Goal: Task Accomplishment & Management: Use online tool/utility

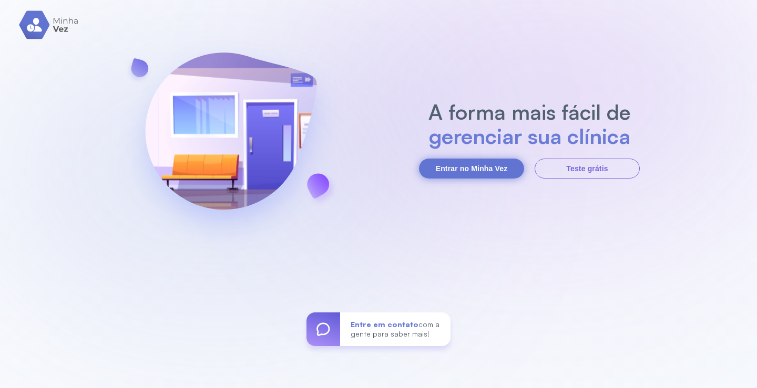
click at [505, 167] on button "Entrar no Minha Vez" at bounding box center [471, 169] width 105 height 20
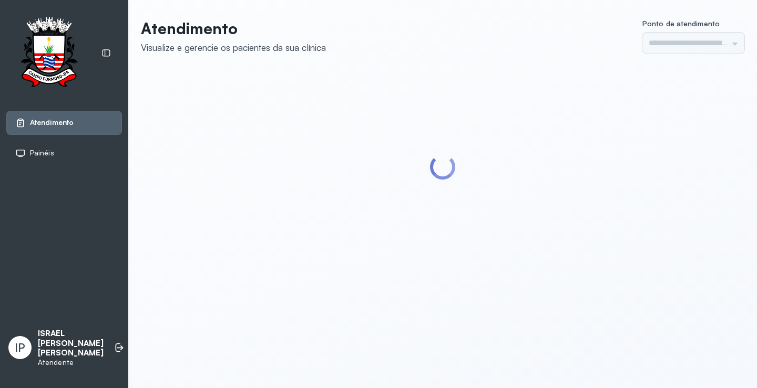
type input "*********"
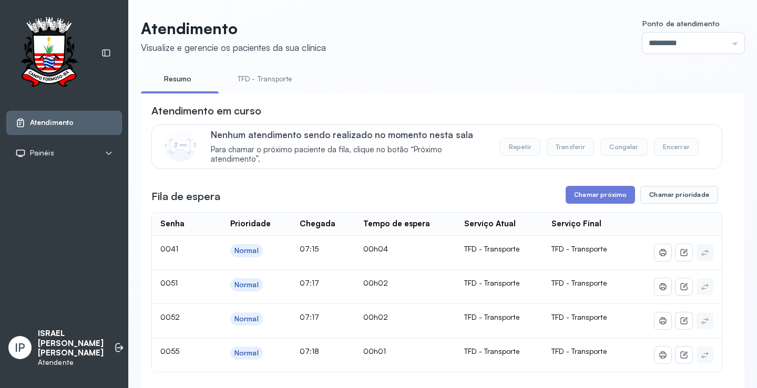
click at [264, 82] on link "TFD - Transporte" at bounding box center [265, 78] width 76 height 17
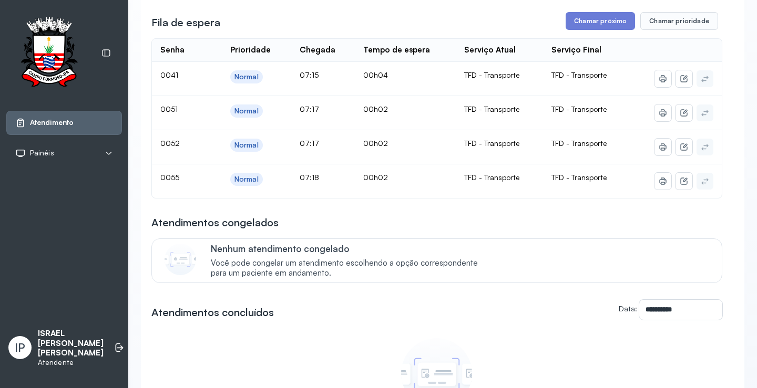
scroll to position [158, 0]
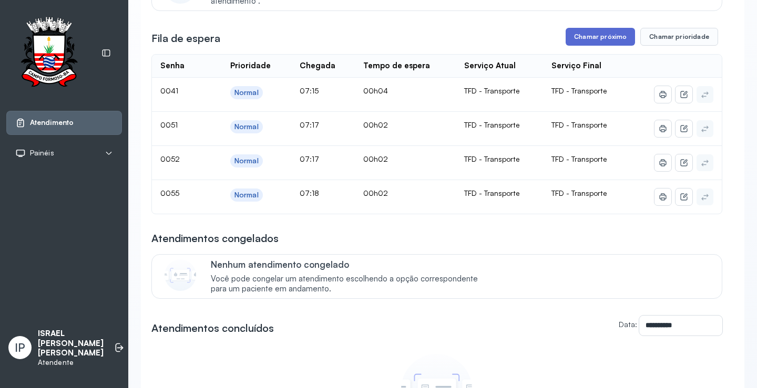
click at [571, 36] on button "Chamar próximo" at bounding box center [599, 37] width 69 height 18
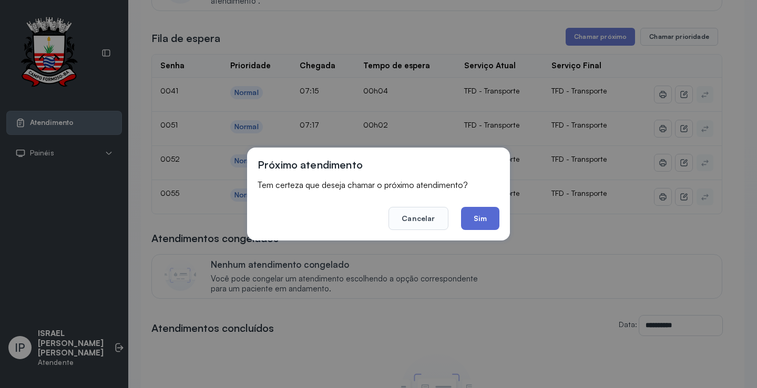
click at [479, 221] on button "Sim" at bounding box center [480, 218] width 38 height 23
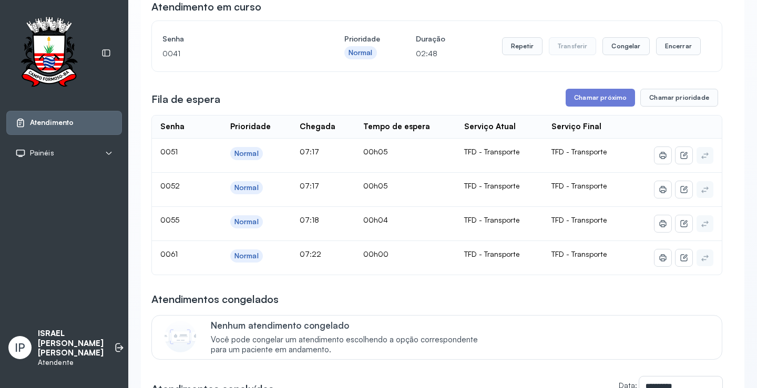
scroll to position [105, 0]
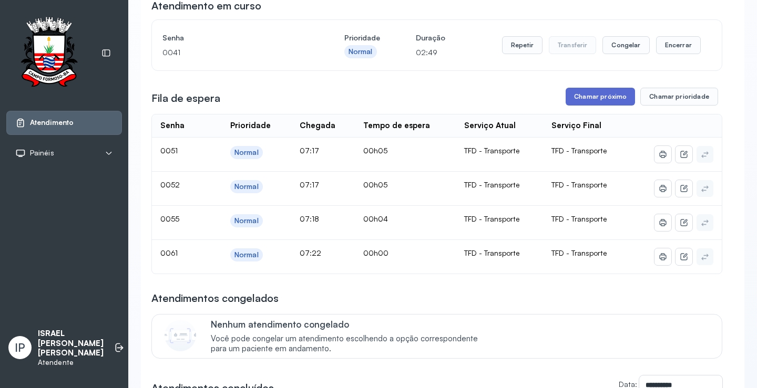
click at [596, 99] on button "Chamar próximo" at bounding box center [599, 97] width 69 height 18
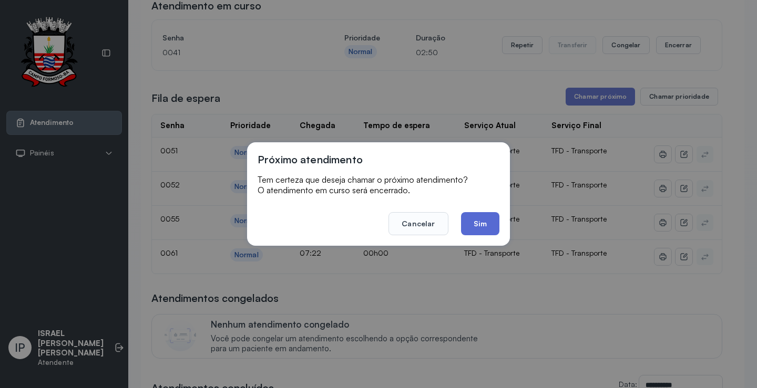
click at [477, 222] on button "Sim" at bounding box center [480, 223] width 38 height 23
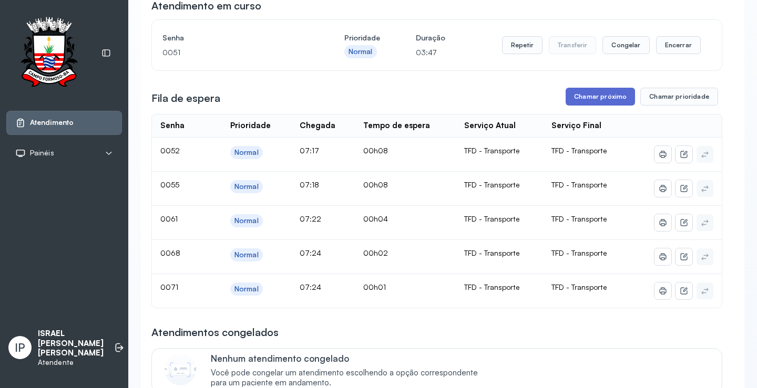
click at [580, 102] on button "Chamar próximo" at bounding box center [599, 97] width 69 height 18
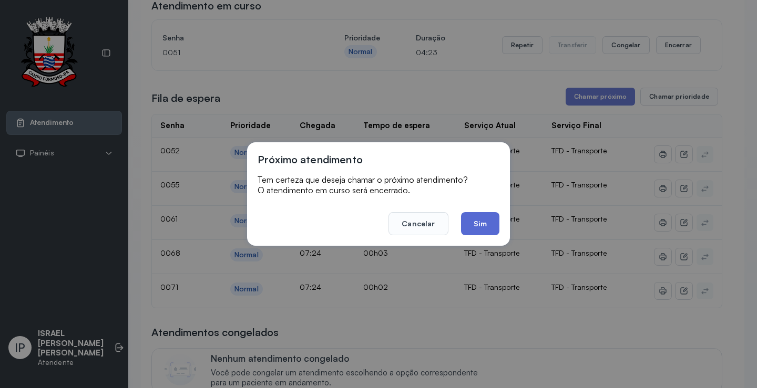
click at [488, 225] on button "Sim" at bounding box center [480, 223] width 38 height 23
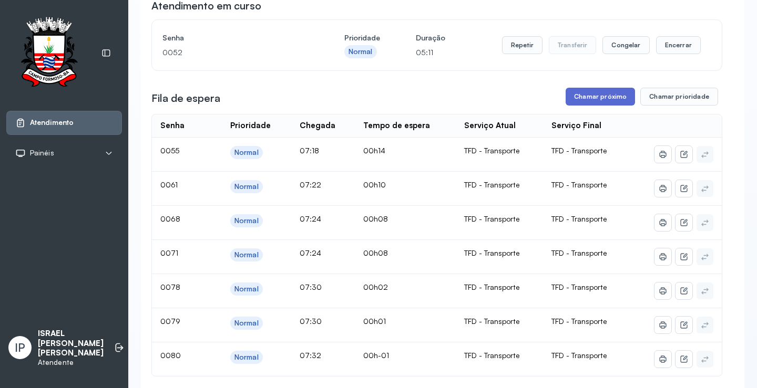
click at [582, 98] on button "Chamar próximo" at bounding box center [599, 97] width 69 height 18
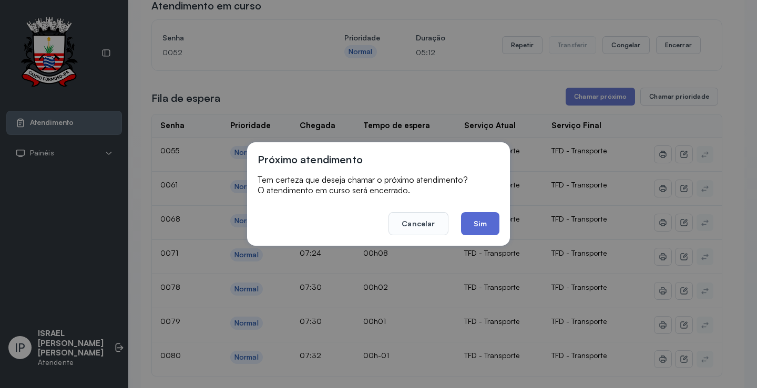
click at [474, 221] on button "Sim" at bounding box center [480, 223] width 38 height 23
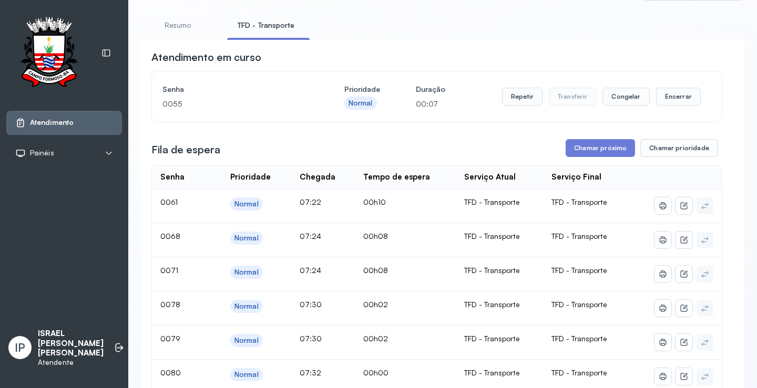
scroll to position [53, 0]
click at [515, 102] on button "Repetir" at bounding box center [522, 98] width 40 height 18
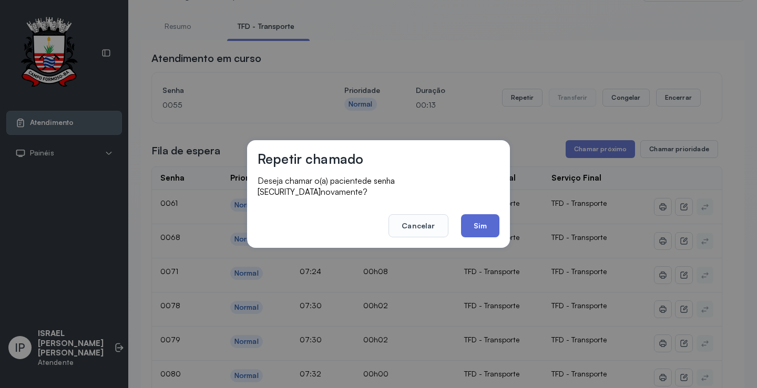
click at [487, 218] on button "Sim" at bounding box center [480, 225] width 38 height 23
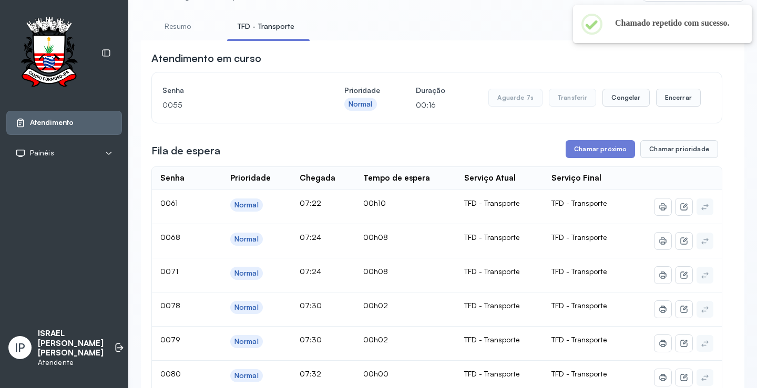
scroll to position [0, 0]
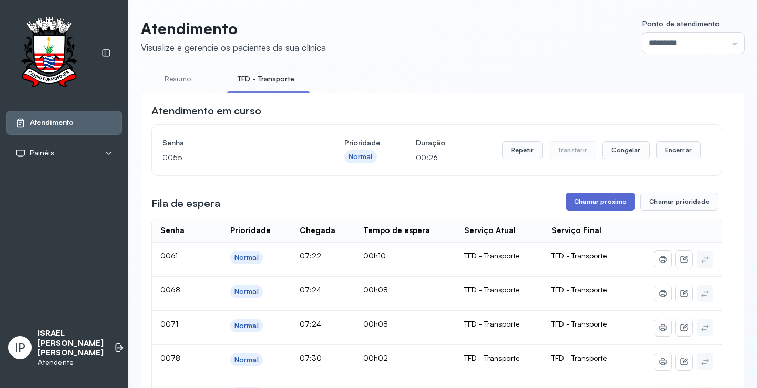
click at [610, 206] on button "Chamar próximo" at bounding box center [599, 202] width 69 height 18
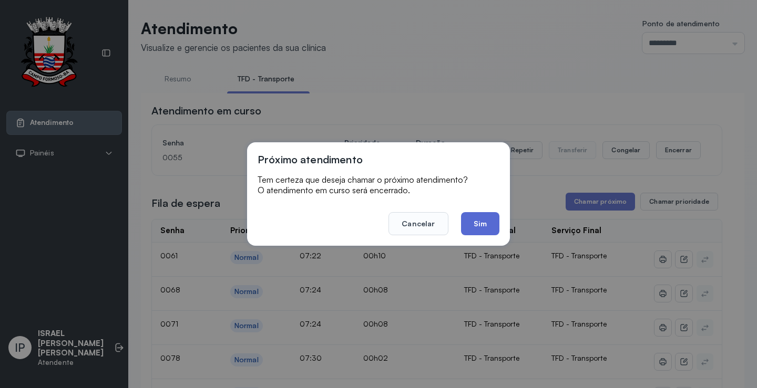
click at [484, 220] on button "Sim" at bounding box center [480, 223] width 38 height 23
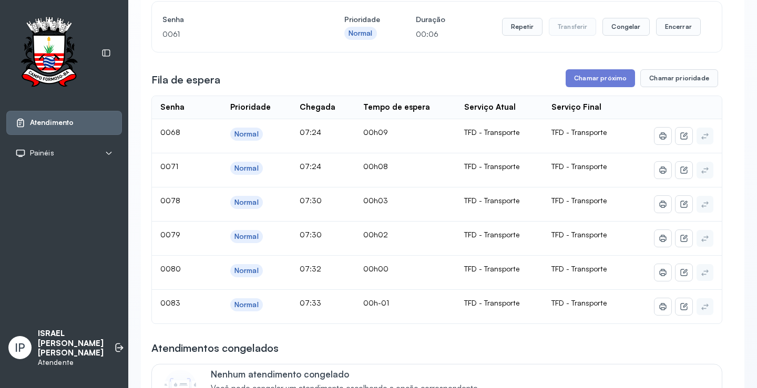
scroll to position [105, 0]
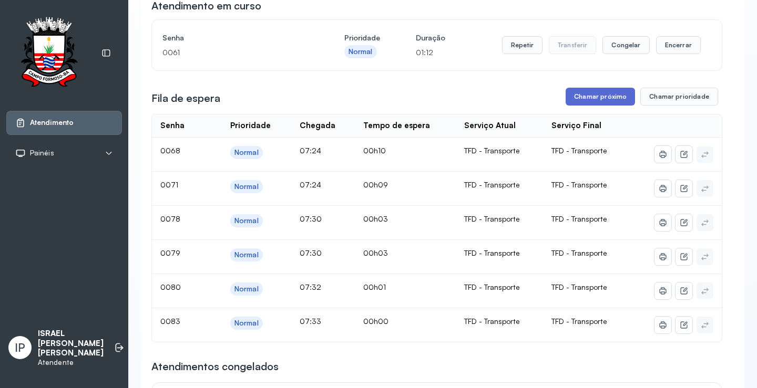
click at [588, 93] on button "Chamar próximo" at bounding box center [599, 97] width 69 height 18
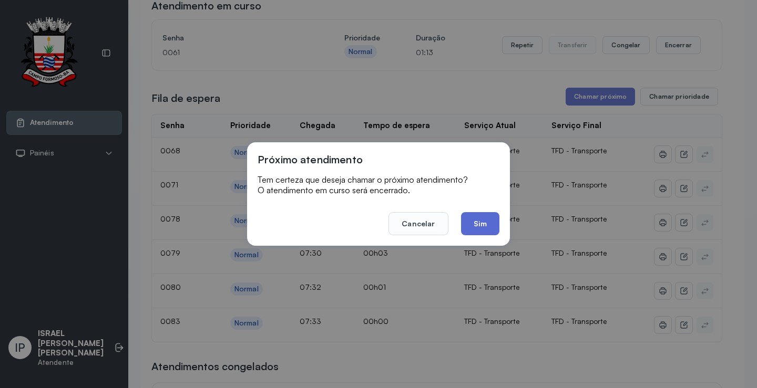
click at [470, 226] on button "Sim" at bounding box center [480, 223] width 38 height 23
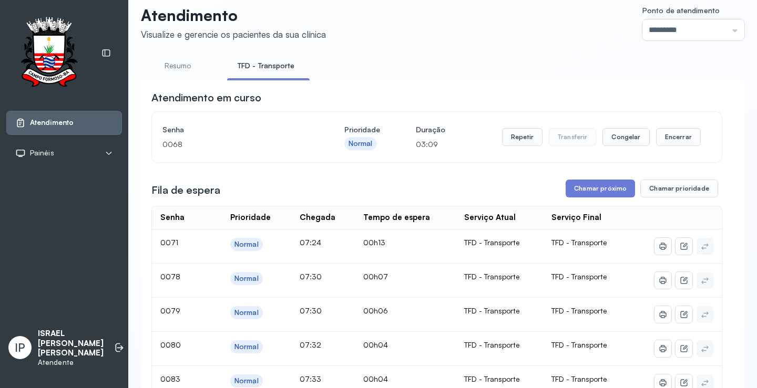
scroll to position [0, 0]
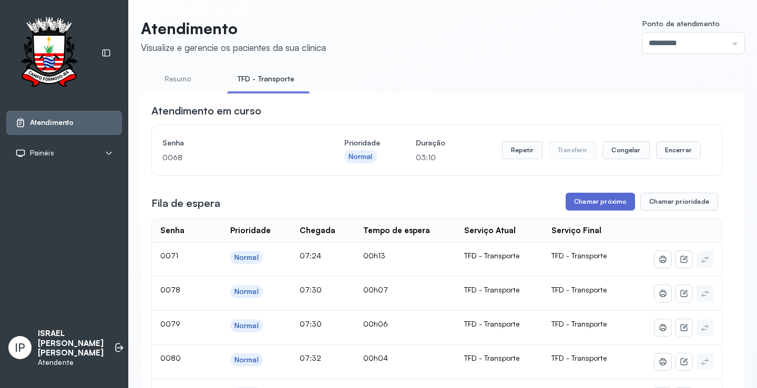
click at [573, 200] on button "Chamar próximo" at bounding box center [599, 202] width 69 height 18
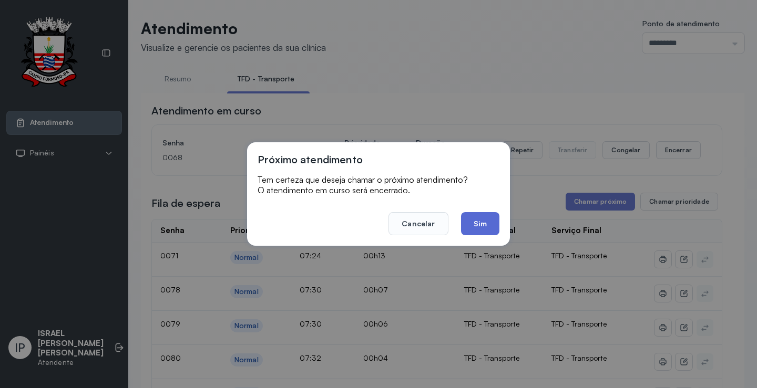
click at [475, 229] on button "Sim" at bounding box center [480, 223] width 38 height 23
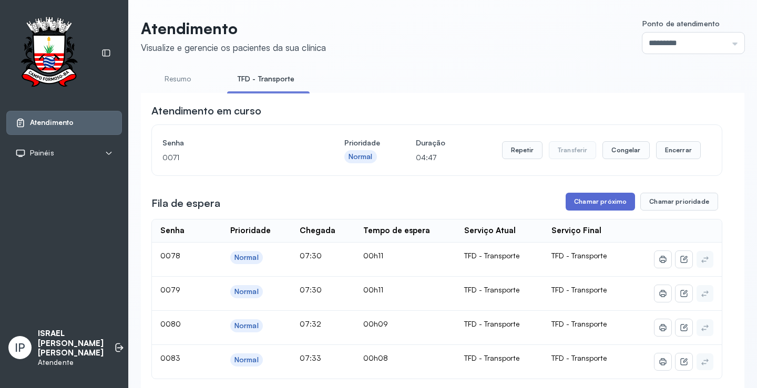
click at [580, 200] on button "Chamar próximo" at bounding box center [599, 202] width 69 height 18
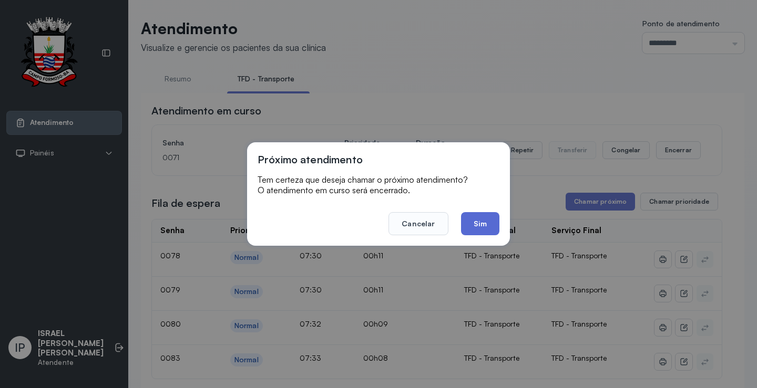
click at [484, 220] on button "Sim" at bounding box center [480, 223] width 38 height 23
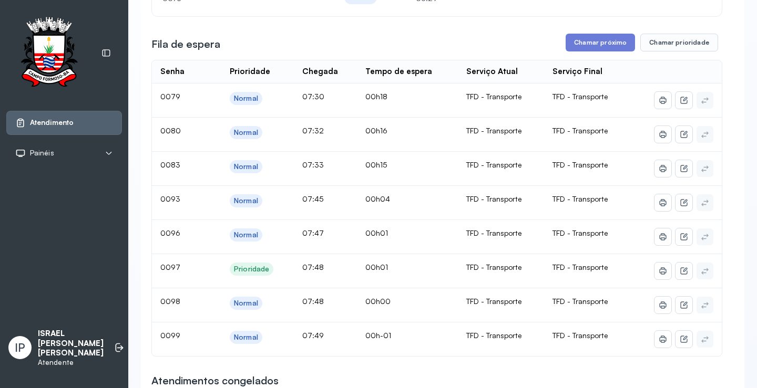
scroll to position [158, 0]
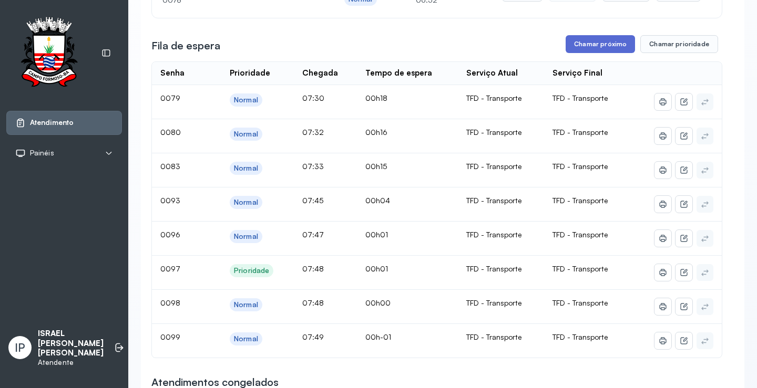
click at [607, 42] on button "Chamar próximo" at bounding box center [599, 44] width 69 height 18
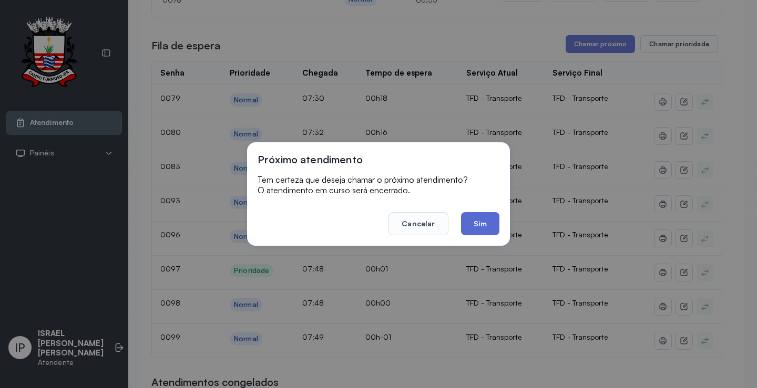
click at [484, 228] on button "Sim" at bounding box center [480, 223] width 38 height 23
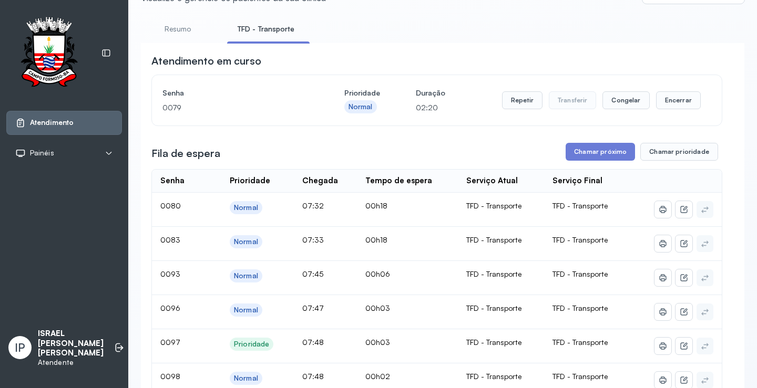
scroll to position [105, 0]
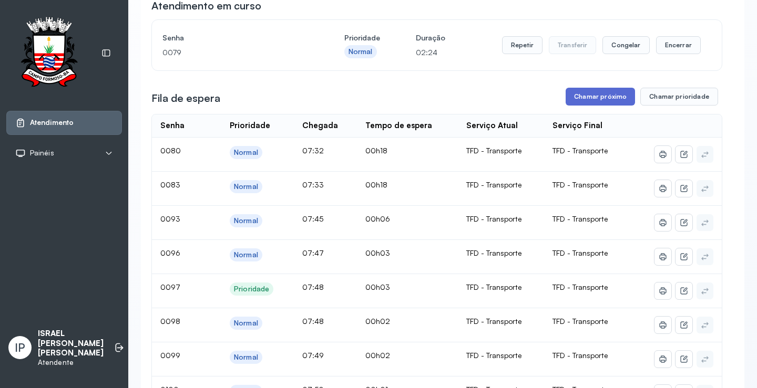
click at [580, 98] on button "Chamar próximo" at bounding box center [599, 97] width 69 height 18
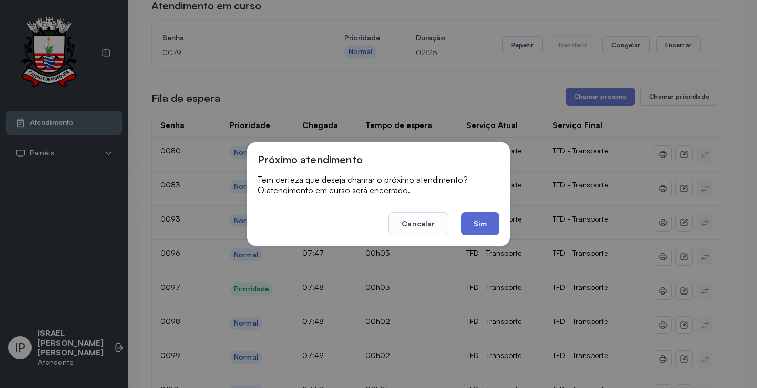
click at [470, 226] on button "Sim" at bounding box center [480, 223] width 38 height 23
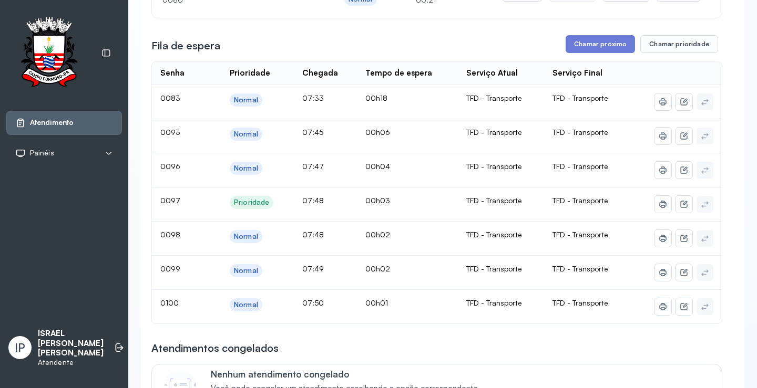
scroll to position [0, 0]
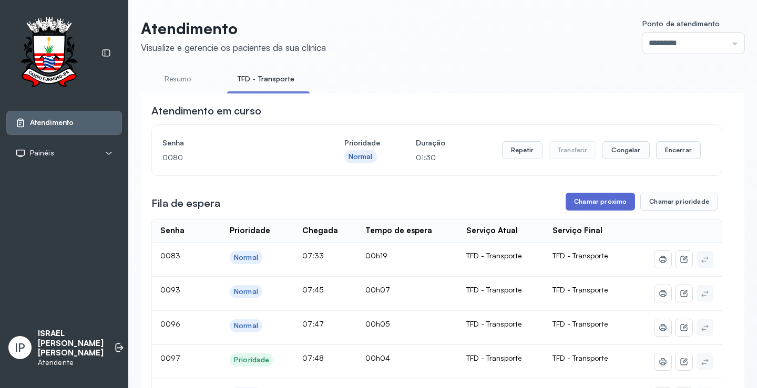
click at [600, 200] on button "Chamar próximo" at bounding box center [599, 202] width 69 height 18
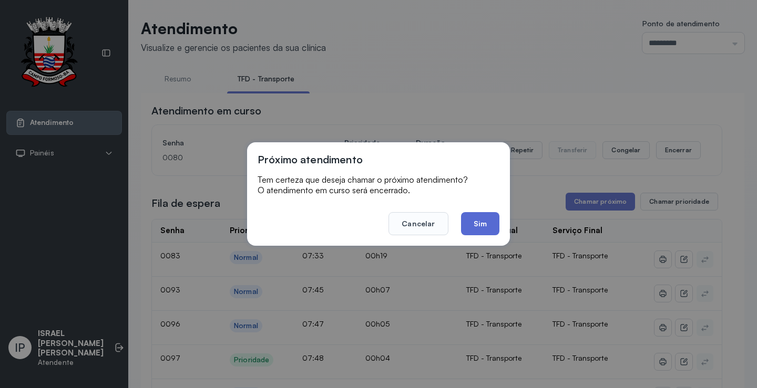
click at [482, 212] on button "Sim" at bounding box center [480, 223] width 38 height 23
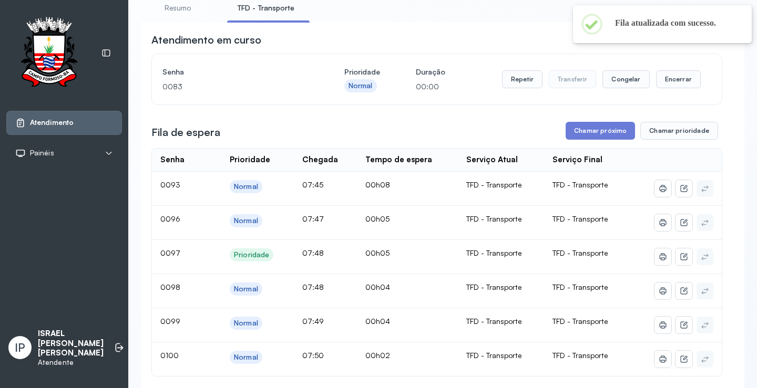
scroll to position [53, 0]
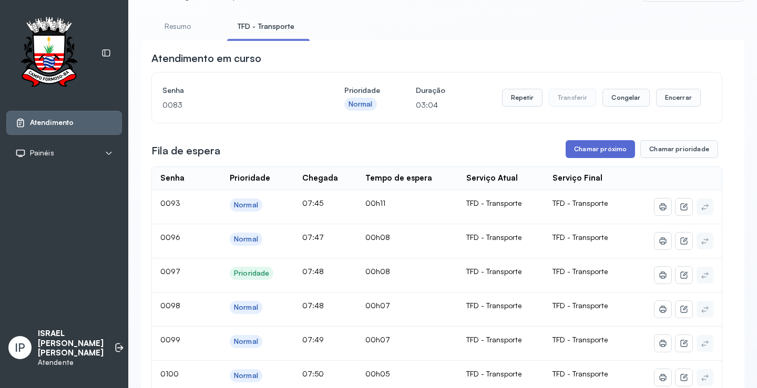
click at [613, 148] on button "Chamar próximo" at bounding box center [599, 149] width 69 height 18
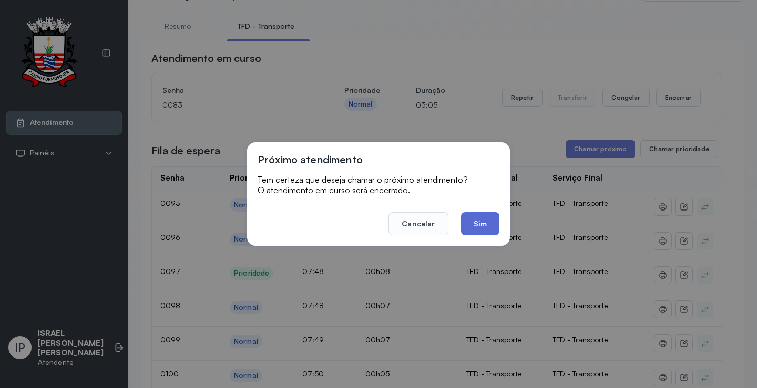
click at [486, 222] on button "Sim" at bounding box center [480, 223] width 38 height 23
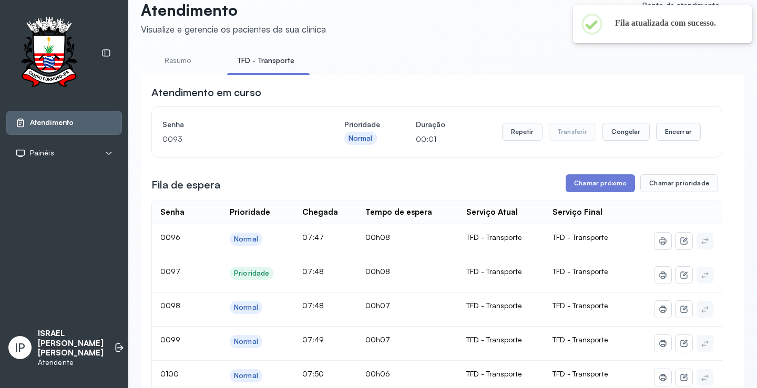
scroll to position [0, 0]
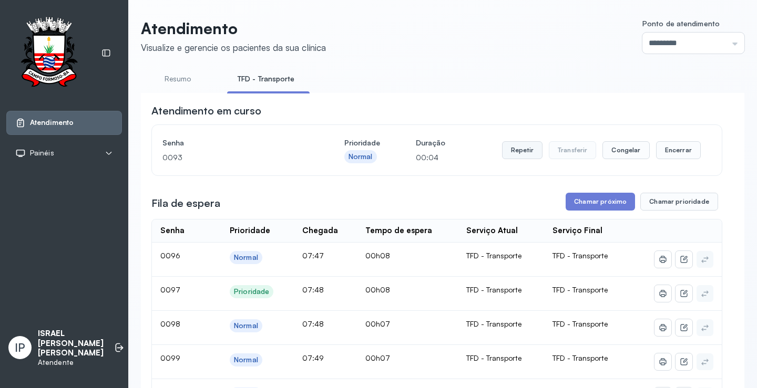
click at [519, 156] on button "Repetir" at bounding box center [522, 150] width 40 height 18
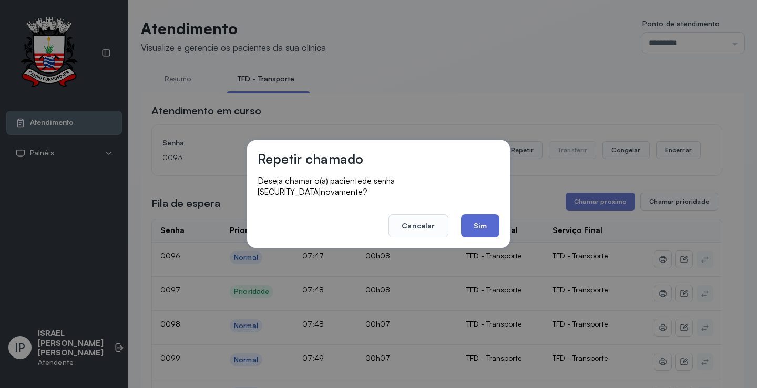
click at [467, 228] on button "Sim" at bounding box center [480, 225] width 38 height 23
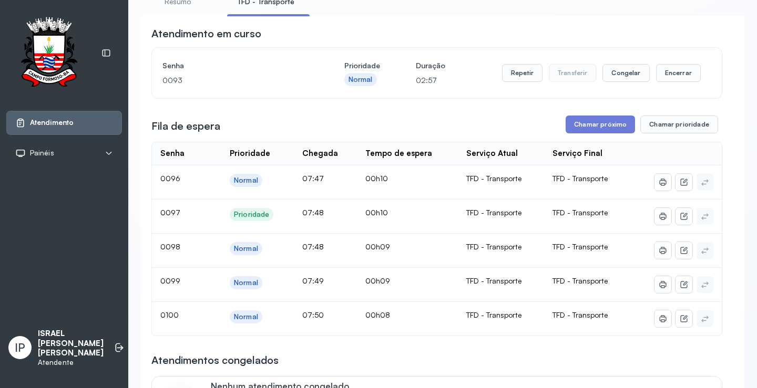
scroll to position [158, 0]
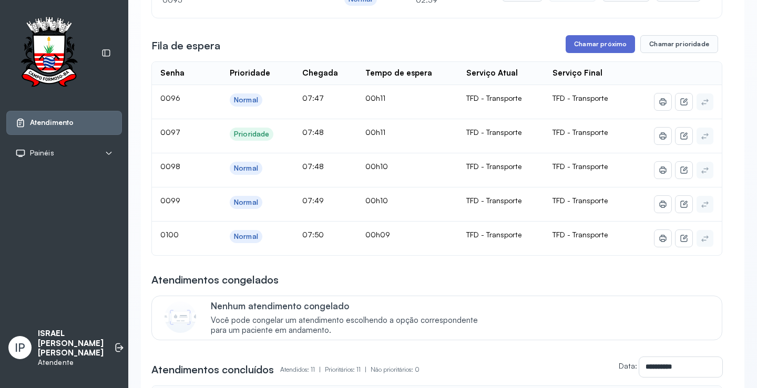
click at [608, 47] on button "Chamar próximo" at bounding box center [599, 44] width 69 height 18
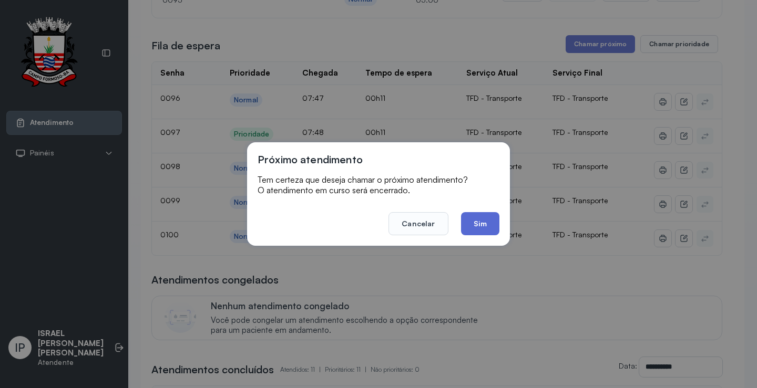
click at [477, 215] on button "Sim" at bounding box center [480, 223] width 38 height 23
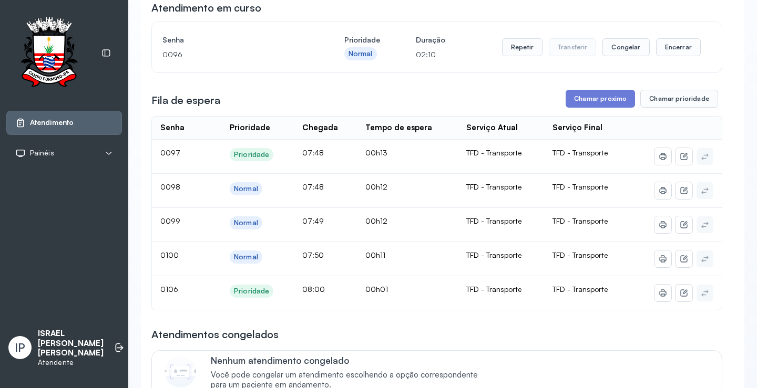
scroll to position [105, 0]
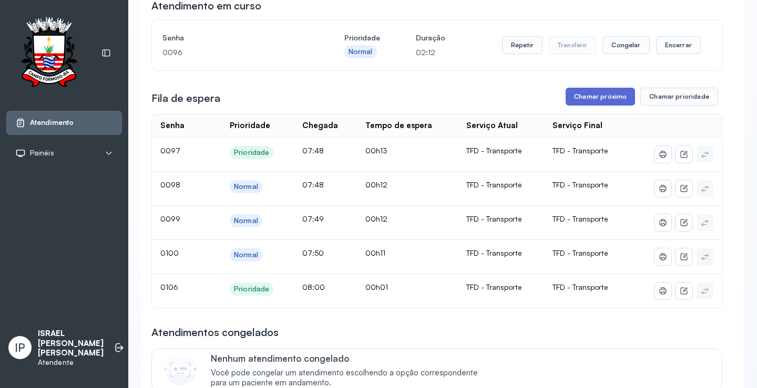
click at [591, 102] on button "Chamar próximo" at bounding box center [599, 97] width 69 height 18
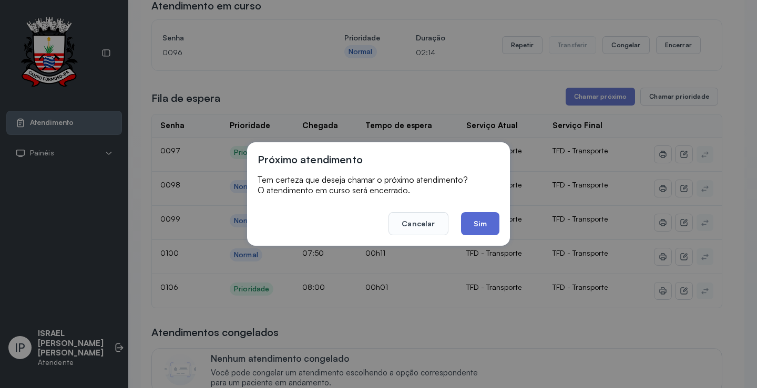
click at [489, 220] on button "Sim" at bounding box center [480, 223] width 38 height 23
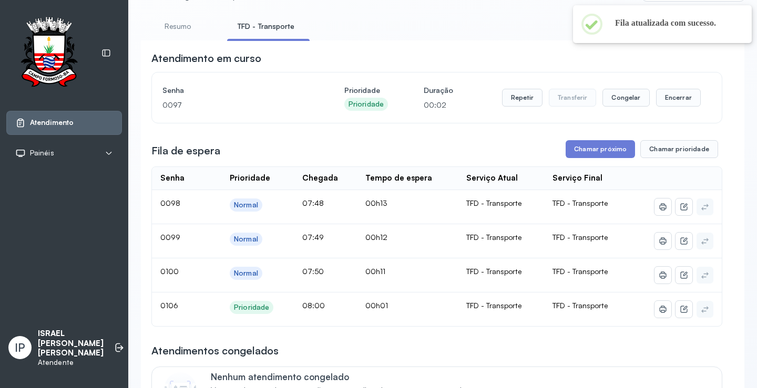
scroll to position [0, 0]
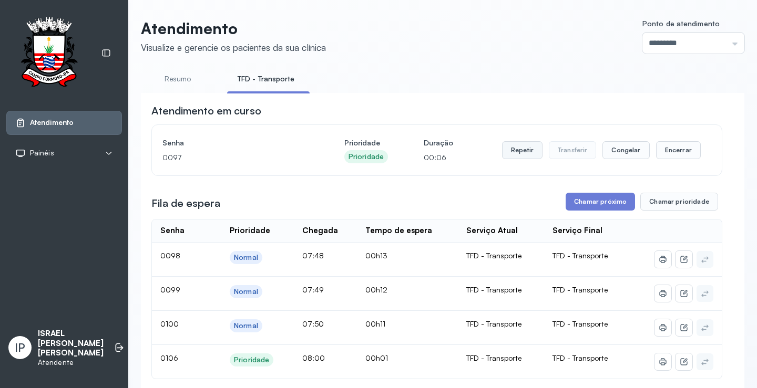
click at [517, 151] on button "Repetir" at bounding box center [522, 150] width 40 height 18
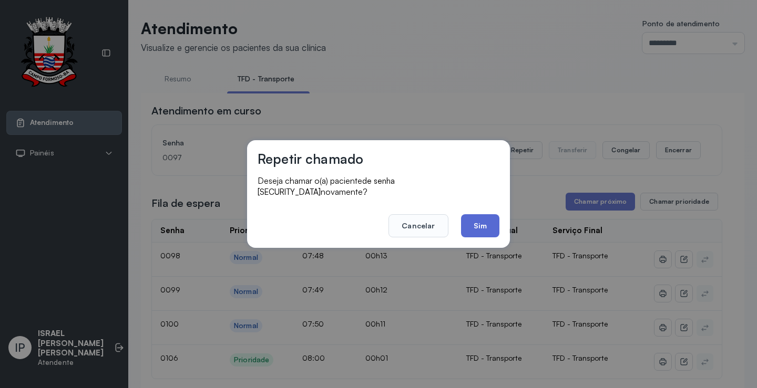
click at [467, 218] on button "Sim" at bounding box center [480, 225] width 38 height 23
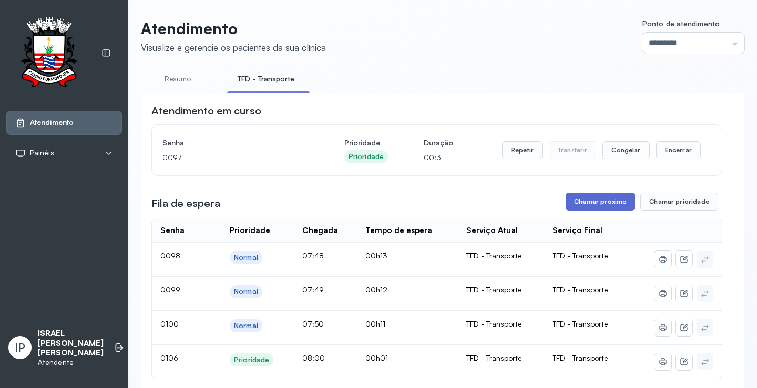
click at [600, 203] on button "Chamar próximo" at bounding box center [599, 202] width 69 height 18
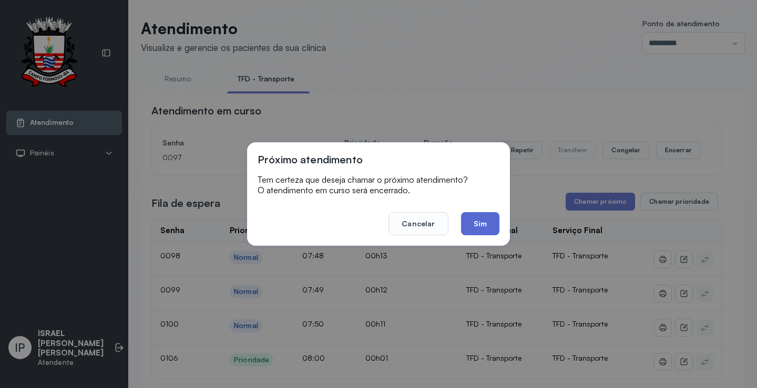
click at [478, 219] on button "Sim" at bounding box center [480, 223] width 38 height 23
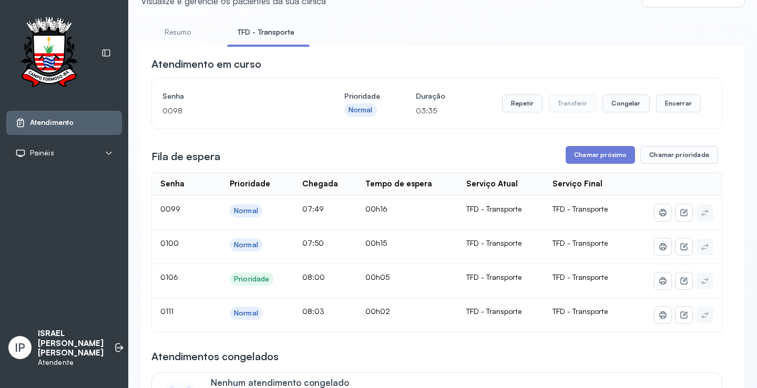
scroll to position [105, 0]
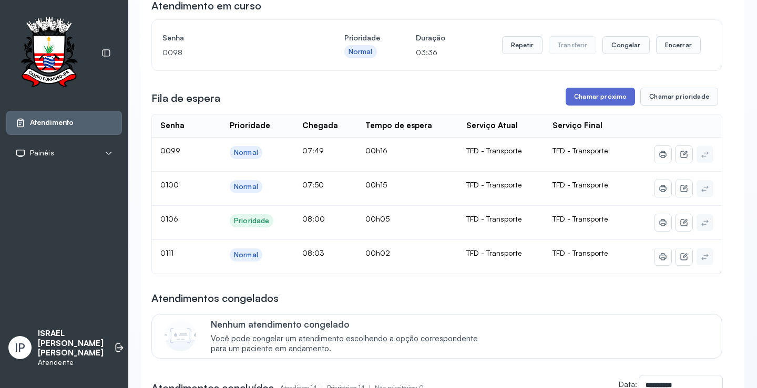
click at [587, 98] on button "Chamar próximo" at bounding box center [599, 97] width 69 height 18
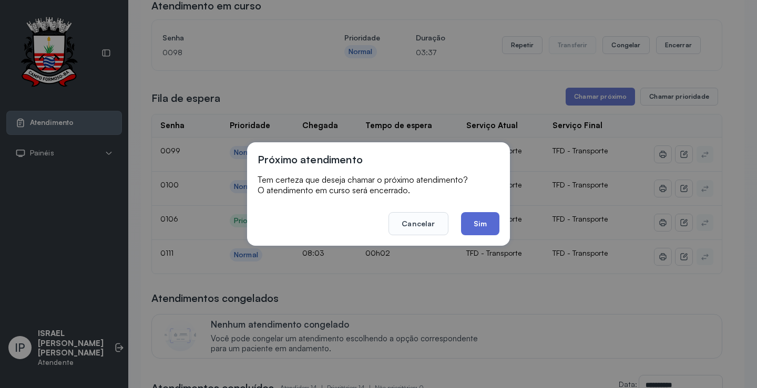
click at [477, 222] on button "Sim" at bounding box center [480, 223] width 38 height 23
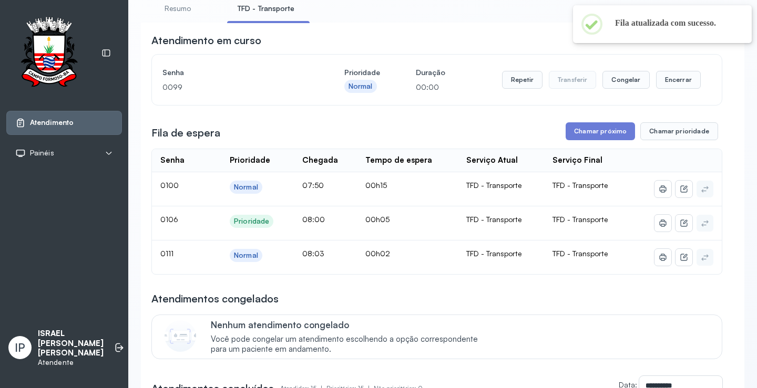
scroll to position [0, 0]
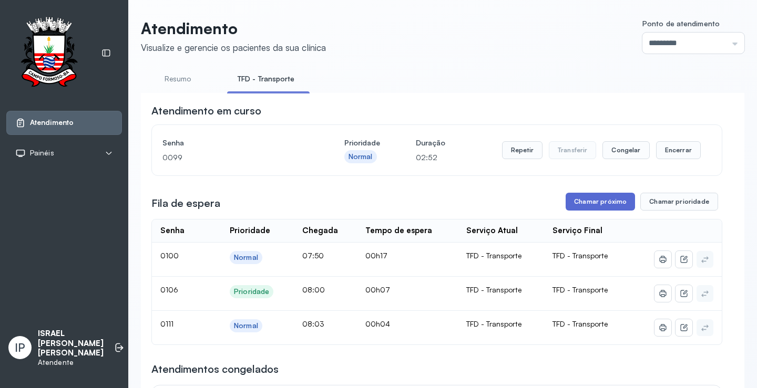
click at [585, 205] on button "Chamar próximo" at bounding box center [599, 202] width 69 height 18
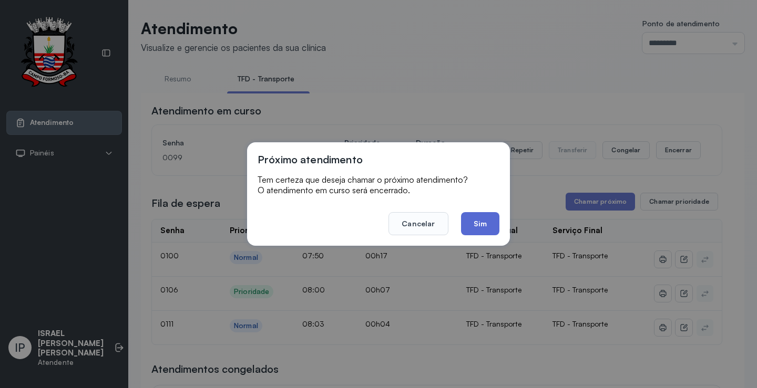
click at [474, 233] on button "Sim" at bounding box center [480, 223] width 38 height 23
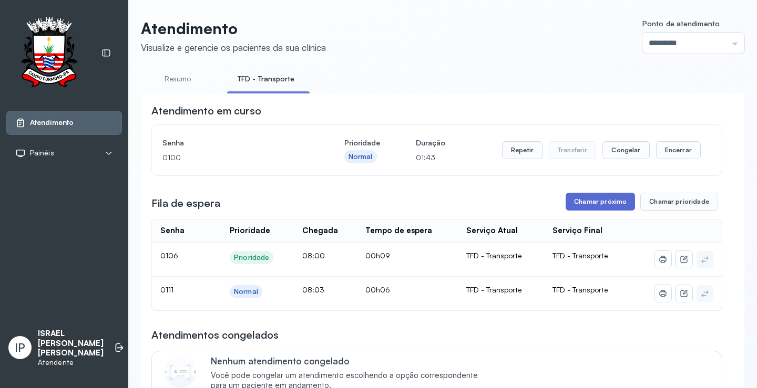
click at [574, 199] on button "Chamar próximo" at bounding box center [599, 202] width 69 height 18
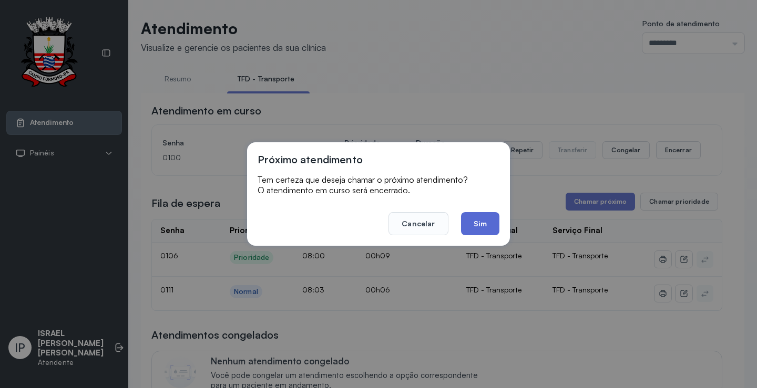
click at [484, 224] on button "Sim" at bounding box center [480, 223] width 38 height 23
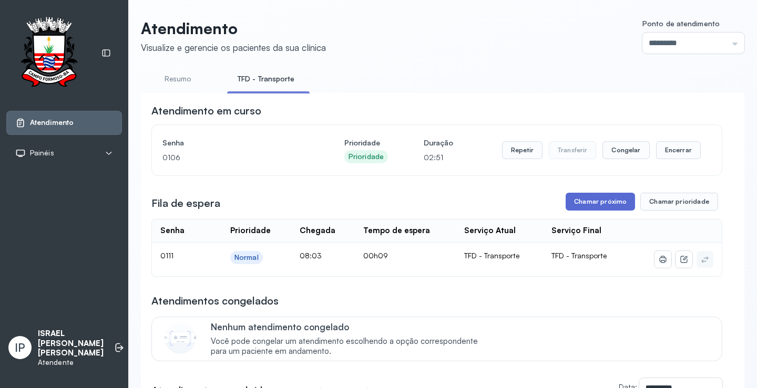
click at [611, 204] on button "Chamar próximo" at bounding box center [599, 202] width 69 height 18
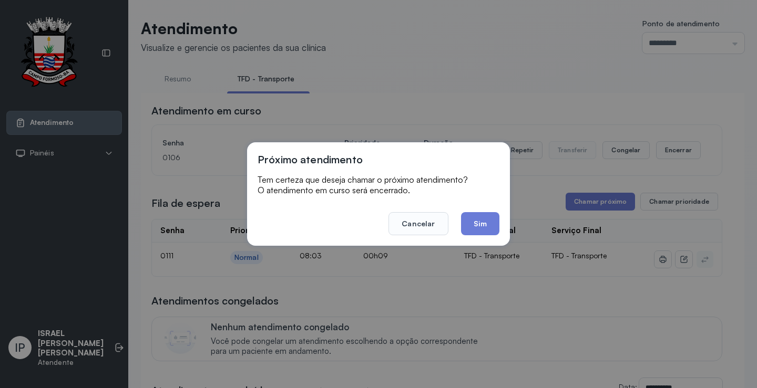
click at [475, 210] on footer "Cancelar Sim" at bounding box center [379, 217] width 242 height 38
click at [477, 230] on button "Sim" at bounding box center [480, 223] width 38 height 23
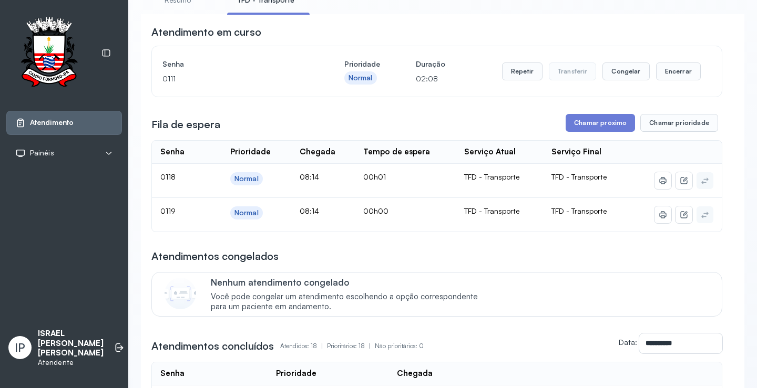
scroll to position [105, 0]
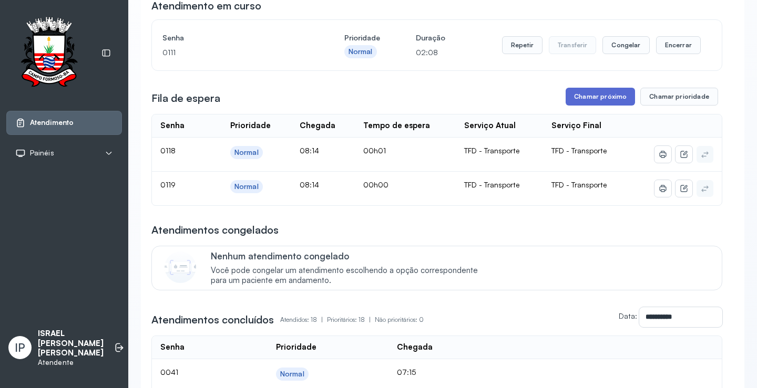
click at [580, 96] on button "Chamar próximo" at bounding box center [599, 97] width 69 height 18
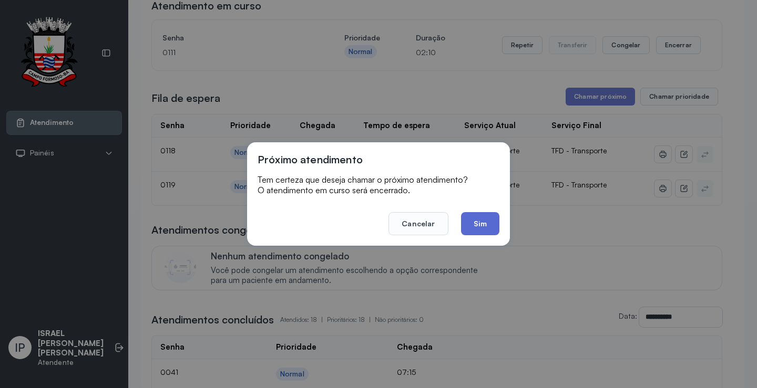
click at [476, 223] on button "Sim" at bounding box center [480, 223] width 38 height 23
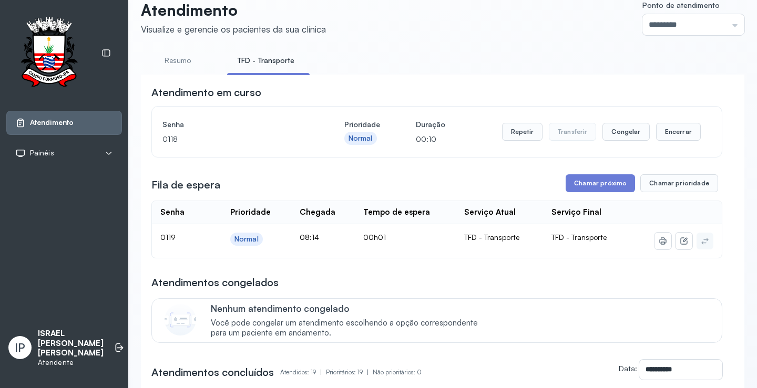
scroll to position [0, 0]
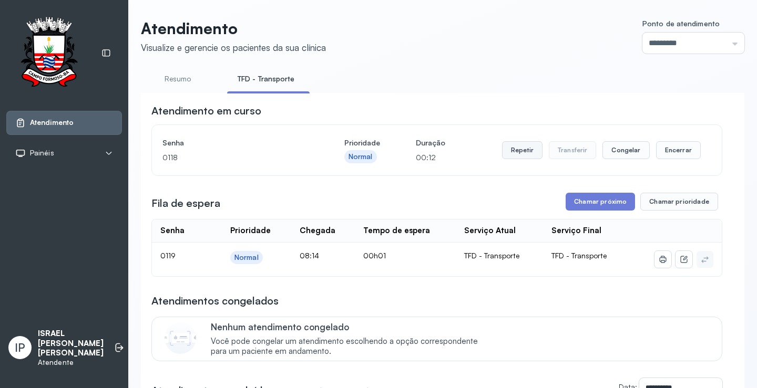
click at [517, 151] on button "Repetir" at bounding box center [522, 150] width 40 height 18
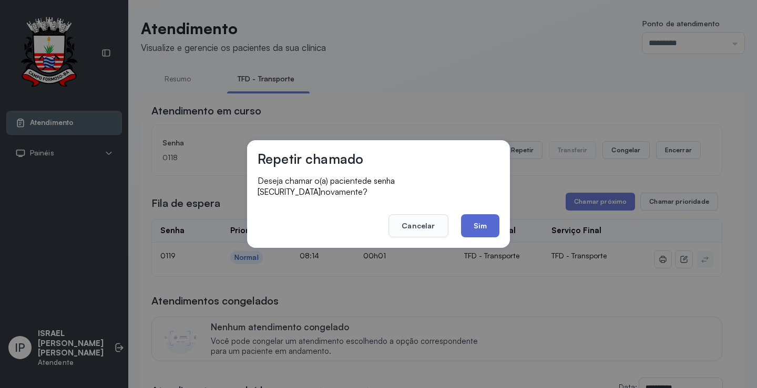
click at [486, 217] on button "Sim" at bounding box center [480, 225] width 38 height 23
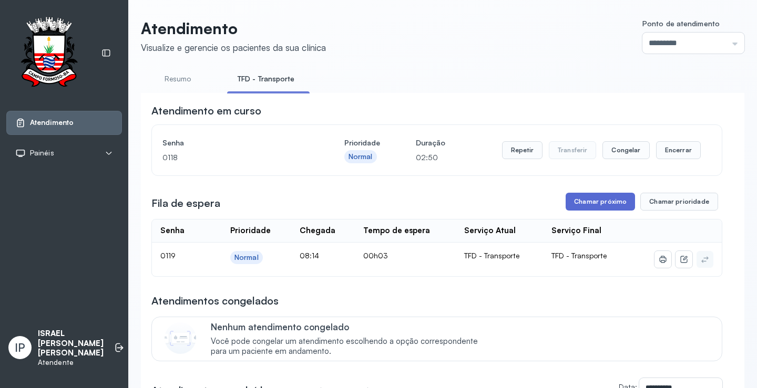
click at [619, 203] on button "Chamar próximo" at bounding box center [599, 202] width 69 height 18
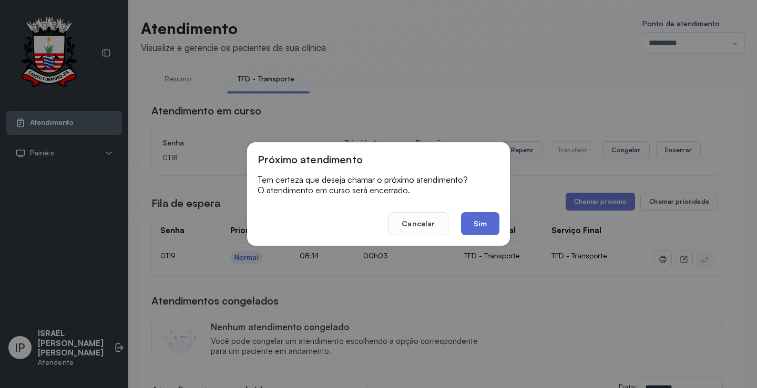
click at [484, 225] on button "Sim" at bounding box center [480, 223] width 38 height 23
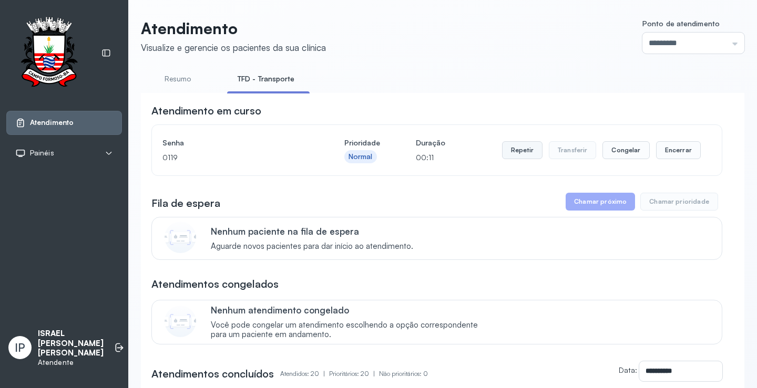
click at [529, 157] on button "Repetir" at bounding box center [522, 150] width 40 height 18
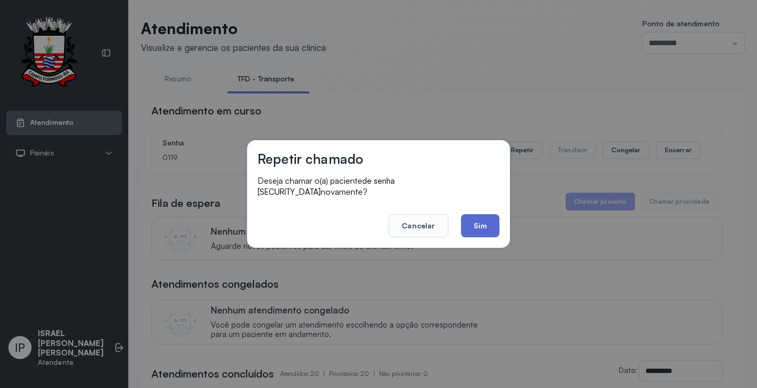
click at [491, 218] on button "Sim" at bounding box center [480, 225] width 38 height 23
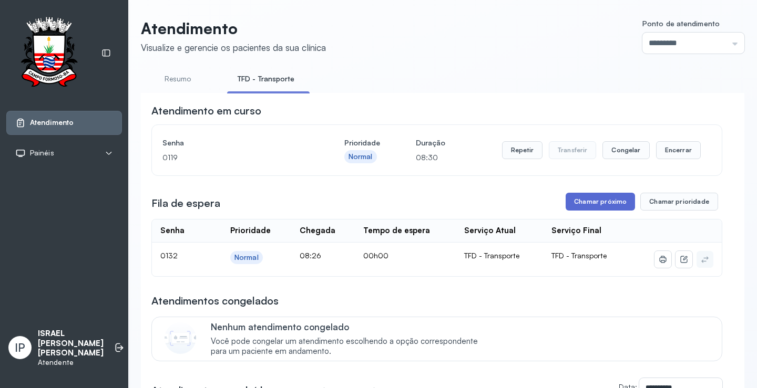
click at [605, 205] on button "Chamar próximo" at bounding box center [599, 202] width 69 height 18
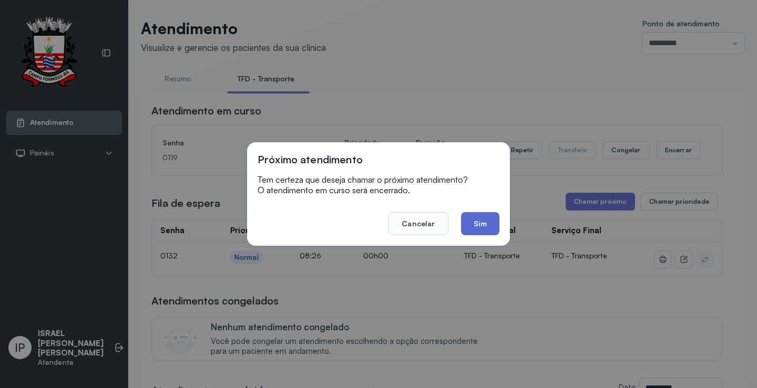
click at [473, 221] on button "Sim" at bounding box center [480, 223] width 38 height 23
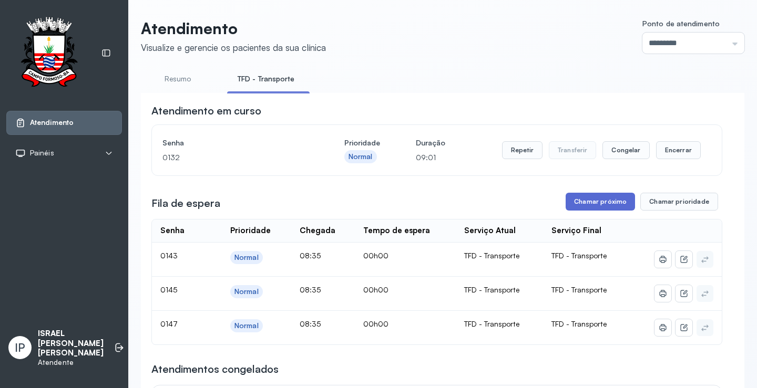
click at [600, 202] on button "Chamar próximo" at bounding box center [599, 202] width 69 height 18
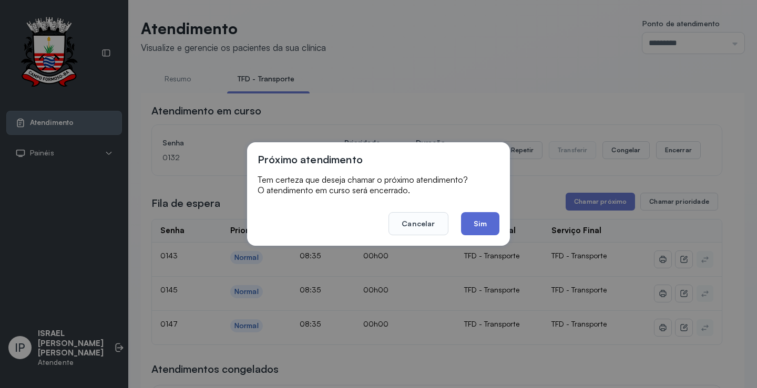
click at [484, 222] on button "Sim" at bounding box center [480, 223] width 38 height 23
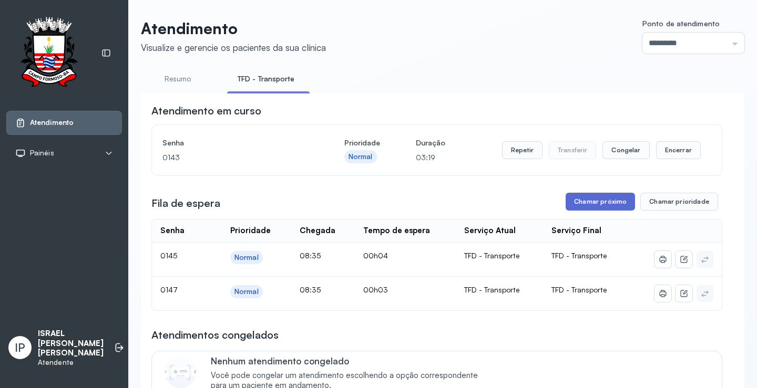
click at [602, 201] on button "Chamar próximo" at bounding box center [599, 202] width 69 height 18
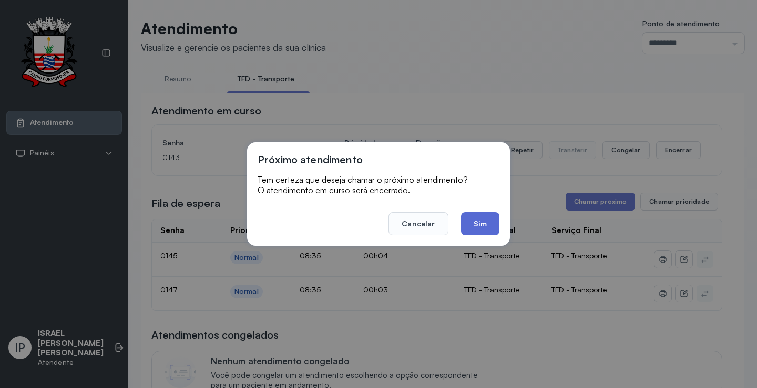
click at [477, 218] on button "Sim" at bounding box center [480, 223] width 38 height 23
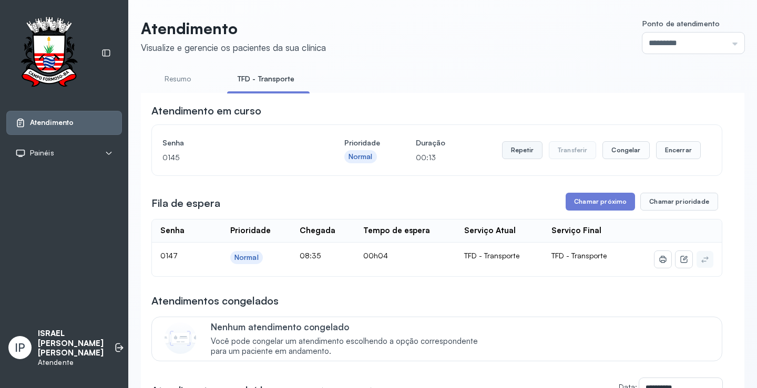
click at [527, 156] on button "Repetir" at bounding box center [522, 150] width 40 height 18
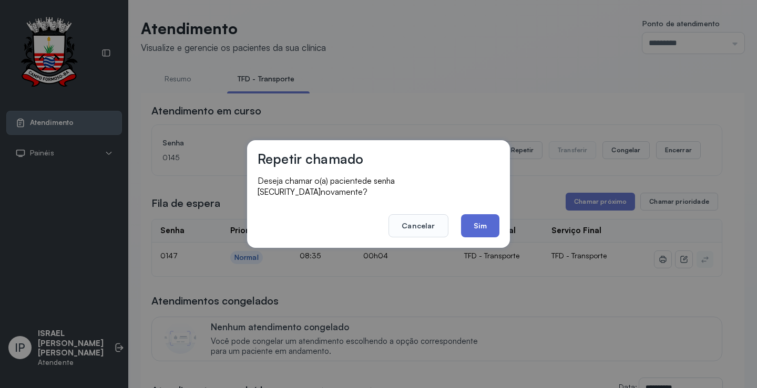
click at [479, 218] on button "Sim" at bounding box center [480, 225] width 38 height 23
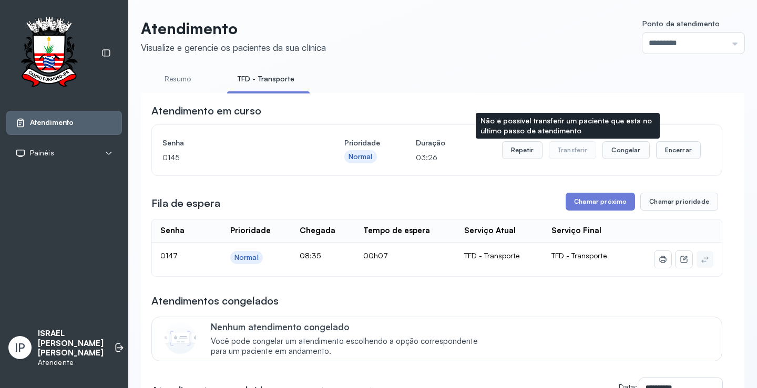
click at [549, 147] on button "Transferir" at bounding box center [573, 150] width 48 height 18
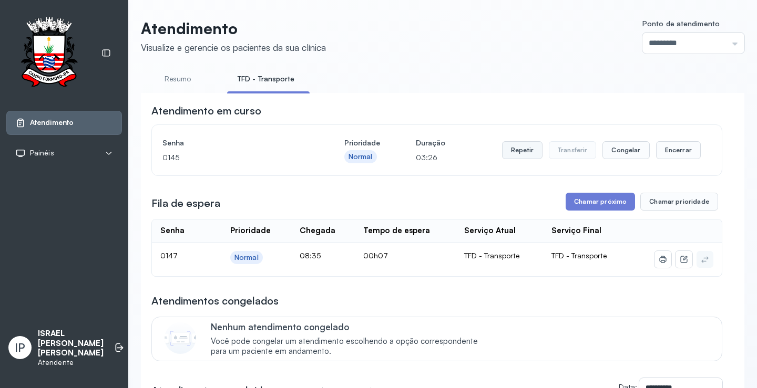
click at [520, 151] on button "Repetir" at bounding box center [522, 150] width 40 height 18
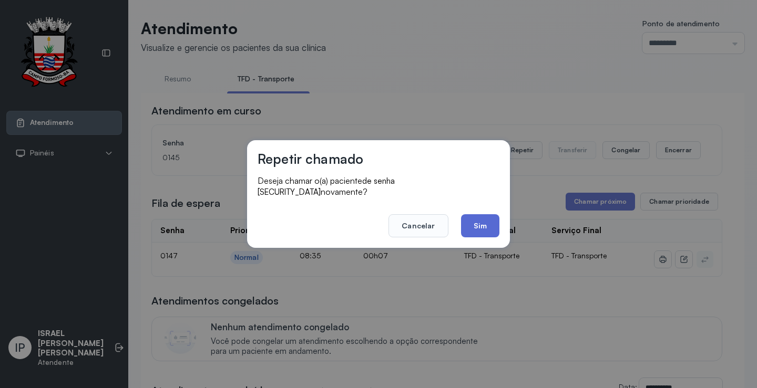
click at [481, 219] on button "Sim" at bounding box center [480, 225] width 38 height 23
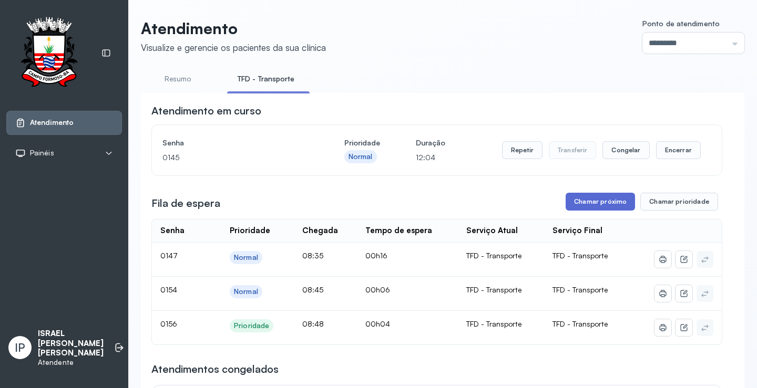
click at [597, 208] on button "Chamar próximo" at bounding box center [599, 202] width 69 height 18
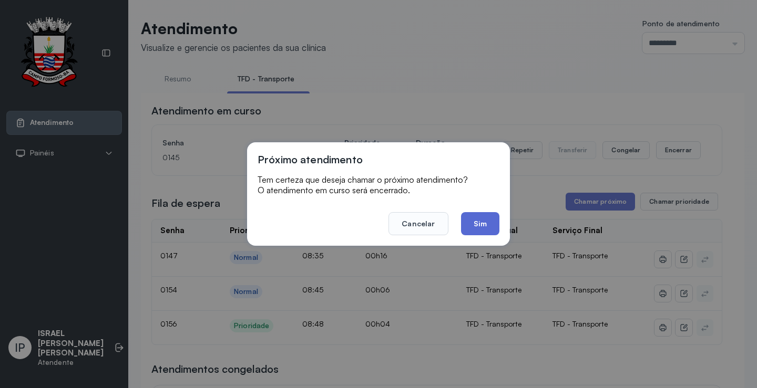
click at [475, 220] on button "Sim" at bounding box center [480, 223] width 38 height 23
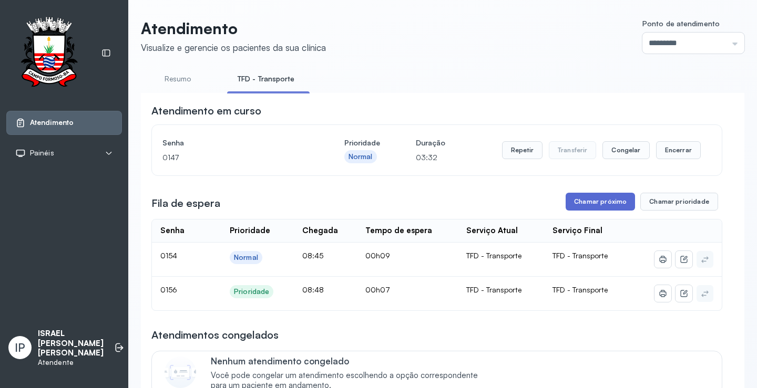
click at [611, 200] on button "Chamar próximo" at bounding box center [599, 202] width 69 height 18
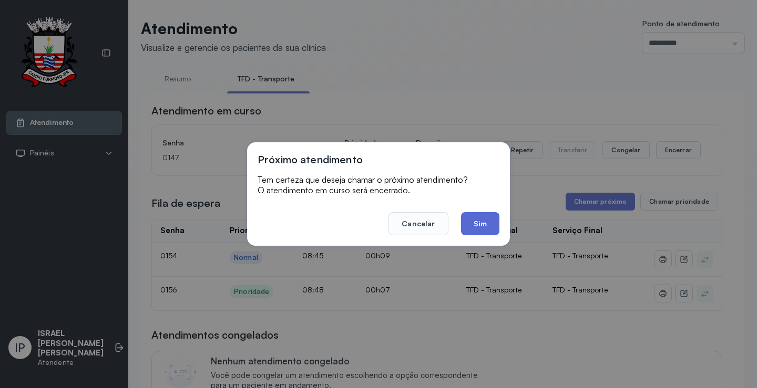
click at [467, 222] on button "Sim" at bounding box center [480, 223] width 38 height 23
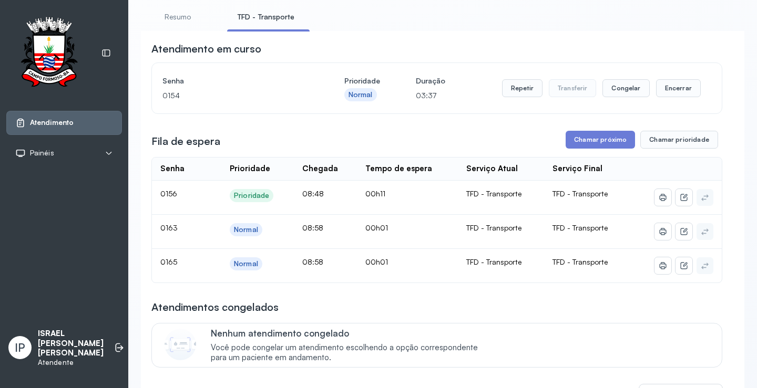
scroll to position [158, 0]
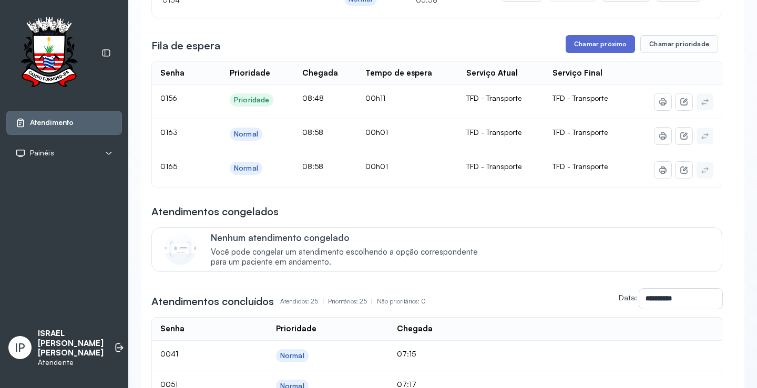
click at [590, 41] on button "Chamar próximo" at bounding box center [599, 44] width 69 height 18
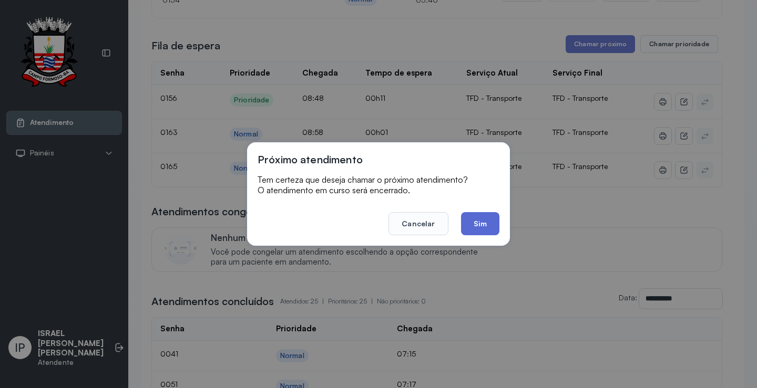
click at [479, 232] on button "Sim" at bounding box center [480, 223] width 38 height 23
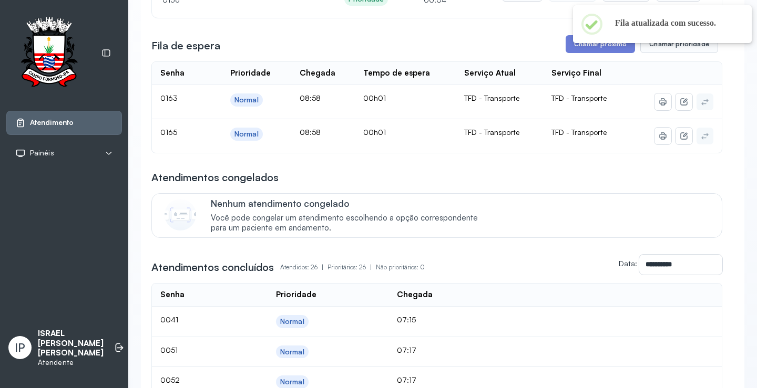
scroll to position [0, 0]
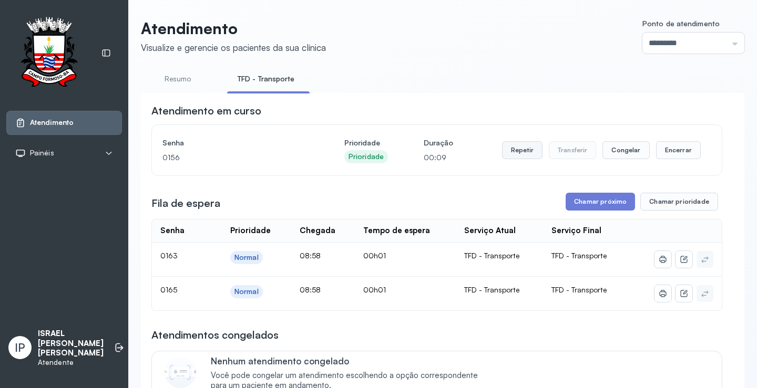
click at [511, 149] on button "Repetir" at bounding box center [522, 150] width 40 height 18
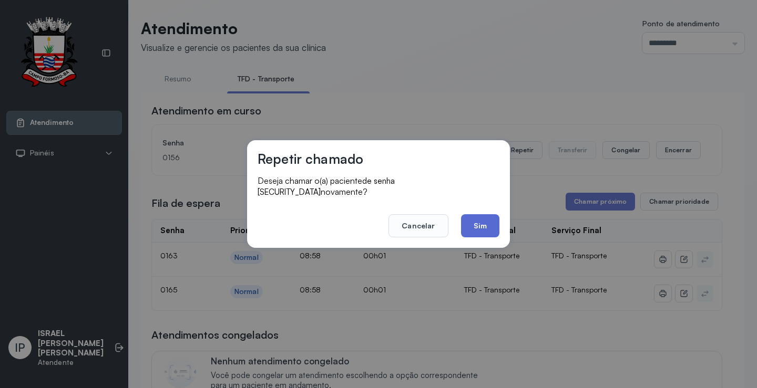
click at [470, 227] on button "Sim" at bounding box center [480, 225] width 38 height 23
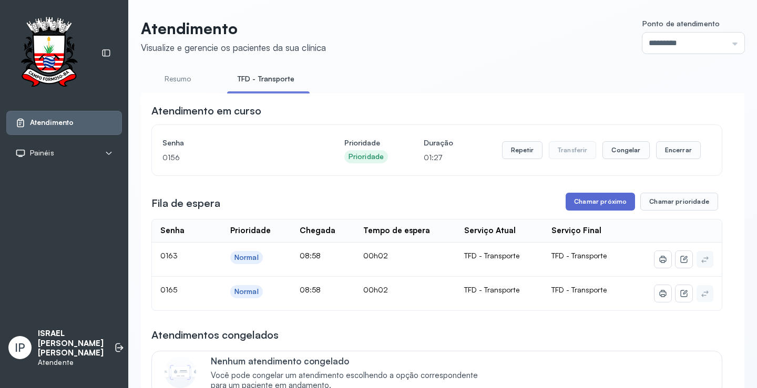
click at [573, 200] on button "Chamar próximo" at bounding box center [599, 202] width 69 height 18
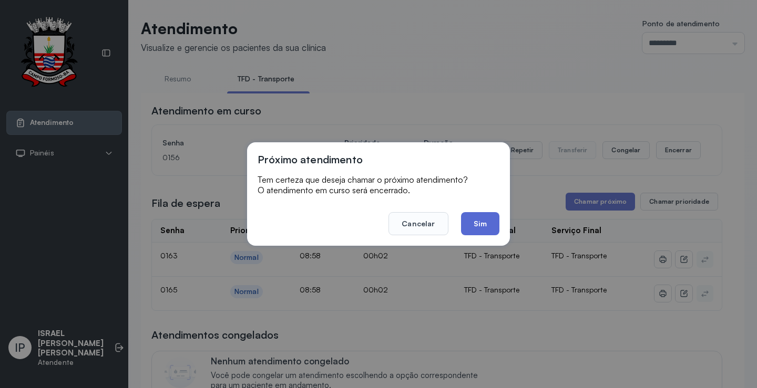
click at [485, 219] on button "Sim" at bounding box center [480, 223] width 38 height 23
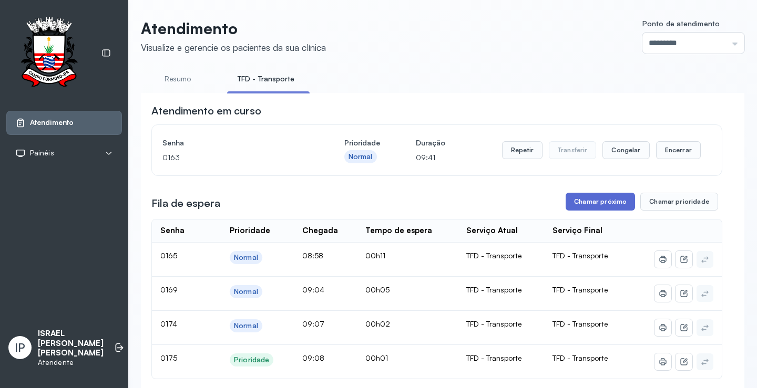
click at [578, 205] on button "Chamar próximo" at bounding box center [599, 202] width 69 height 18
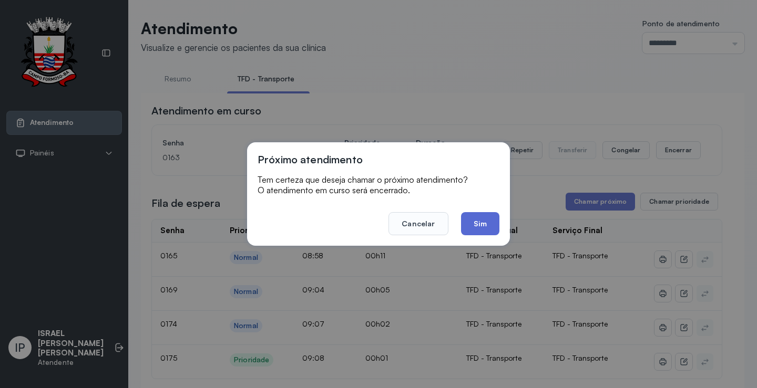
click at [477, 222] on button "Sim" at bounding box center [480, 223] width 38 height 23
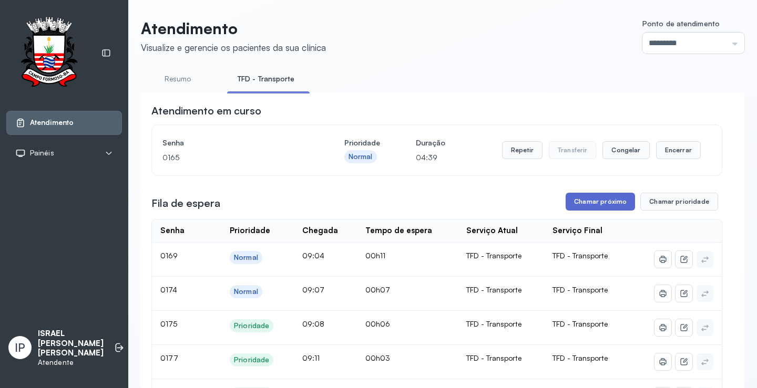
click at [590, 208] on button "Chamar próximo" at bounding box center [599, 202] width 69 height 18
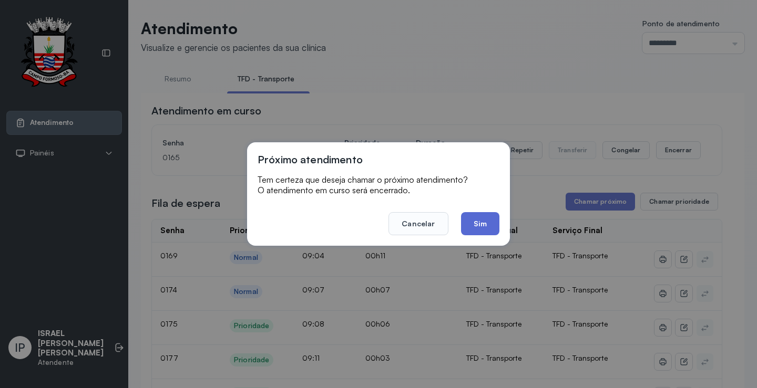
click at [492, 224] on button "Sim" at bounding box center [480, 223] width 38 height 23
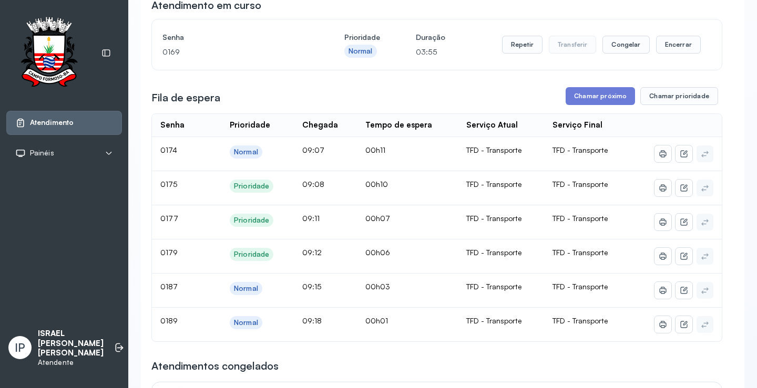
scroll to position [105, 0]
click at [582, 95] on button "Chamar próximo" at bounding box center [599, 97] width 69 height 18
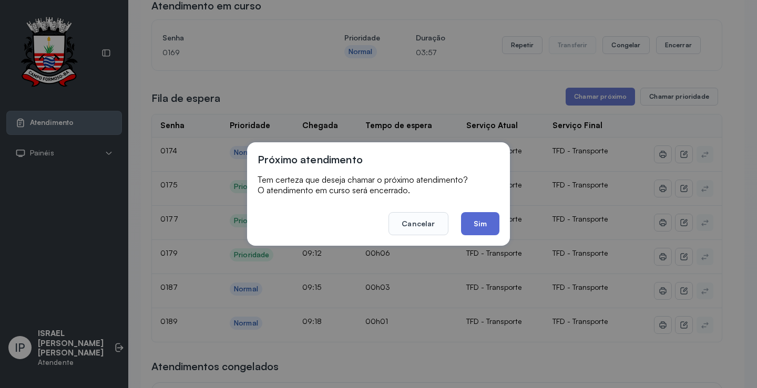
click at [462, 219] on button "Sim" at bounding box center [480, 223] width 38 height 23
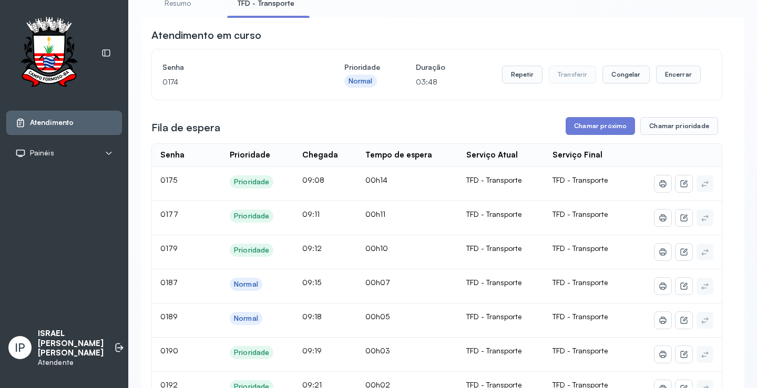
scroll to position [0, 0]
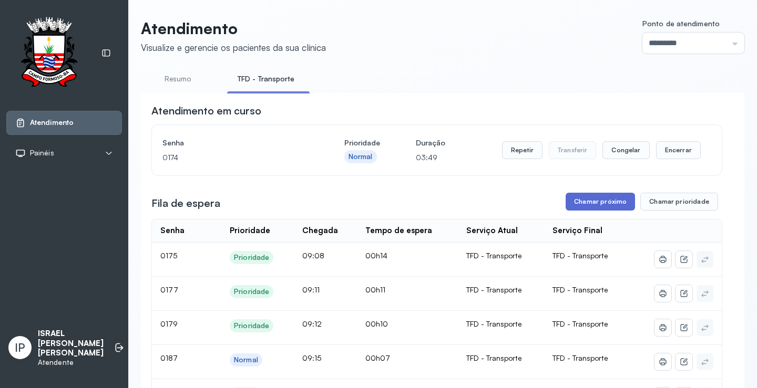
click at [593, 201] on button "Chamar próximo" at bounding box center [599, 202] width 69 height 18
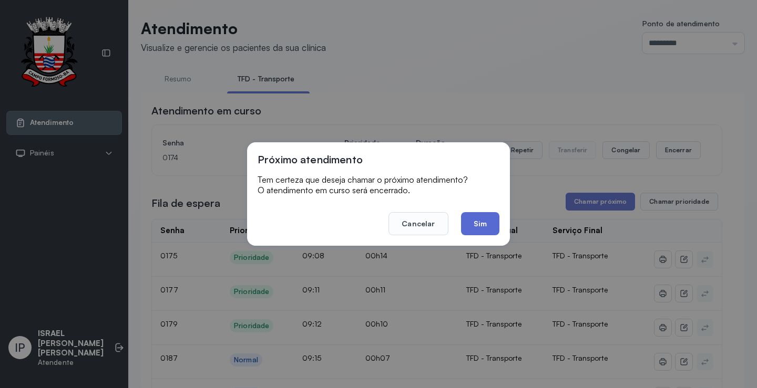
click at [482, 220] on button "Sim" at bounding box center [480, 223] width 38 height 23
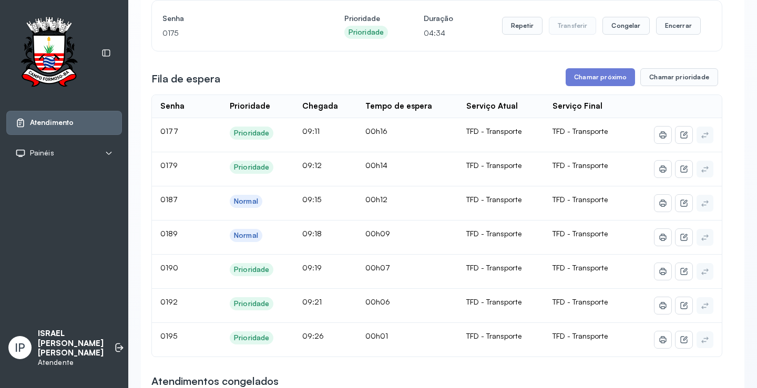
scroll to position [105, 0]
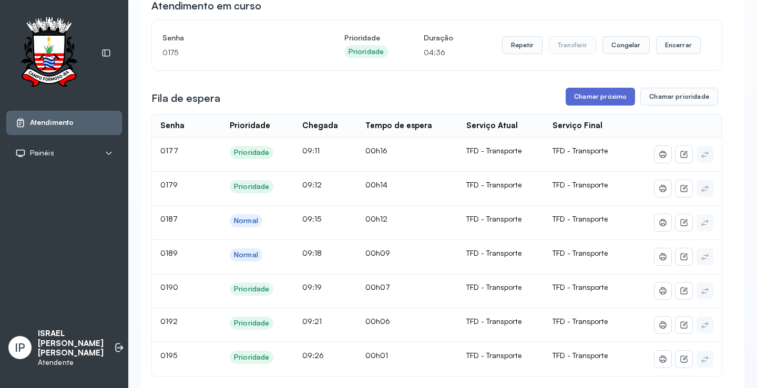
click at [580, 100] on button "Chamar próximo" at bounding box center [599, 97] width 69 height 18
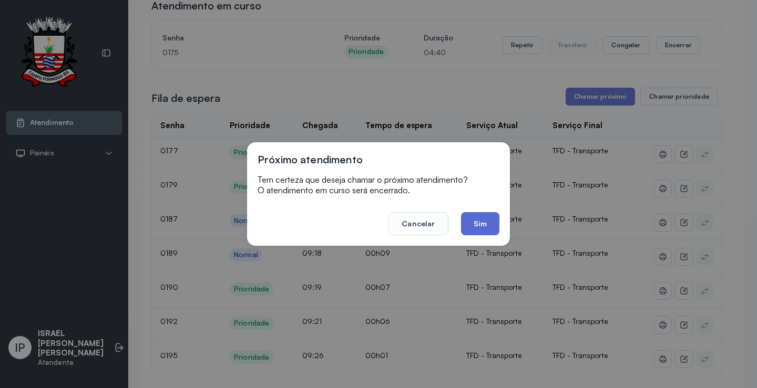
click at [478, 218] on button "Sim" at bounding box center [480, 223] width 38 height 23
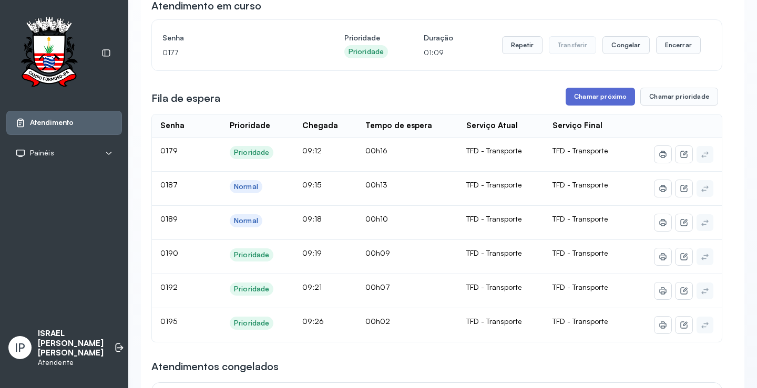
click at [578, 99] on button "Chamar próximo" at bounding box center [599, 97] width 69 height 18
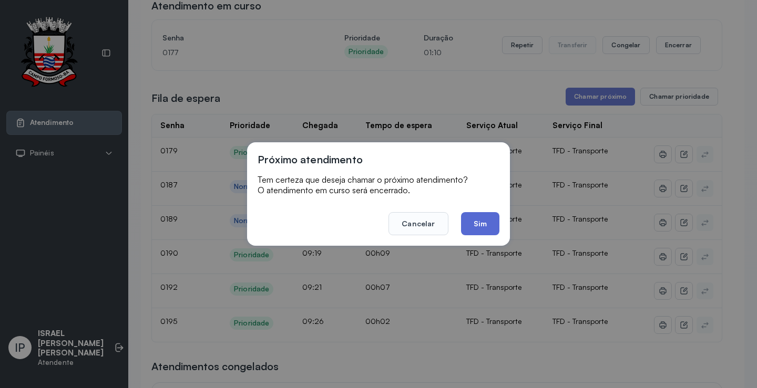
click at [484, 222] on button "Sim" at bounding box center [480, 223] width 38 height 23
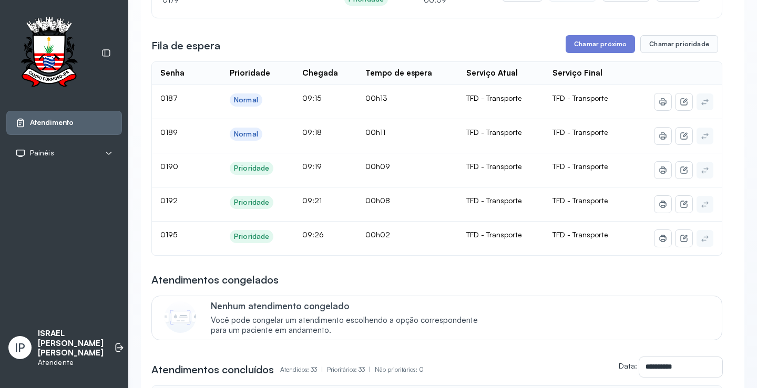
scroll to position [0, 0]
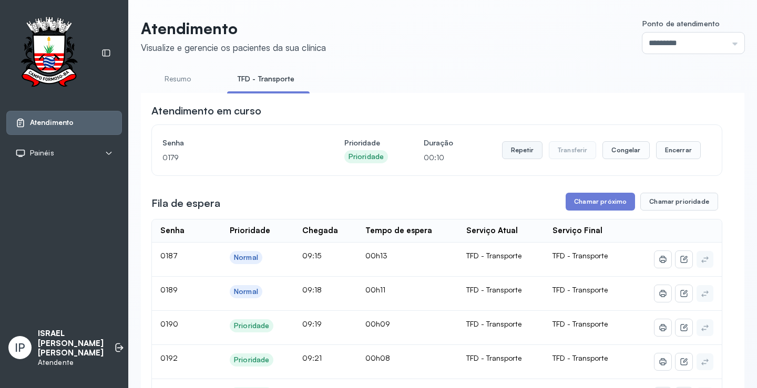
click at [516, 149] on button "Repetir" at bounding box center [522, 150] width 40 height 18
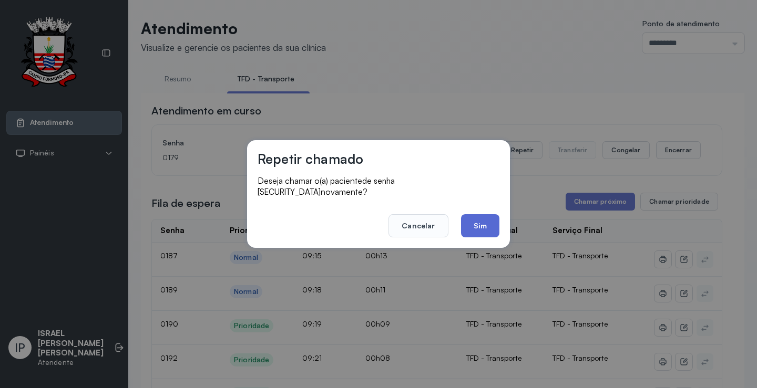
click at [467, 214] on button "Sim" at bounding box center [480, 225] width 38 height 23
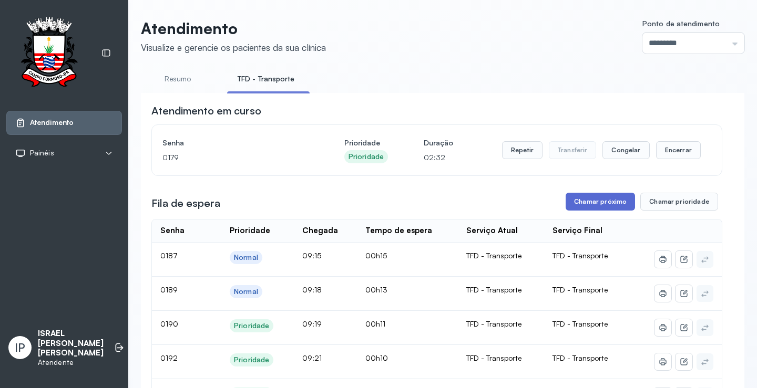
click at [598, 201] on button "Chamar próximo" at bounding box center [599, 202] width 69 height 18
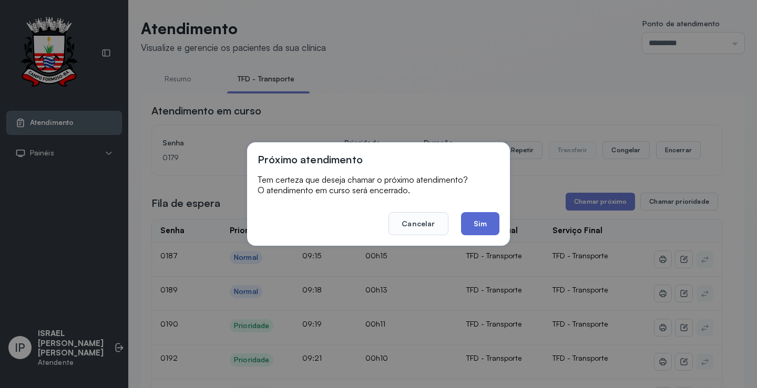
click at [478, 221] on button "Sim" at bounding box center [480, 223] width 38 height 23
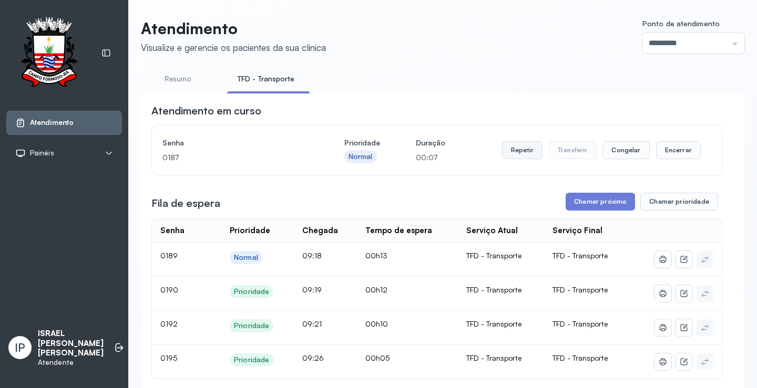
click at [523, 147] on button "Repetir" at bounding box center [522, 150] width 40 height 18
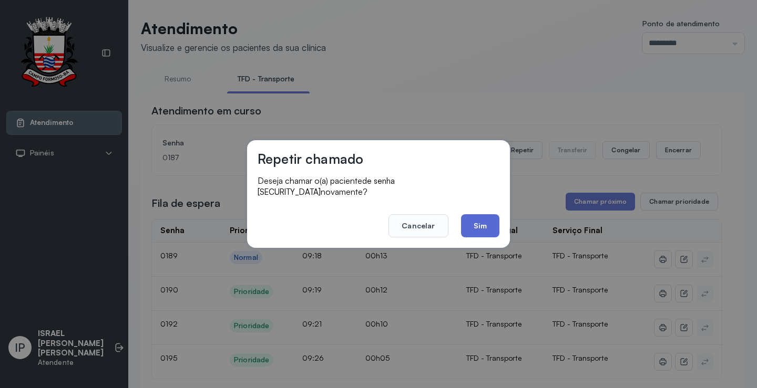
click at [474, 219] on button "Sim" at bounding box center [480, 225] width 38 height 23
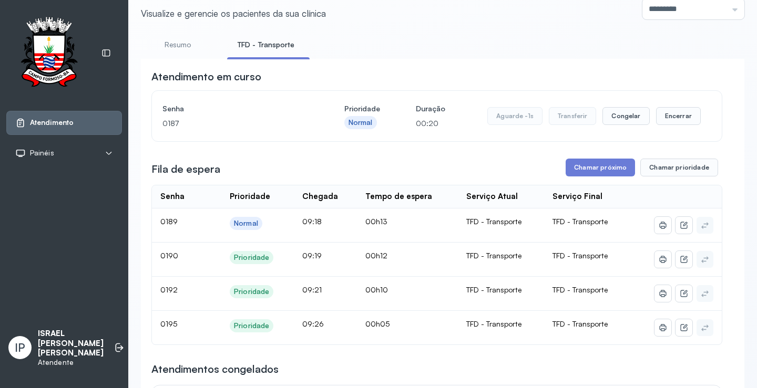
scroll to position [53, 0]
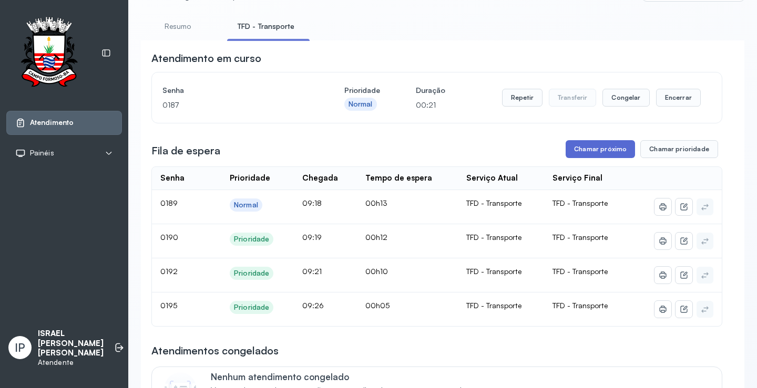
click at [585, 145] on button "Chamar próximo" at bounding box center [599, 149] width 69 height 18
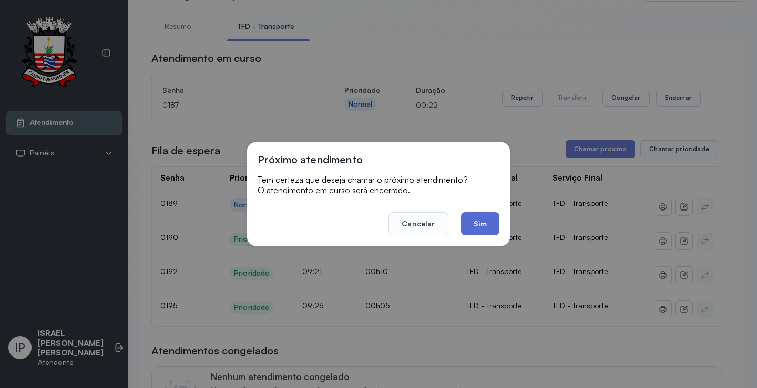
click at [485, 219] on button "Sim" at bounding box center [480, 223] width 38 height 23
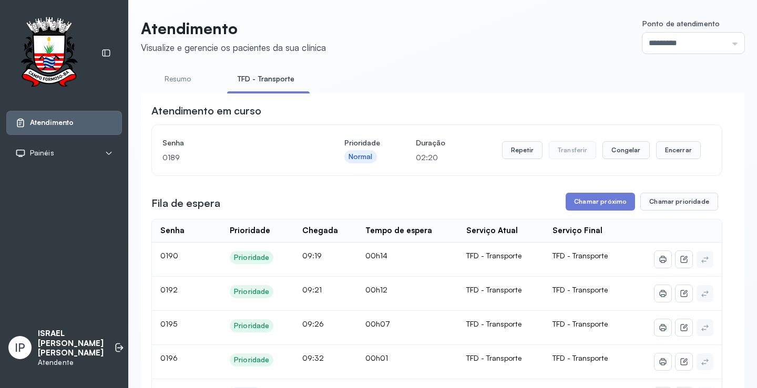
scroll to position [158, 0]
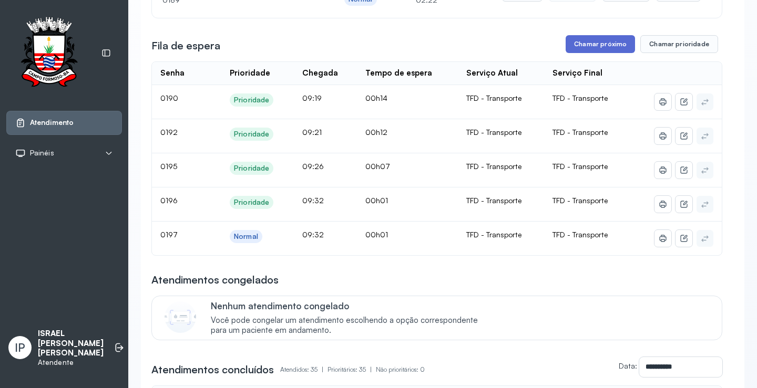
click at [576, 40] on button "Chamar próximo" at bounding box center [599, 44] width 69 height 18
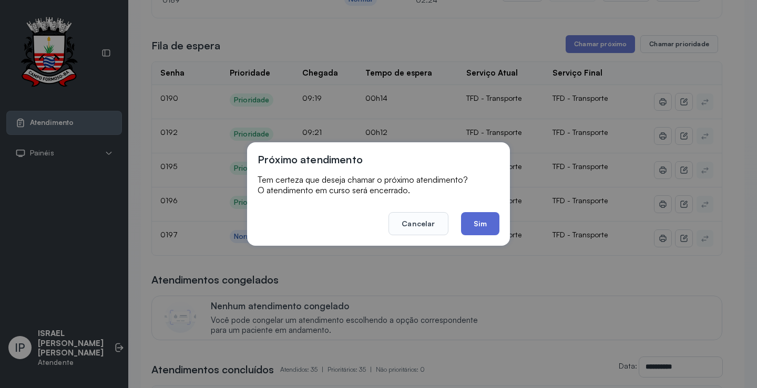
click at [478, 218] on button "Sim" at bounding box center [480, 223] width 38 height 23
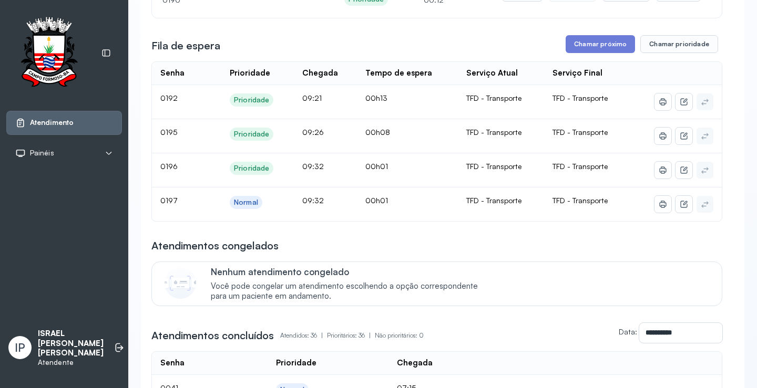
scroll to position [0, 0]
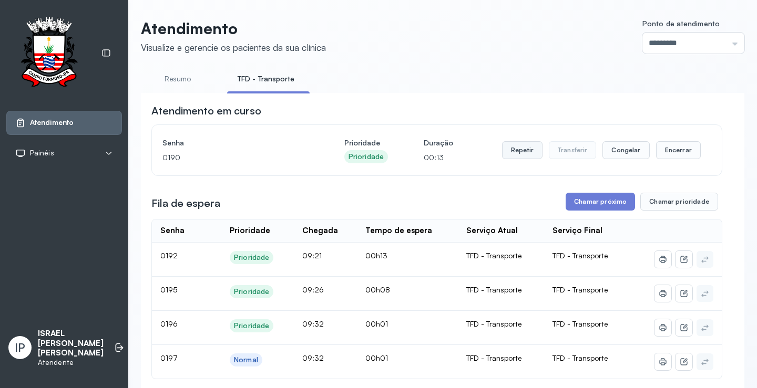
click at [511, 156] on button "Repetir" at bounding box center [522, 150] width 40 height 18
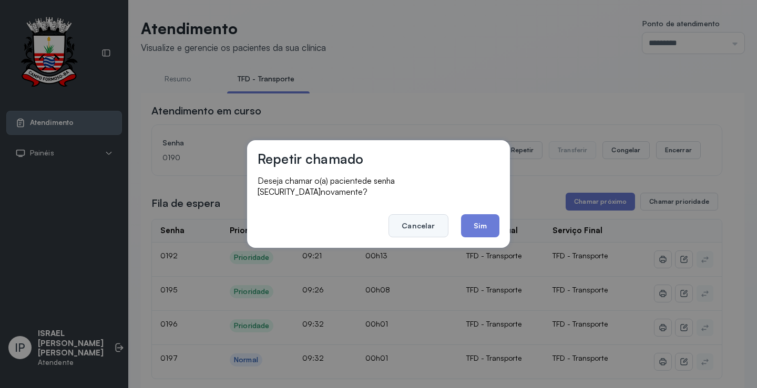
click at [427, 220] on button "Cancelar" at bounding box center [417, 225] width 59 height 23
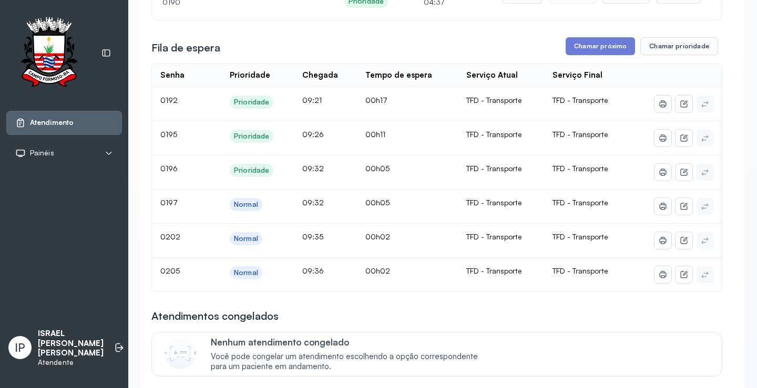
scroll to position [158, 0]
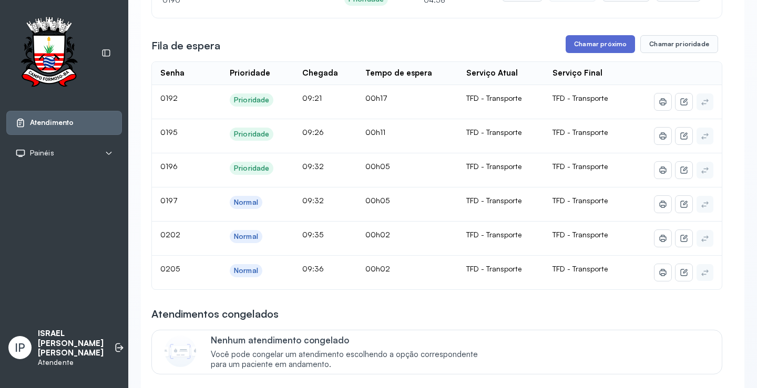
click at [593, 41] on button "Chamar próximo" at bounding box center [599, 44] width 69 height 18
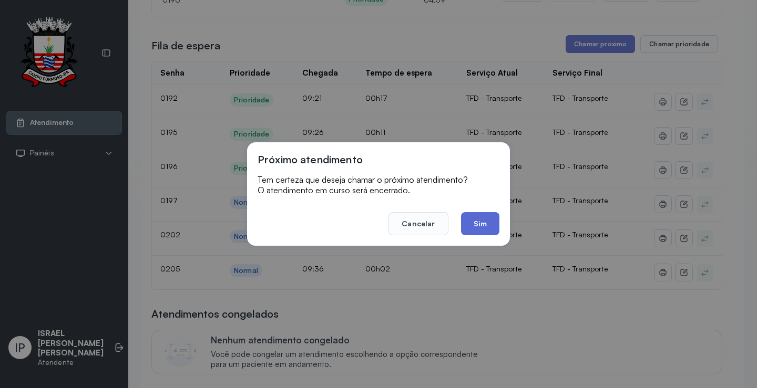
click at [477, 222] on button "Sim" at bounding box center [480, 223] width 38 height 23
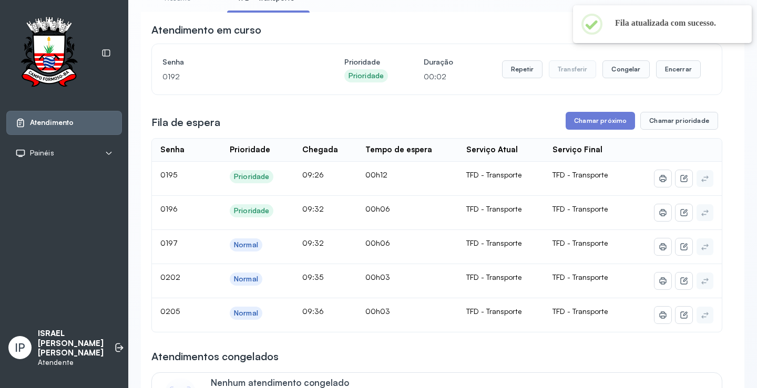
scroll to position [0, 0]
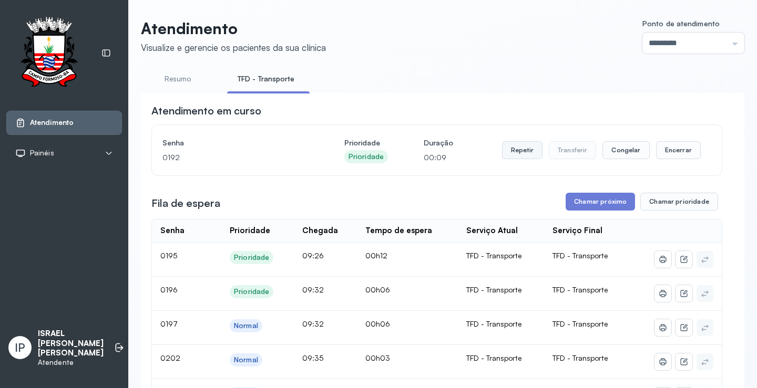
click at [524, 154] on button "Repetir" at bounding box center [522, 150] width 40 height 18
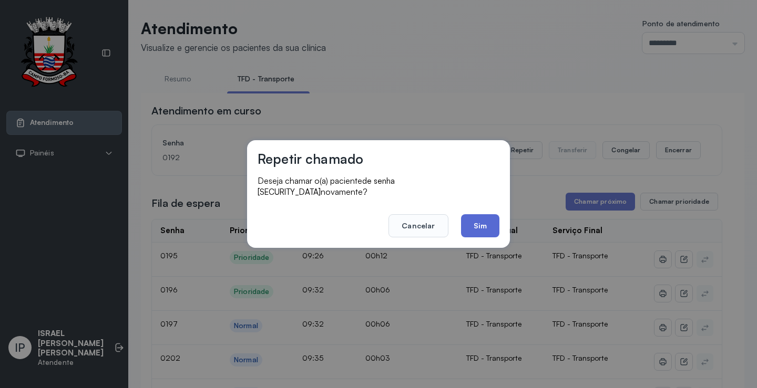
click at [470, 228] on button "Sim" at bounding box center [480, 225] width 38 height 23
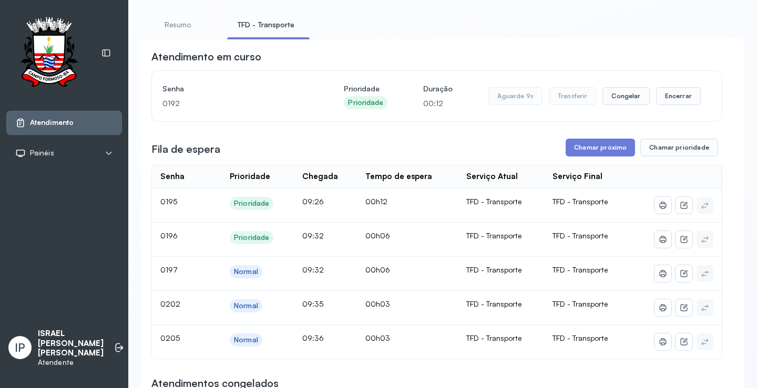
scroll to position [105, 0]
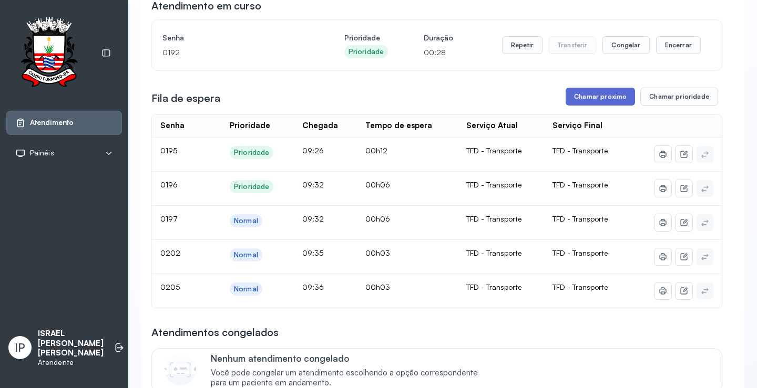
click at [609, 95] on button "Chamar próximo" at bounding box center [599, 97] width 69 height 18
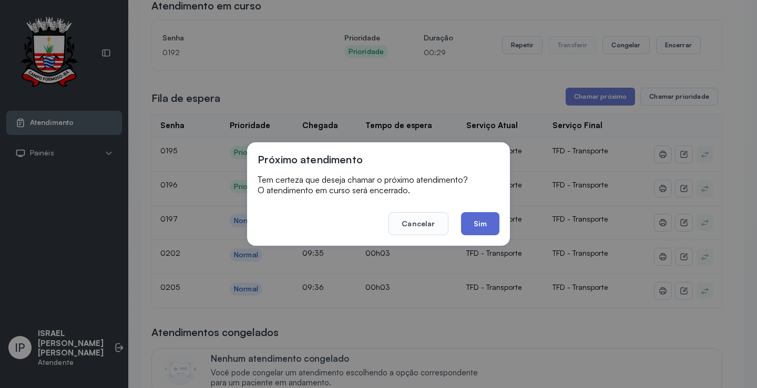
click at [484, 221] on button "Sim" at bounding box center [480, 223] width 38 height 23
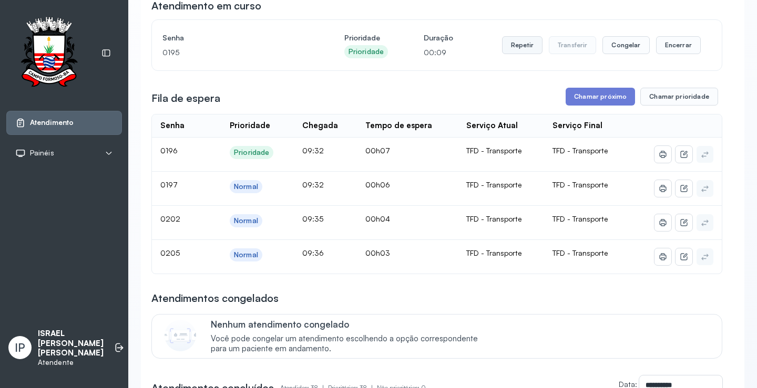
click at [524, 42] on button "Repetir" at bounding box center [522, 45] width 40 height 18
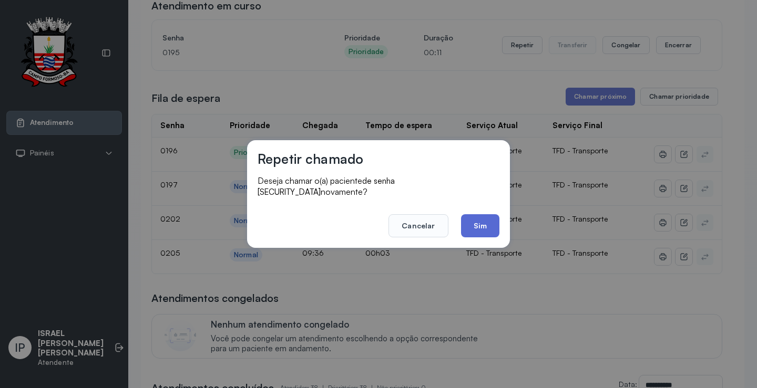
click at [468, 217] on button "Sim" at bounding box center [480, 225] width 38 height 23
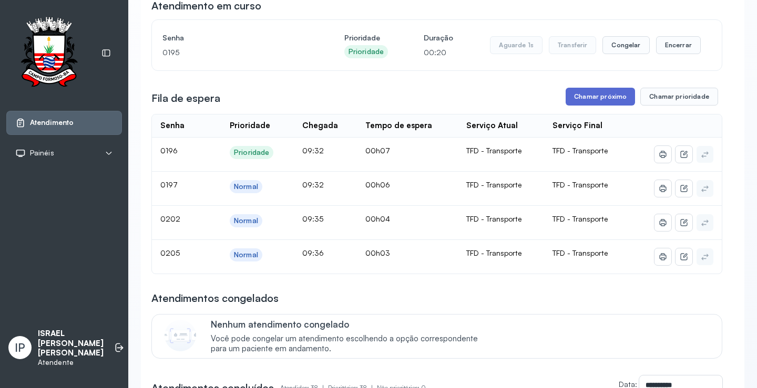
click at [586, 102] on button "Chamar próximo" at bounding box center [599, 97] width 69 height 18
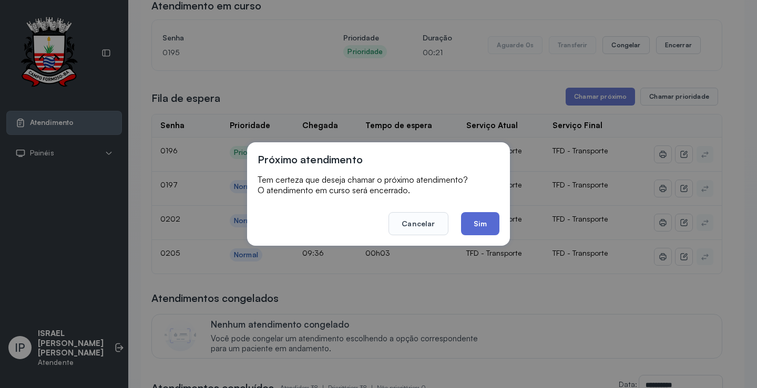
click at [492, 223] on button "Sim" at bounding box center [480, 223] width 38 height 23
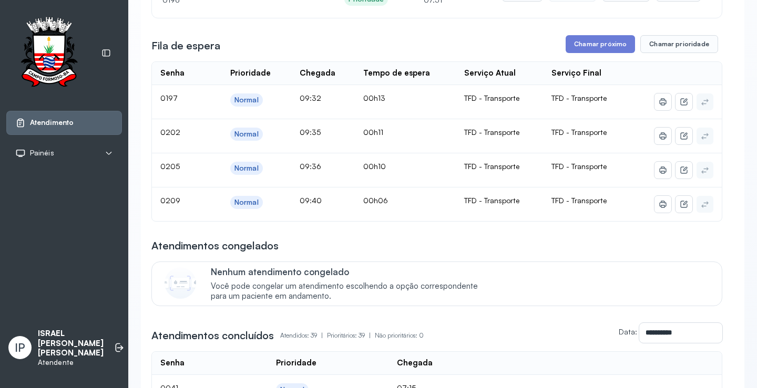
scroll to position [53, 0]
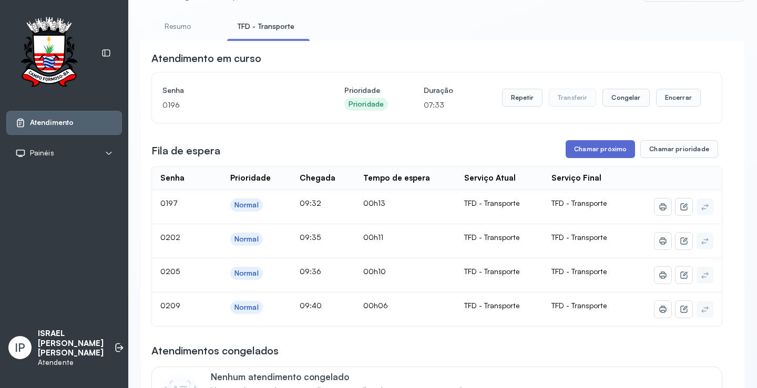
click at [581, 151] on button "Chamar próximo" at bounding box center [599, 149] width 69 height 18
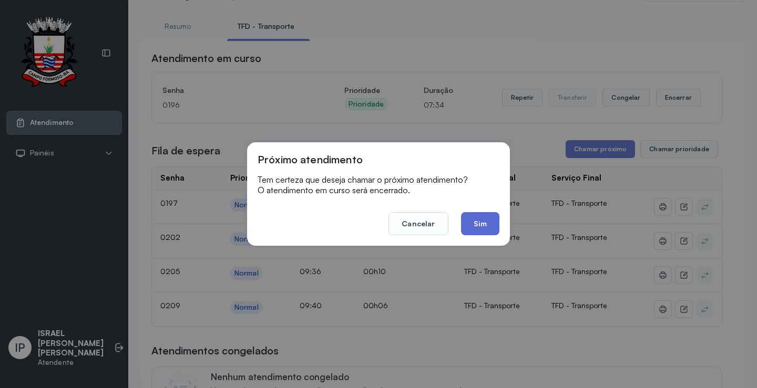
click at [473, 223] on button "Sim" at bounding box center [480, 223] width 38 height 23
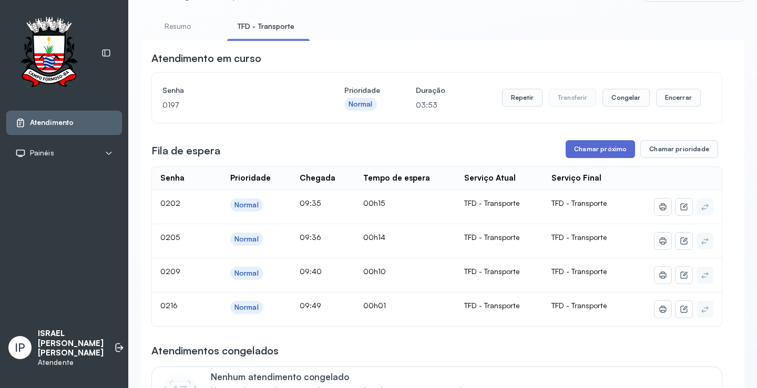
click at [610, 153] on button "Chamar próximo" at bounding box center [599, 149] width 69 height 18
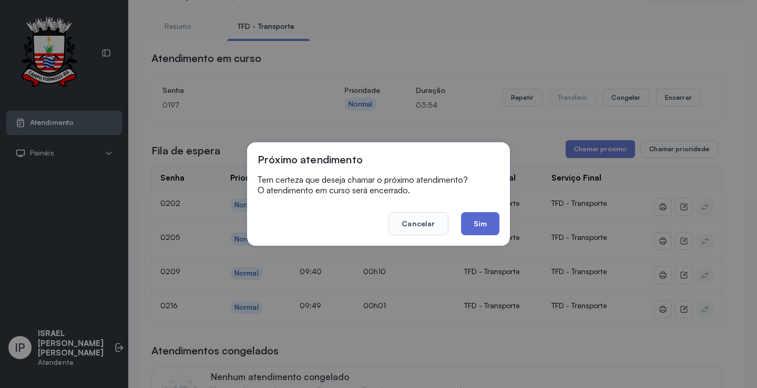
click at [488, 222] on button "Sim" at bounding box center [480, 223] width 38 height 23
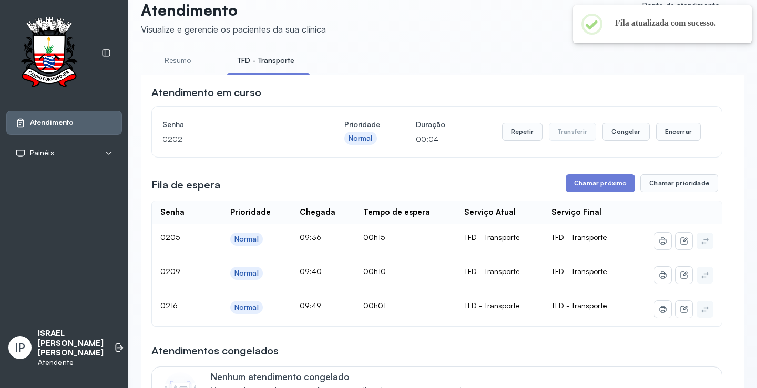
scroll to position [0, 0]
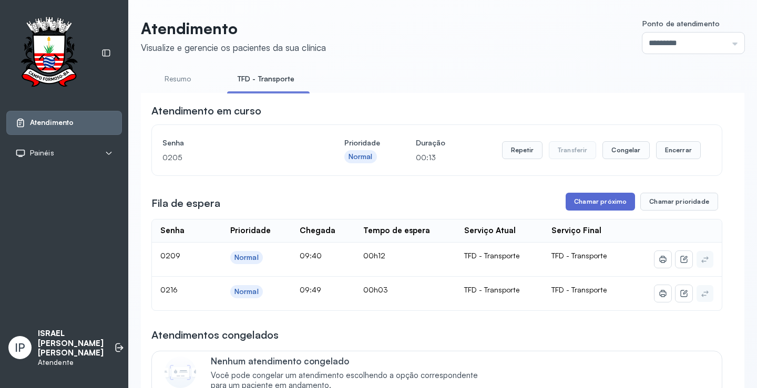
click at [578, 202] on button "Chamar próximo" at bounding box center [599, 202] width 69 height 18
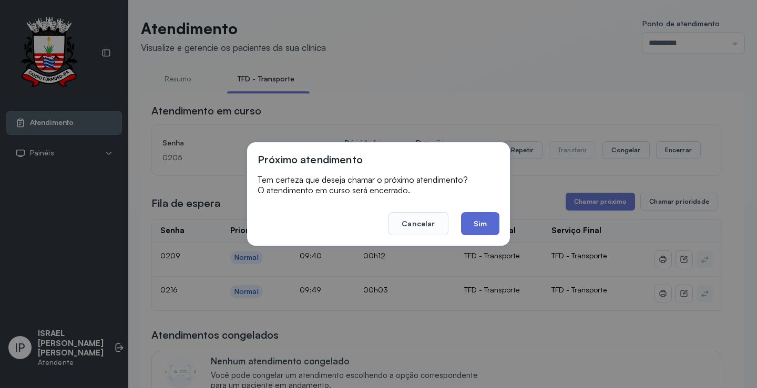
click at [471, 223] on button "Sim" at bounding box center [480, 223] width 38 height 23
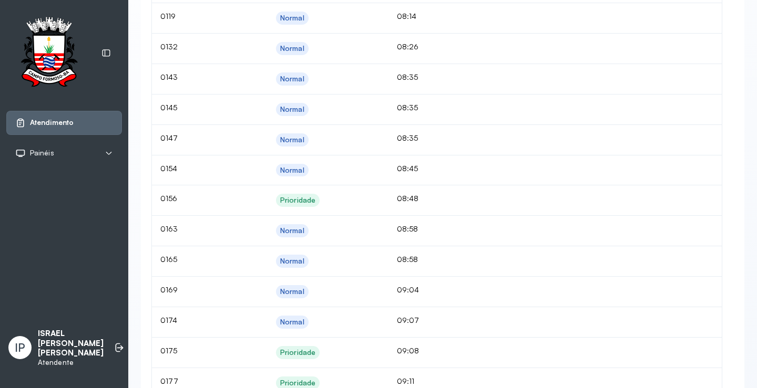
scroll to position [827, 0]
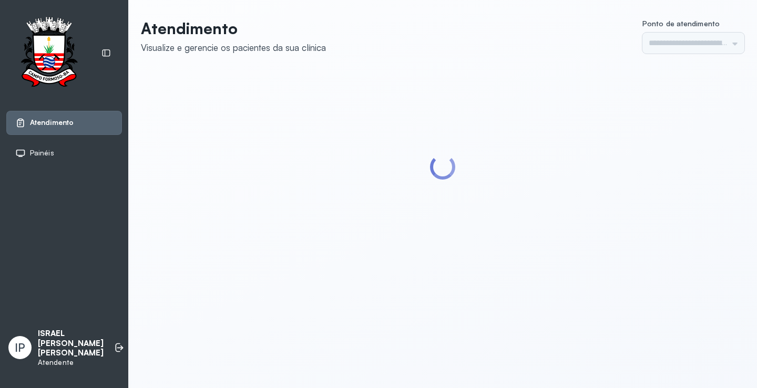
type input "*********"
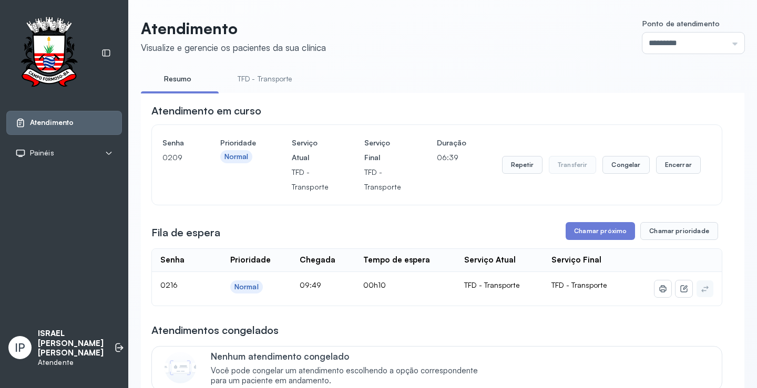
click at [270, 77] on link "TFD - Transporte" at bounding box center [265, 78] width 76 height 17
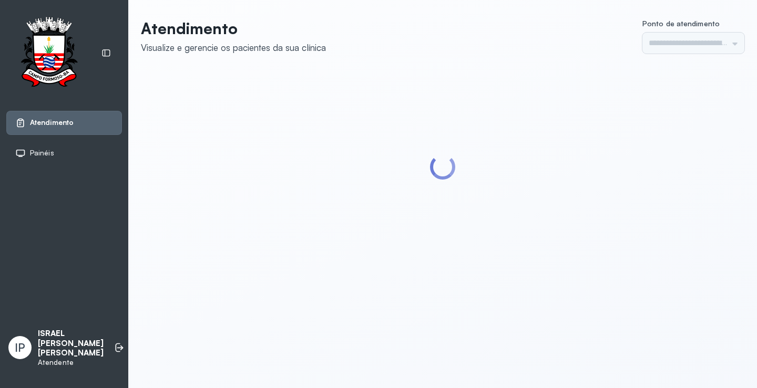
type input "*********"
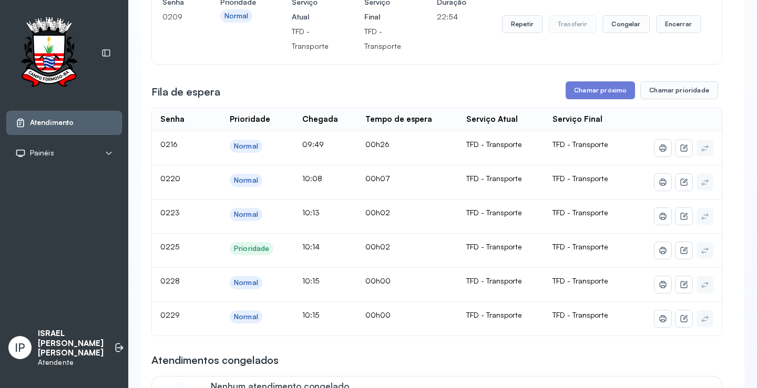
scroll to position [158, 0]
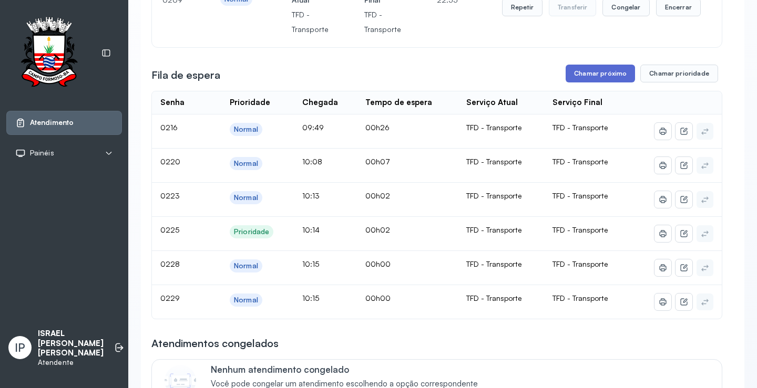
click at [583, 73] on button "Chamar próximo" at bounding box center [599, 74] width 69 height 18
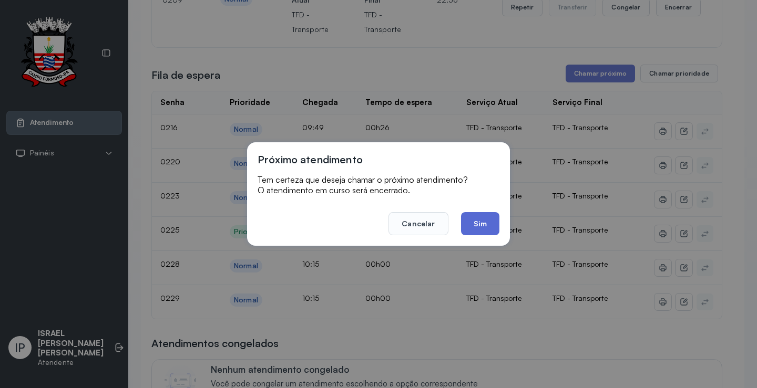
click at [476, 220] on button "Sim" at bounding box center [480, 223] width 38 height 23
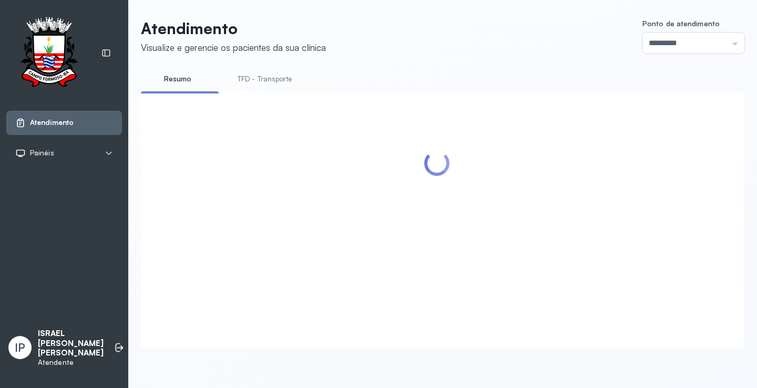
click at [271, 74] on link "TFD - Transporte" at bounding box center [265, 78] width 76 height 17
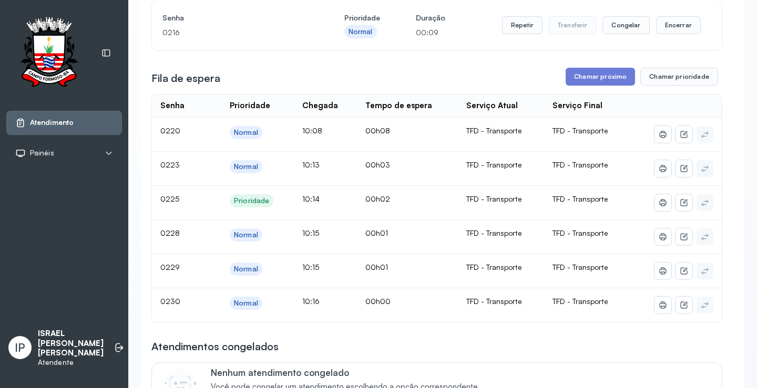
scroll to position [106, 0]
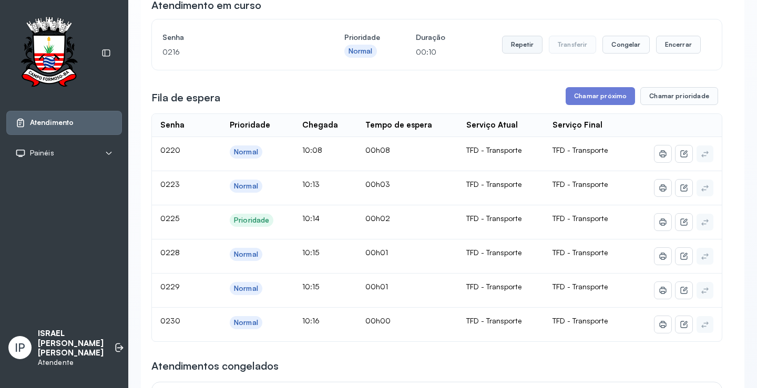
click at [533, 47] on button "Repetir" at bounding box center [522, 45] width 40 height 18
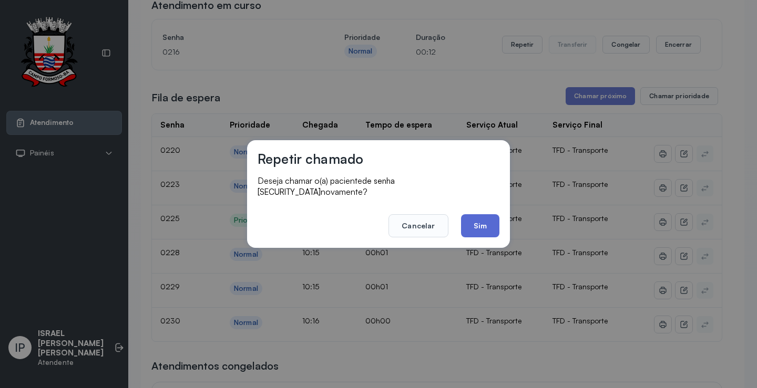
click at [485, 214] on button "Sim" at bounding box center [480, 225] width 38 height 23
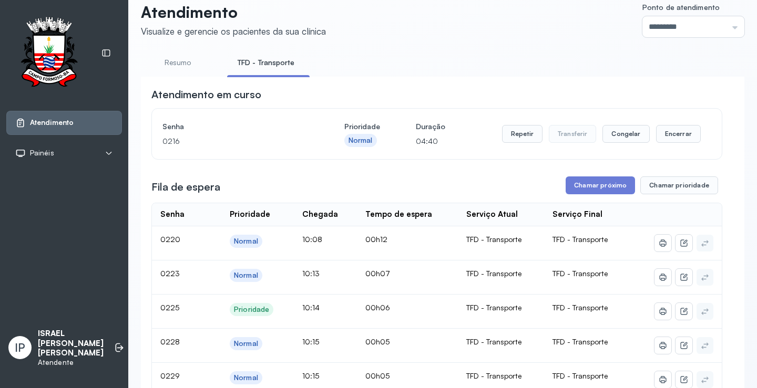
scroll to position [0, 0]
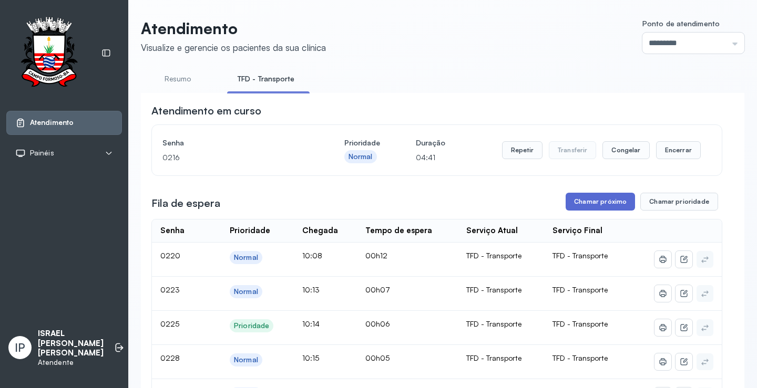
click at [567, 203] on button "Chamar próximo" at bounding box center [599, 202] width 69 height 18
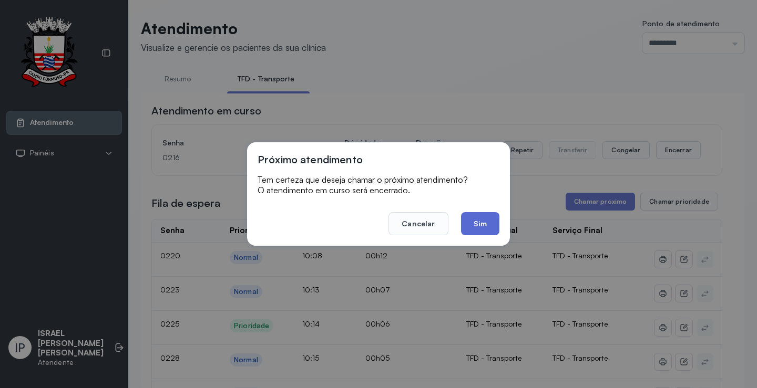
click at [479, 219] on button "Sim" at bounding box center [480, 223] width 38 height 23
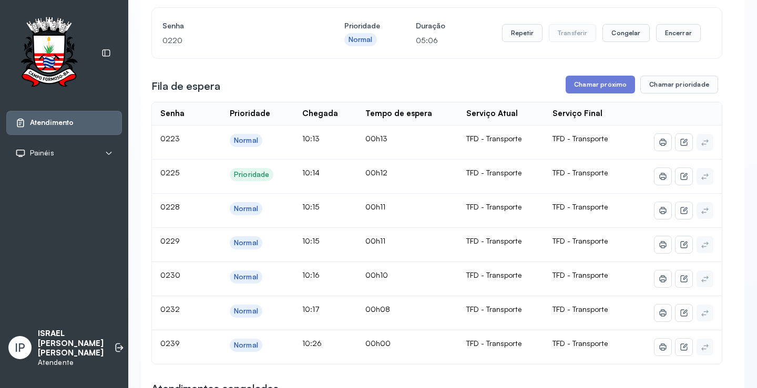
scroll to position [158, 0]
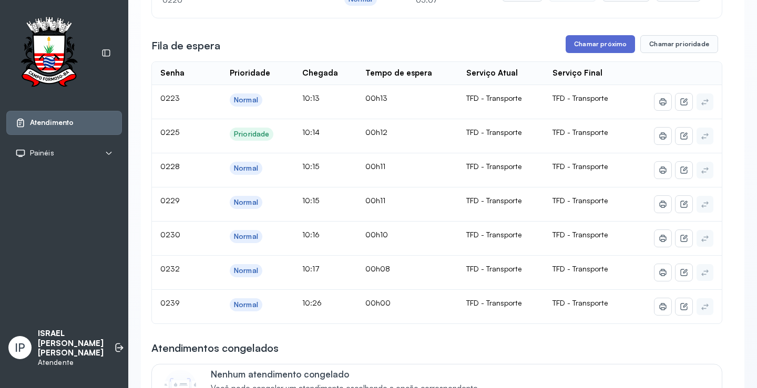
click at [585, 45] on button "Chamar próximo" at bounding box center [599, 44] width 69 height 18
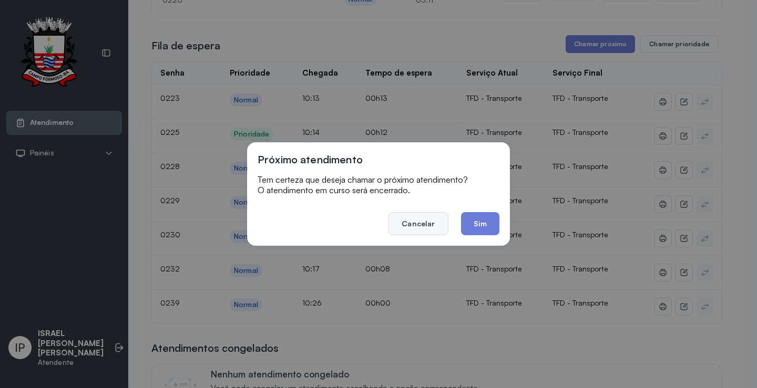
click at [424, 219] on button "Cancelar" at bounding box center [417, 223] width 59 height 23
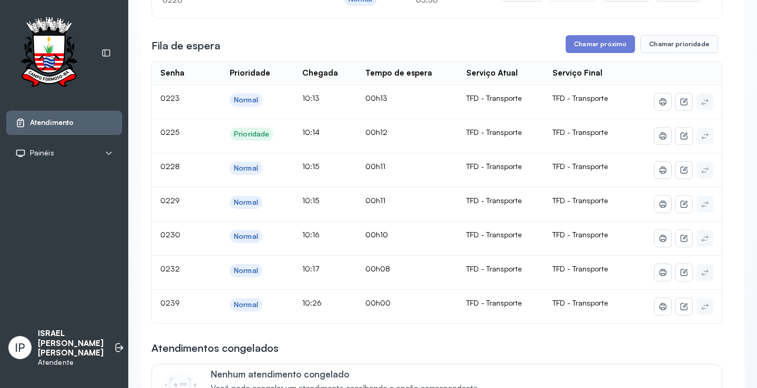
scroll to position [0, 0]
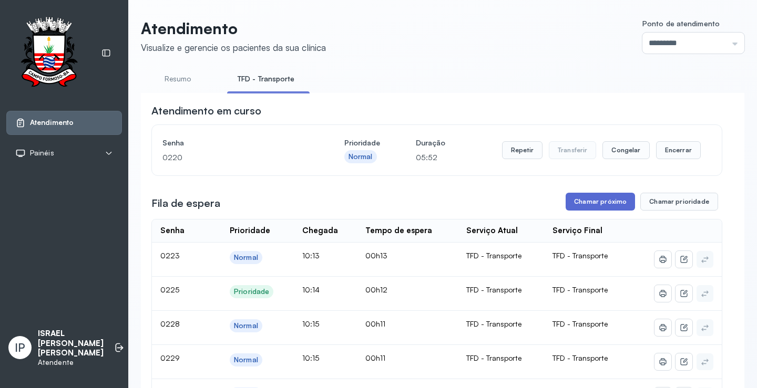
click at [603, 202] on button "Chamar próximo" at bounding box center [599, 202] width 69 height 18
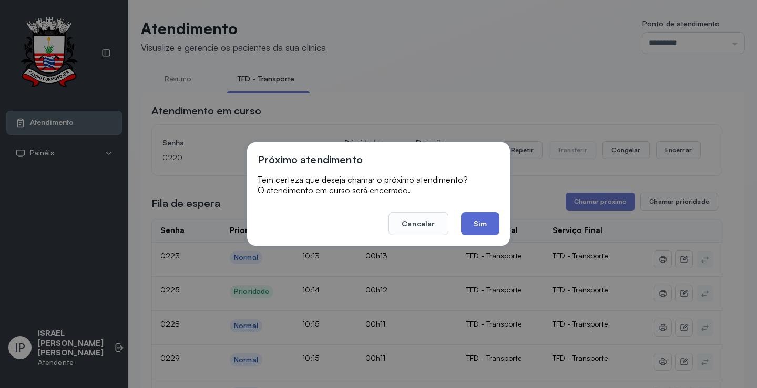
click at [491, 222] on button "Sim" at bounding box center [480, 223] width 38 height 23
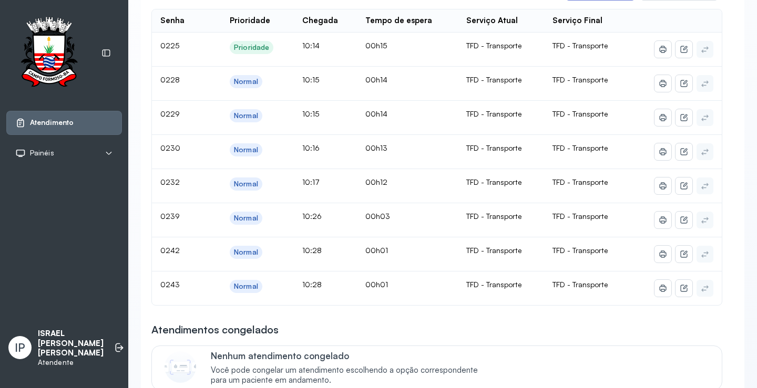
scroll to position [53, 0]
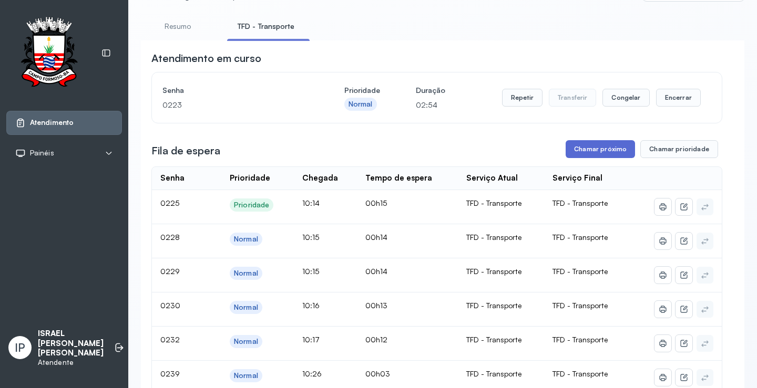
click at [570, 151] on button "Chamar próximo" at bounding box center [599, 149] width 69 height 18
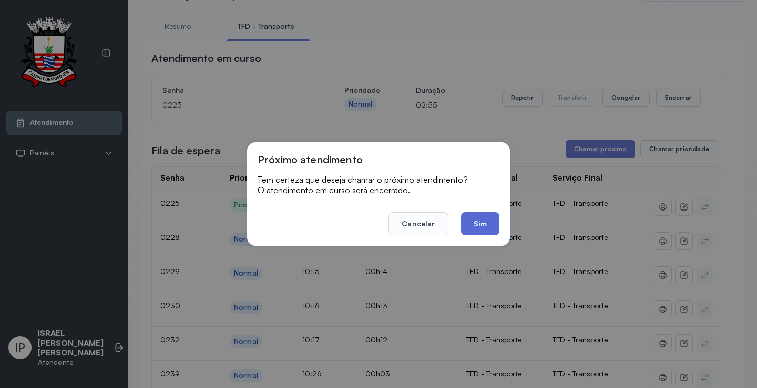
click at [491, 225] on button "Sim" at bounding box center [480, 223] width 38 height 23
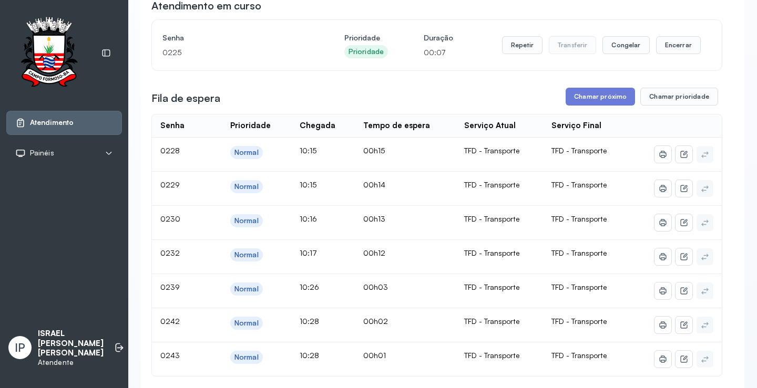
scroll to position [0, 0]
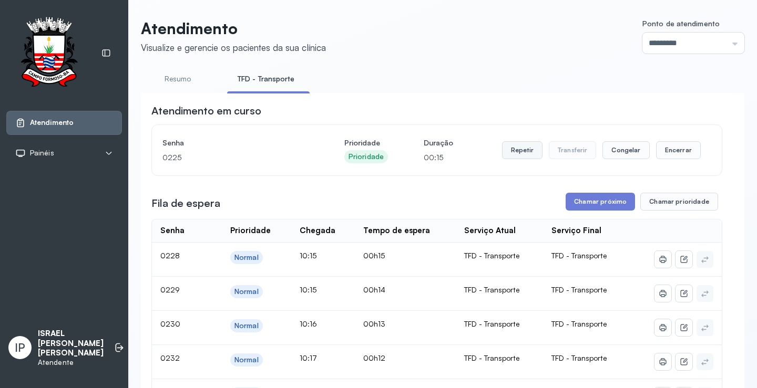
click at [506, 158] on button "Repetir" at bounding box center [522, 150] width 40 height 18
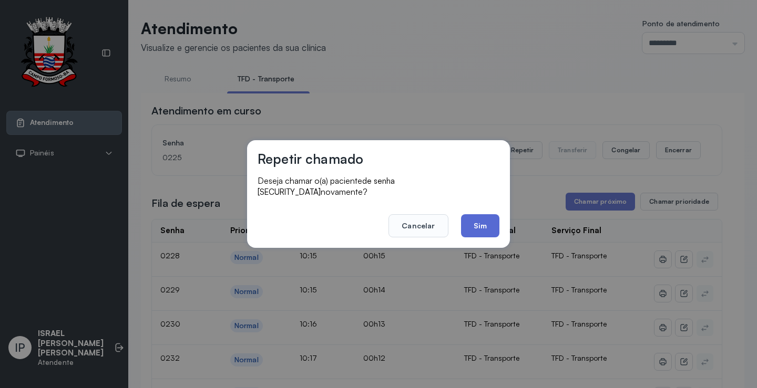
click at [479, 218] on button "Sim" at bounding box center [480, 225] width 38 height 23
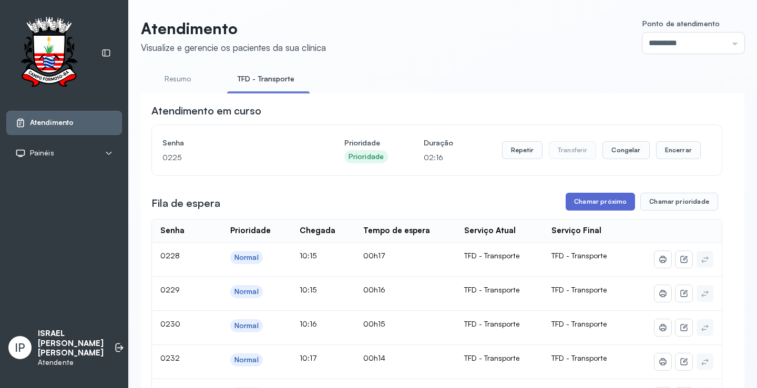
click at [580, 204] on button "Chamar próximo" at bounding box center [599, 202] width 69 height 18
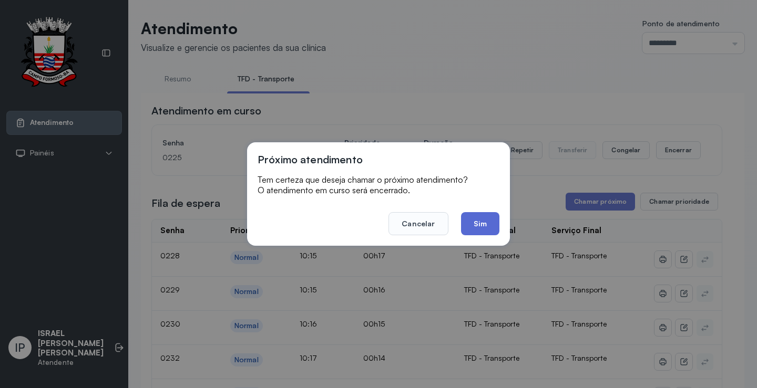
click at [467, 226] on button "Sim" at bounding box center [480, 223] width 38 height 23
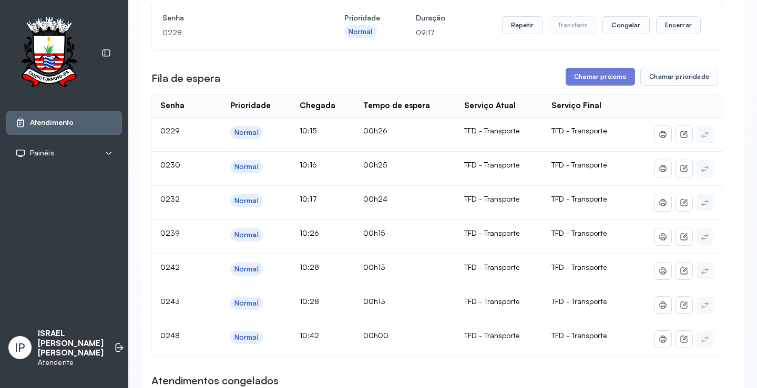
scroll to position [158, 0]
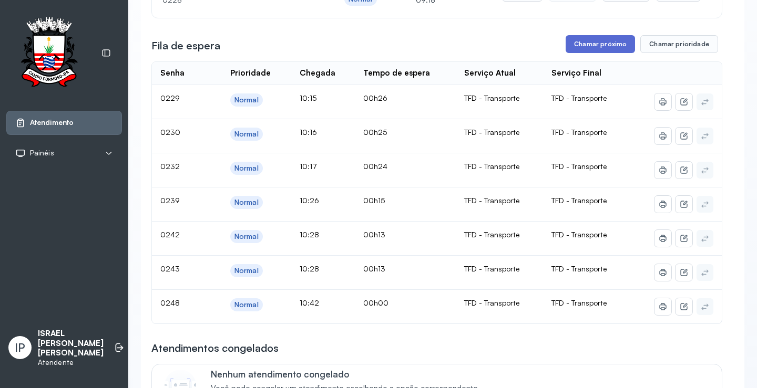
click at [594, 47] on button "Chamar próximo" at bounding box center [599, 44] width 69 height 18
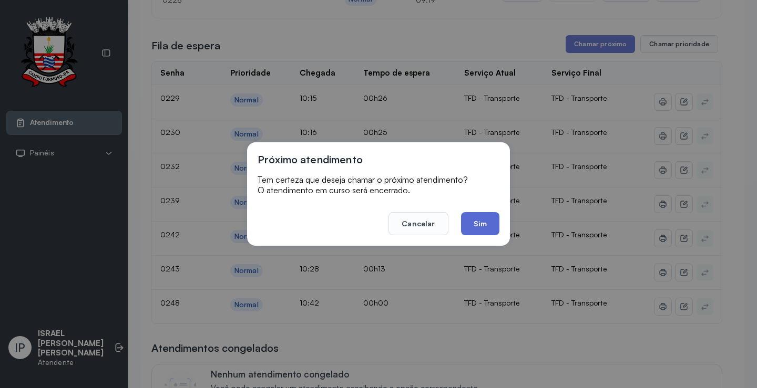
click at [492, 220] on button "Sim" at bounding box center [480, 223] width 38 height 23
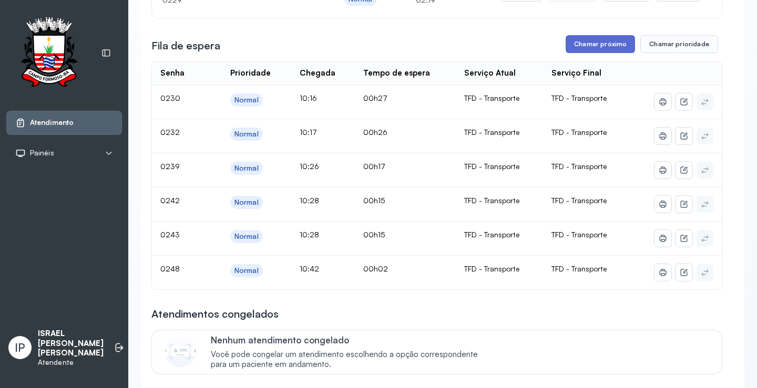
click at [602, 48] on button "Chamar próximo" at bounding box center [599, 44] width 69 height 18
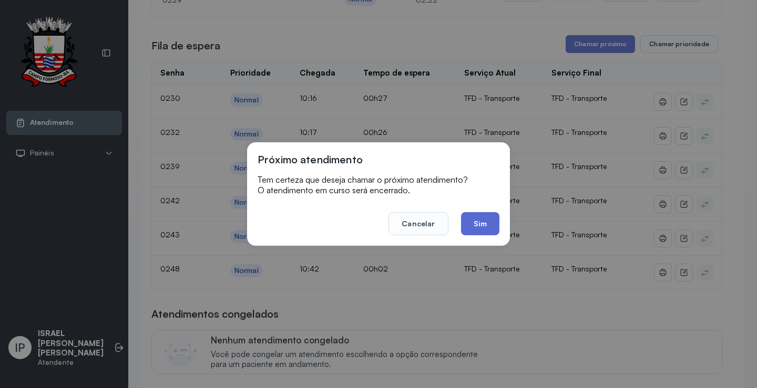
click at [481, 215] on button "Sim" at bounding box center [480, 223] width 38 height 23
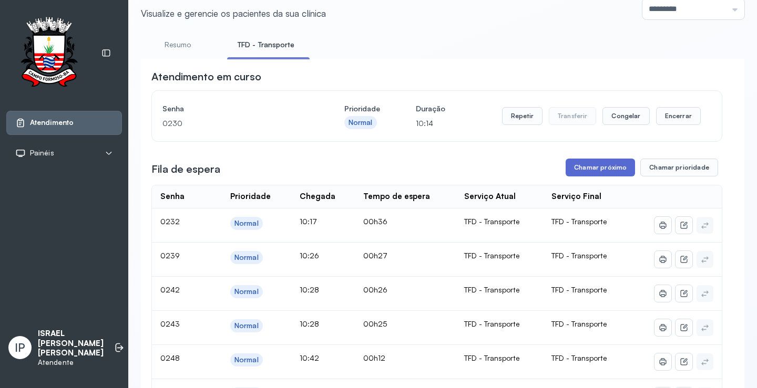
scroll to position [53, 0]
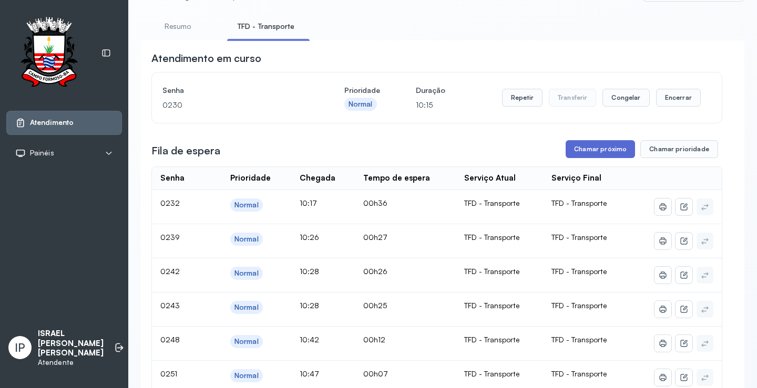
click at [582, 148] on button "Chamar próximo" at bounding box center [599, 149] width 69 height 18
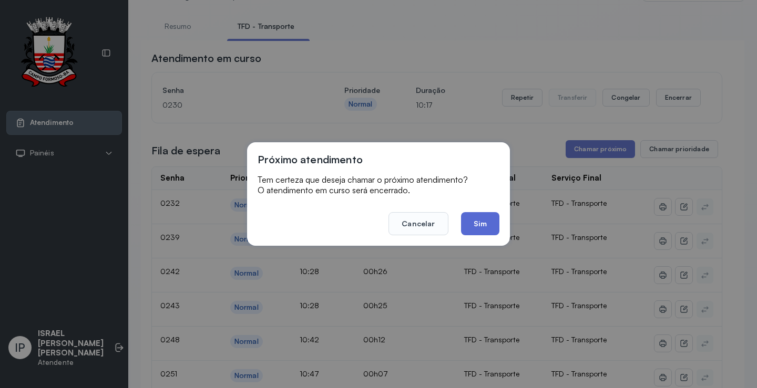
click at [474, 222] on button "Sim" at bounding box center [480, 223] width 38 height 23
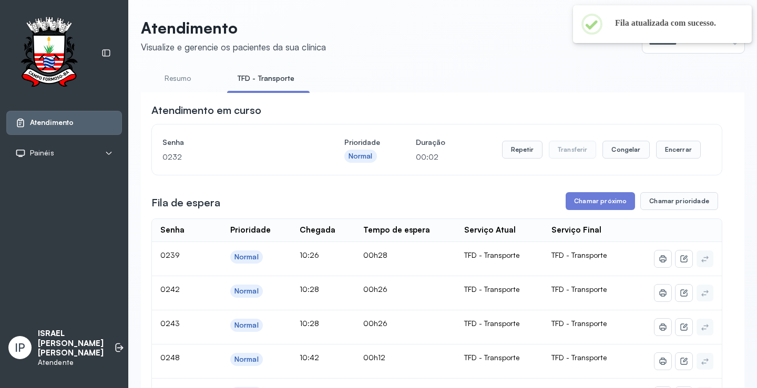
scroll to position [0, 0]
click at [507, 151] on button "Repetir" at bounding box center [522, 150] width 40 height 18
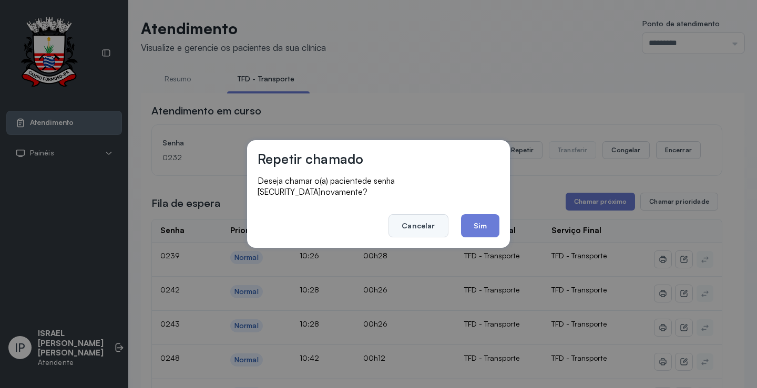
click at [434, 217] on button "Cancelar" at bounding box center [417, 225] width 59 height 23
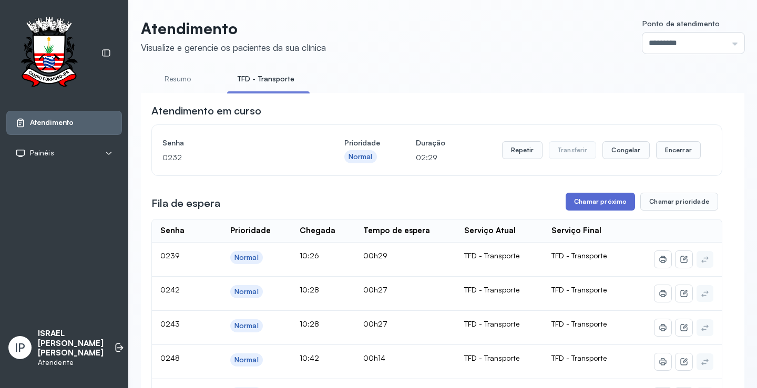
click at [585, 205] on button "Chamar próximo" at bounding box center [599, 202] width 69 height 18
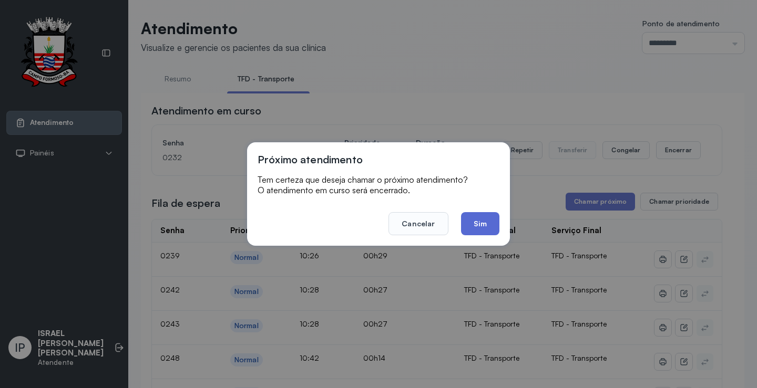
click at [493, 222] on button "Sim" at bounding box center [480, 223] width 38 height 23
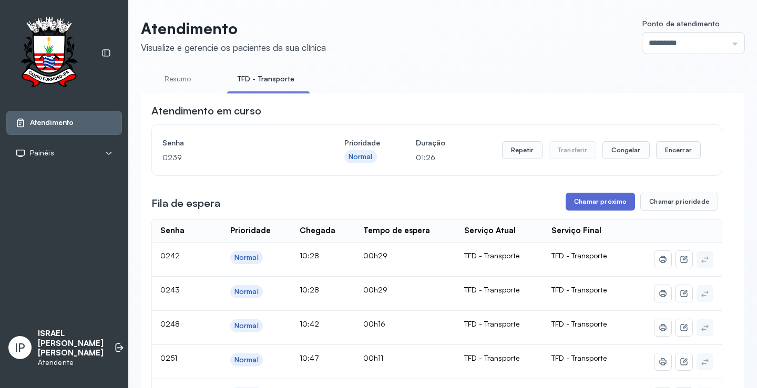
click at [582, 202] on button "Chamar próximo" at bounding box center [599, 202] width 69 height 18
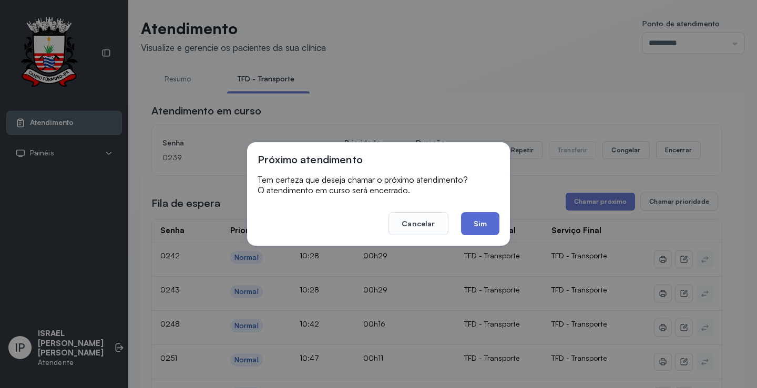
click at [487, 213] on button "Sim" at bounding box center [480, 223] width 38 height 23
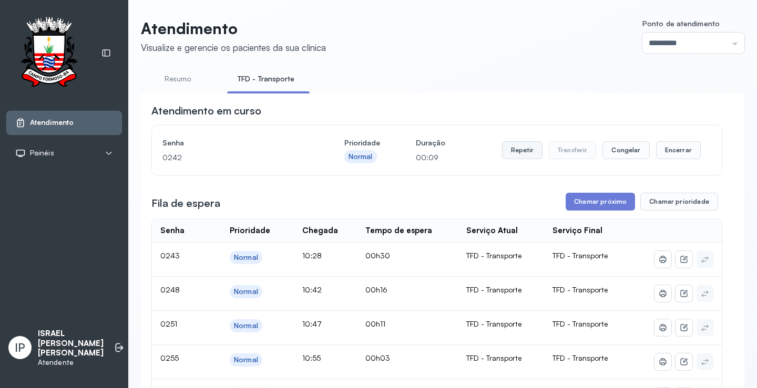
click at [522, 155] on button "Repetir" at bounding box center [522, 150] width 40 height 18
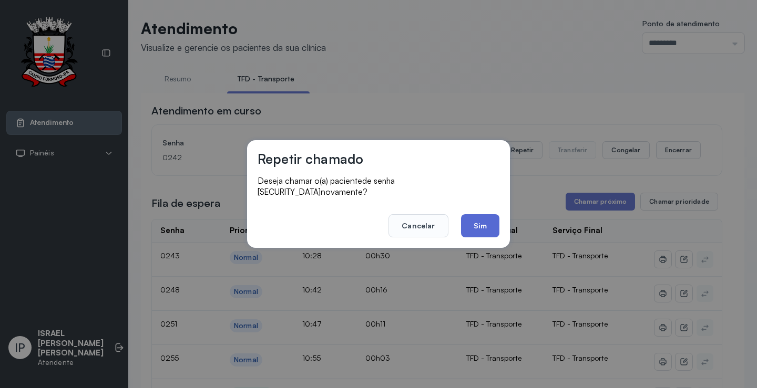
click at [468, 215] on button "Sim" at bounding box center [480, 225] width 38 height 23
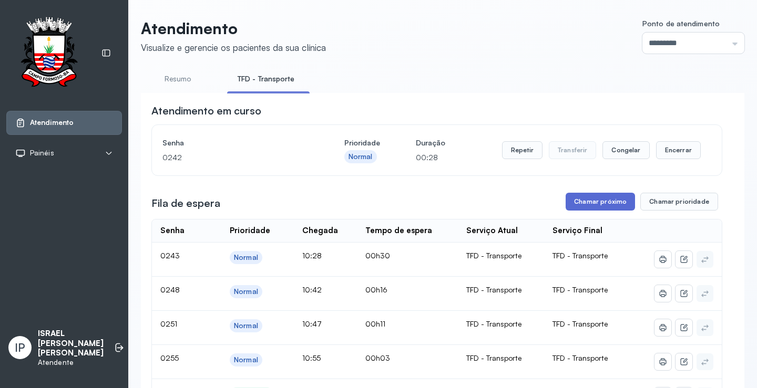
click at [581, 205] on button "Chamar próximo" at bounding box center [599, 202] width 69 height 18
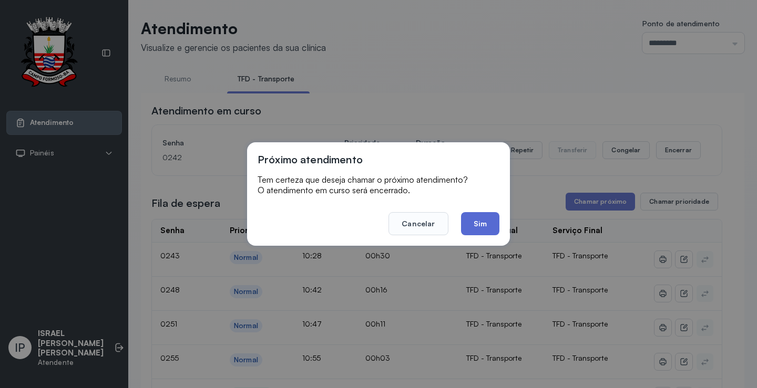
click at [486, 213] on button "Sim" at bounding box center [480, 223] width 38 height 23
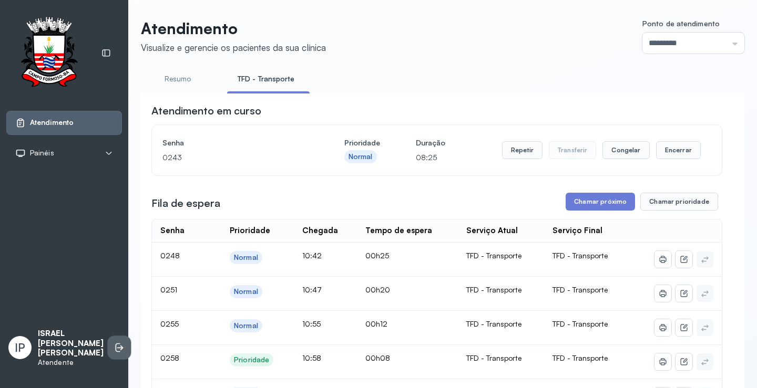
click at [114, 343] on icon at bounding box center [119, 348] width 11 height 11
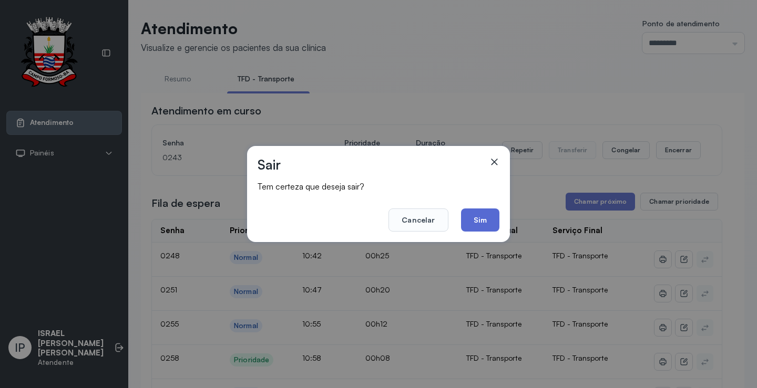
click at [472, 218] on button "Sim" at bounding box center [480, 220] width 38 height 23
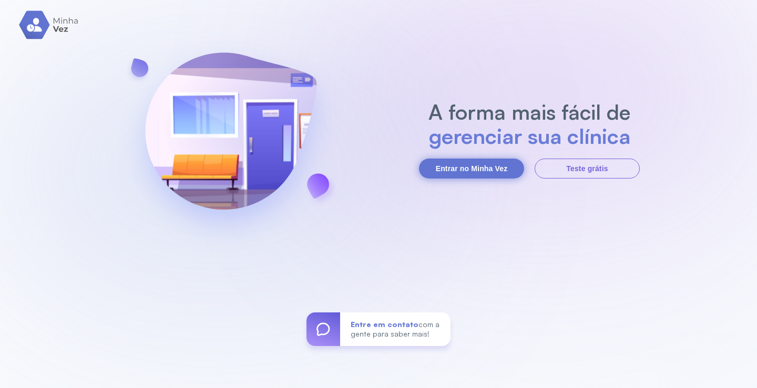
click at [456, 170] on button "Entrar no Minha Vez" at bounding box center [471, 169] width 105 height 20
click at [461, 167] on button "Entrar no Minha Vez" at bounding box center [471, 169] width 105 height 20
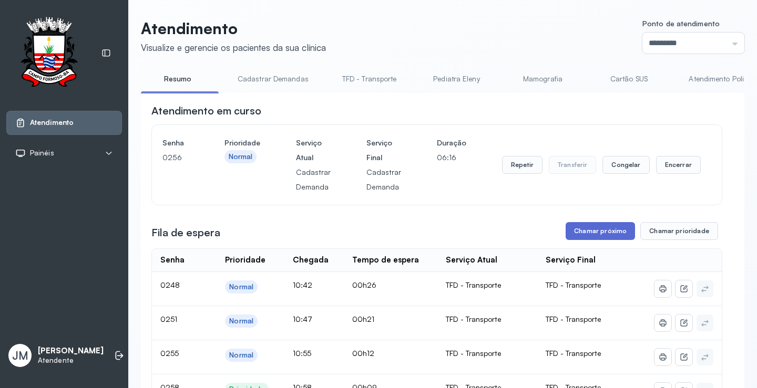
click at [592, 236] on button "Chamar próximo" at bounding box center [599, 231] width 69 height 18
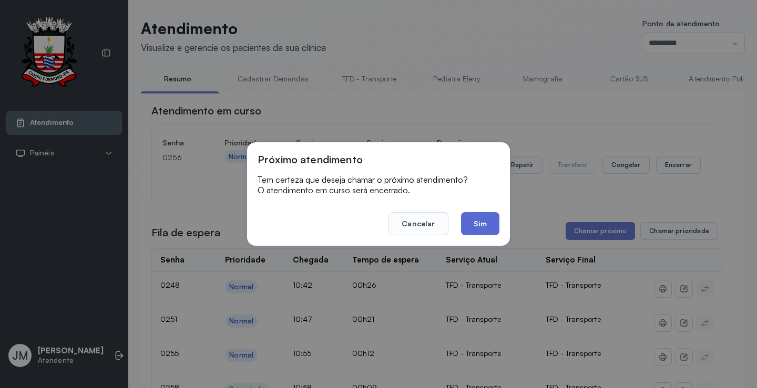
click at [480, 222] on button "Sim" at bounding box center [480, 223] width 38 height 23
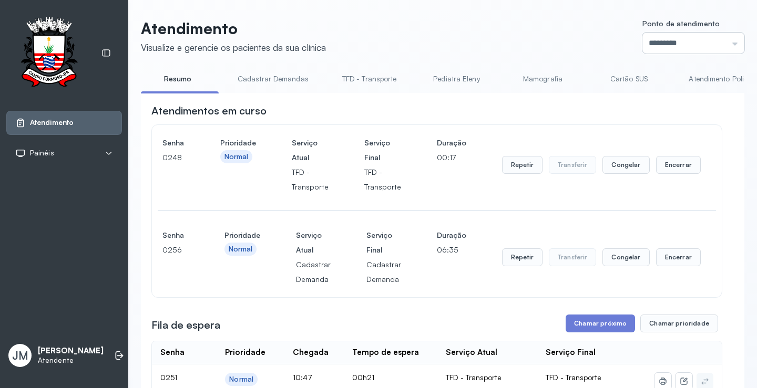
click at [727, 43] on input "*********" at bounding box center [693, 43] width 102 height 21
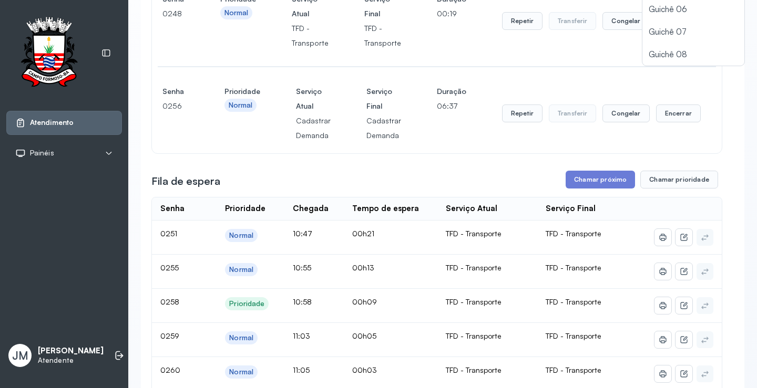
scroll to position [158, 0]
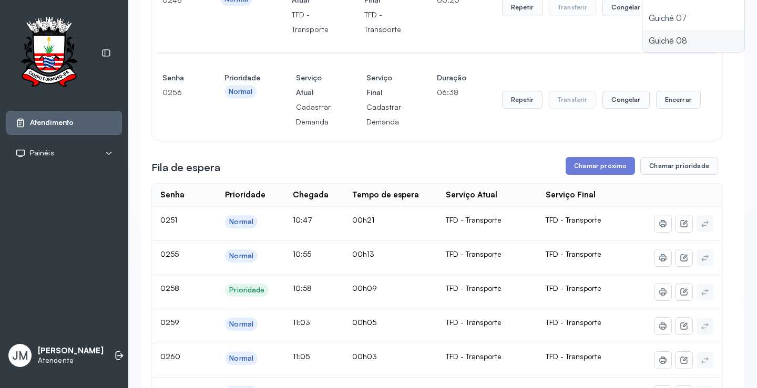
type input "*********"
click at [643, 46] on div "Atendimento Visualize e gerencie os pacientes da sua clínica Ponto de atendimen…" at bounding box center [442, 324] width 603 height 927
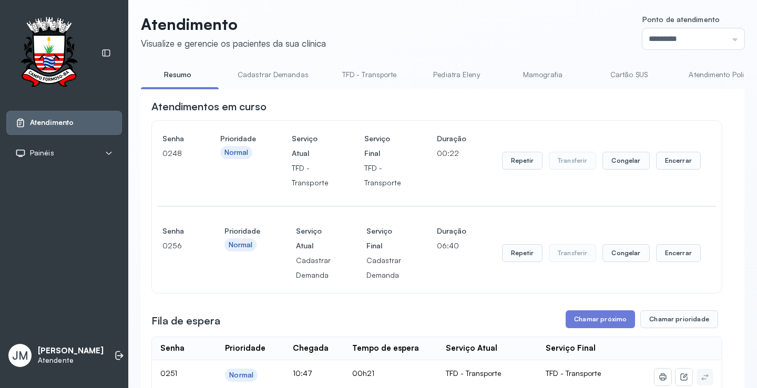
scroll to position [0, 0]
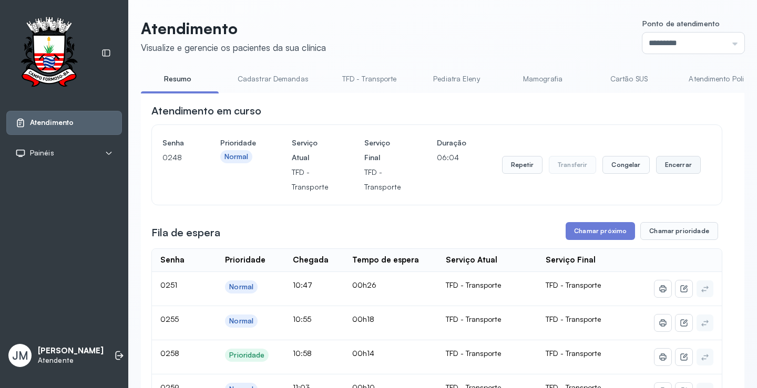
click at [660, 165] on button "Encerrar" at bounding box center [678, 165] width 45 height 18
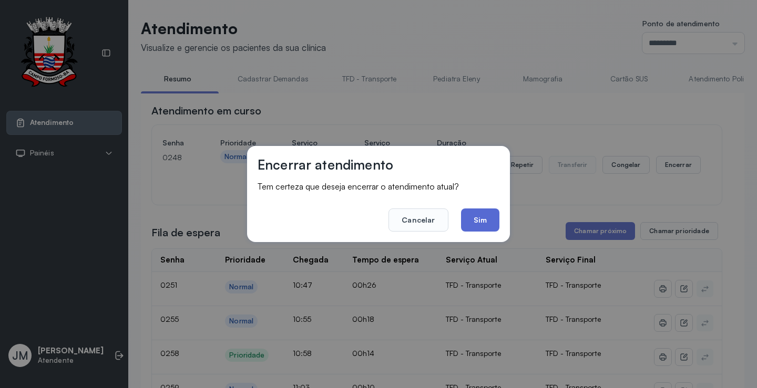
click at [482, 220] on button "Sim" at bounding box center [480, 220] width 38 height 23
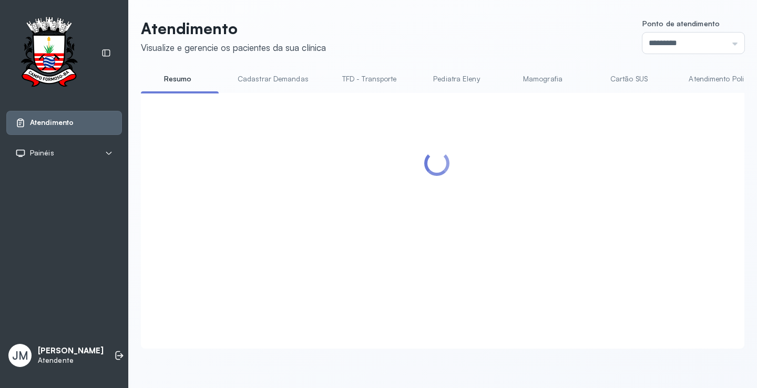
click at [611, 203] on div at bounding box center [436, 209] width 571 height 210
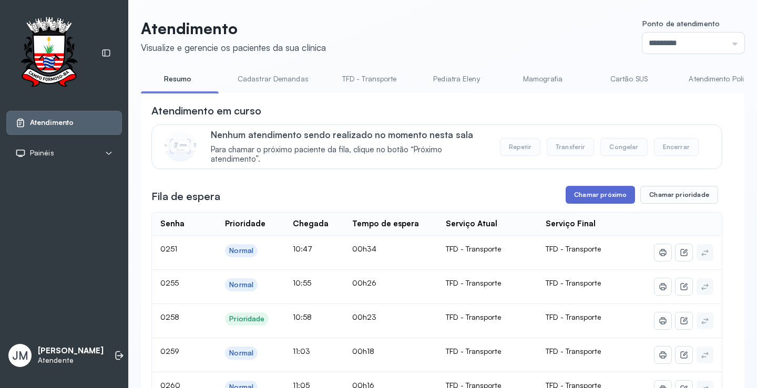
click at [592, 193] on button "Chamar próximo" at bounding box center [599, 195] width 69 height 18
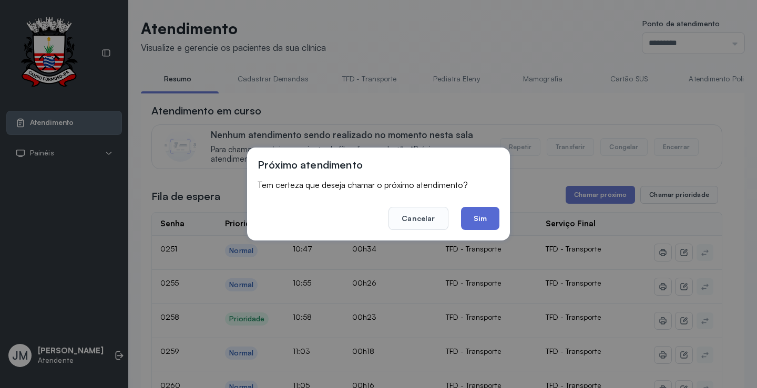
click at [486, 218] on button "Sim" at bounding box center [480, 218] width 38 height 23
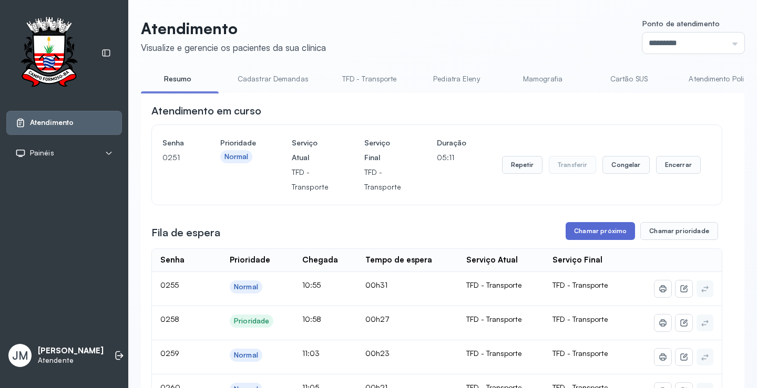
click at [595, 233] on button "Chamar próximo" at bounding box center [599, 231] width 69 height 18
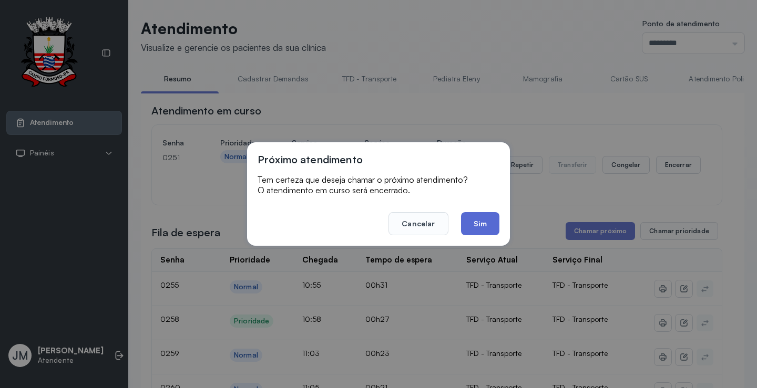
click at [488, 227] on button "Sim" at bounding box center [480, 223] width 38 height 23
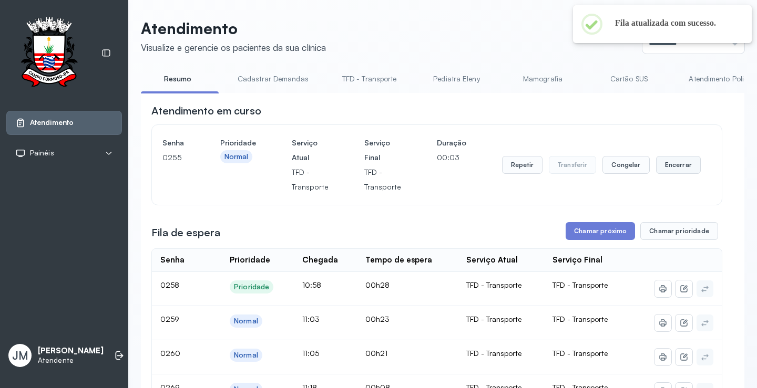
click at [661, 164] on button "Encerrar" at bounding box center [678, 165] width 45 height 18
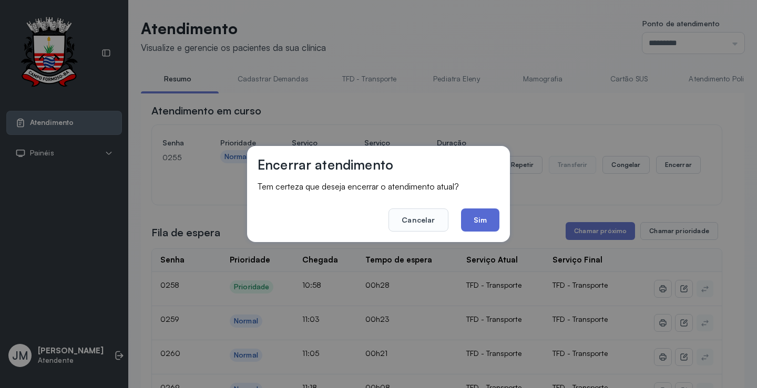
click at [478, 217] on button "Sim" at bounding box center [480, 220] width 38 height 23
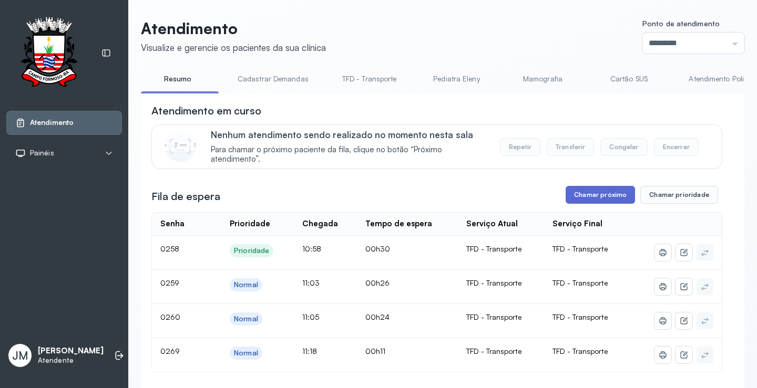
click at [596, 197] on button "Chamar próximo" at bounding box center [599, 195] width 69 height 18
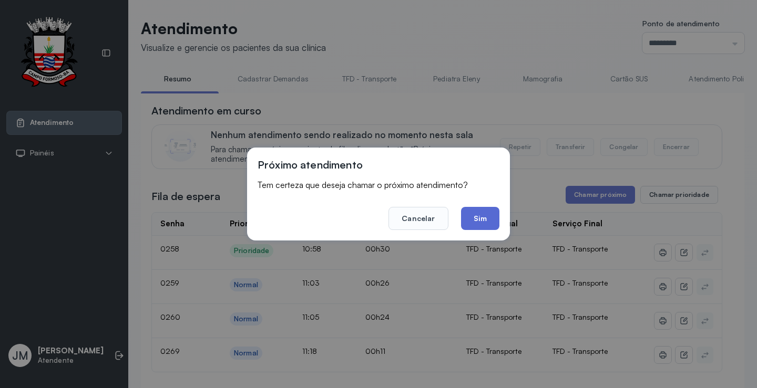
click at [477, 218] on button "Sim" at bounding box center [480, 218] width 38 height 23
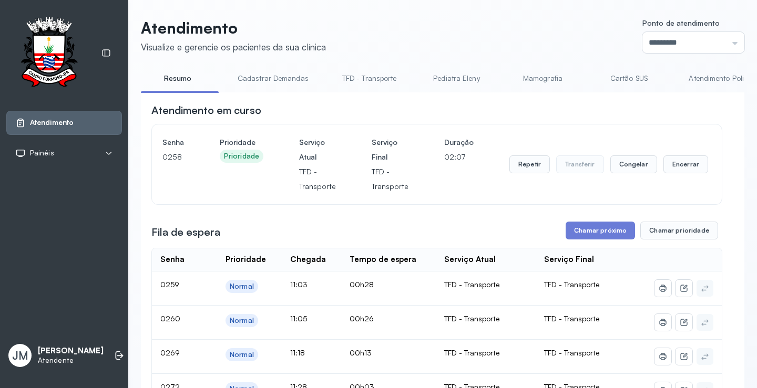
scroll to position [105, 0]
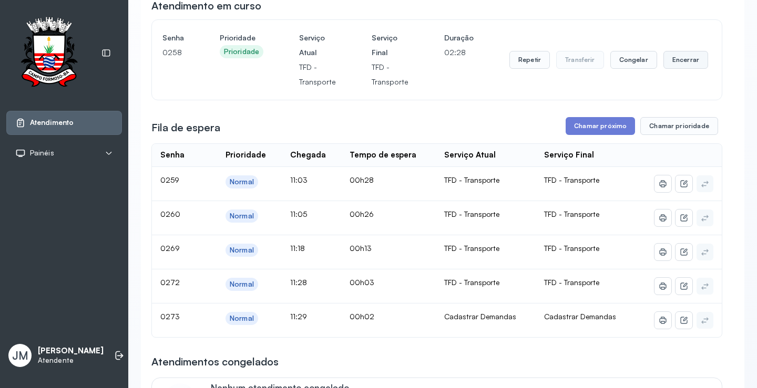
click at [686, 55] on button "Encerrar" at bounding box center [685, 60] width 45 height 18
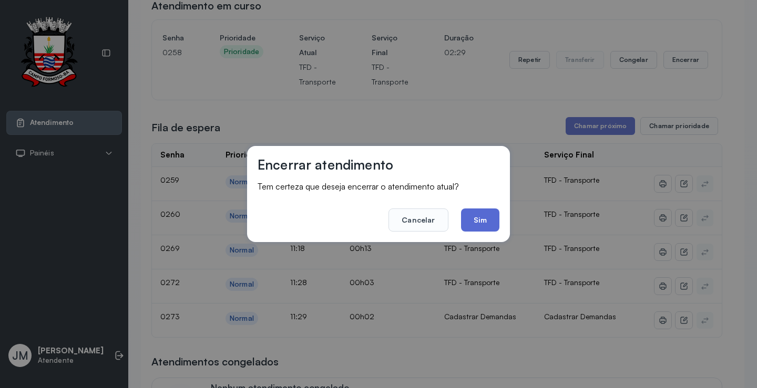
click at [480, 224] on button "Sim" at bounding box center [480, 220] width 38 height 23
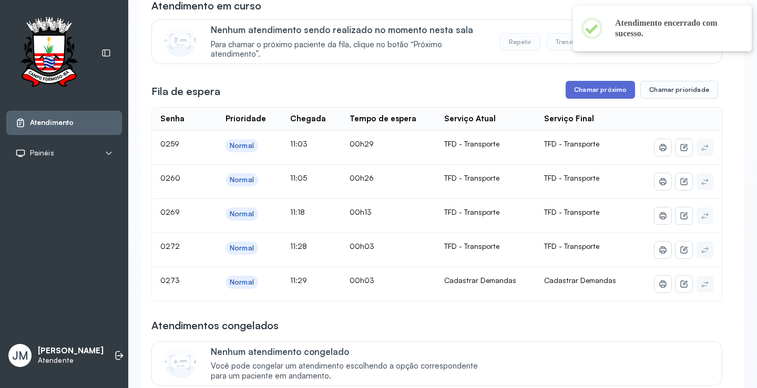
click at [597, 92] on button "Chamar próximo" at bounding box center [599, 90] width 69 height 18
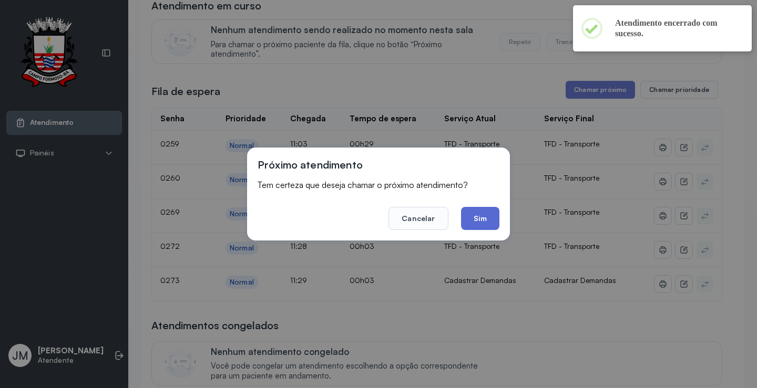
click at [472, 212] on button "Sim" at bounding box center [480, 218] width 38 height 23
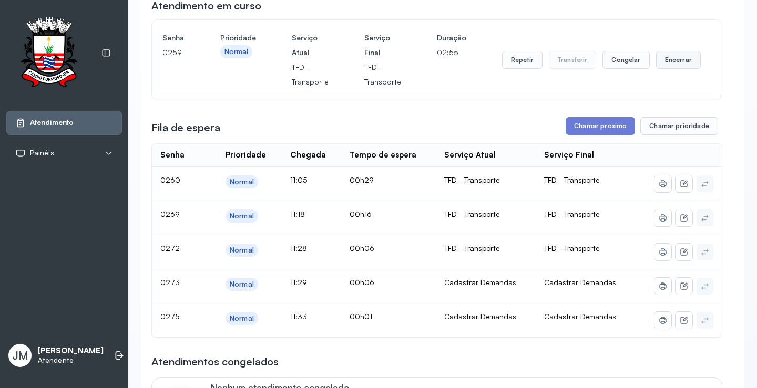
click at [671, 60] on button "Encerrar" at bounding box center [678, 60] width 45 height 18
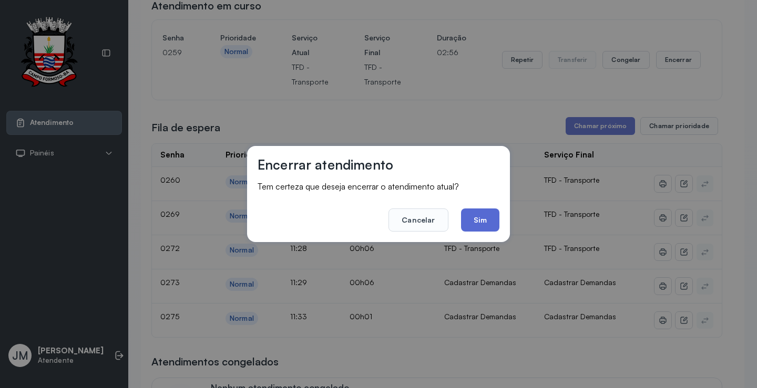
drag, startPoint x: 483, startPoint y: 231, endPoint x: 482, endPoint y: 225, distance: 5.3
click at [483, 230] on button "Sim" at bounding box center [480, 220] width 38 height 23
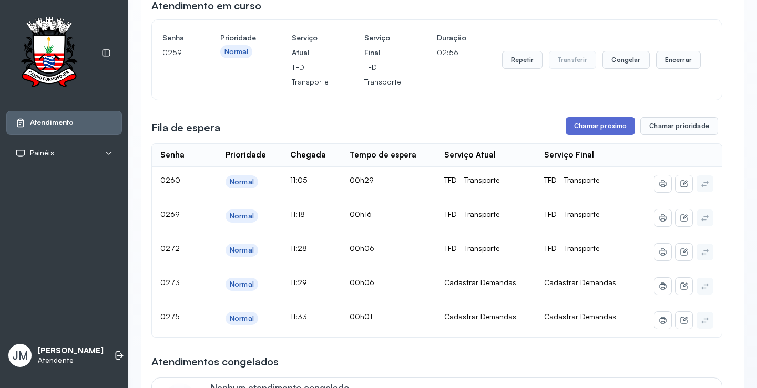
click at [605, 131] on button "Chamar próximo" at bounding box center [599, 126] width 69 height 18
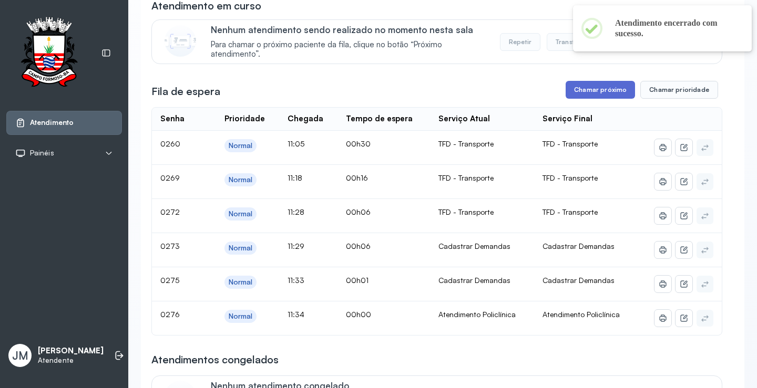
click at [587, 88] on button "Chamar próximo" at bounding box center [599, 90] width 69 height 18
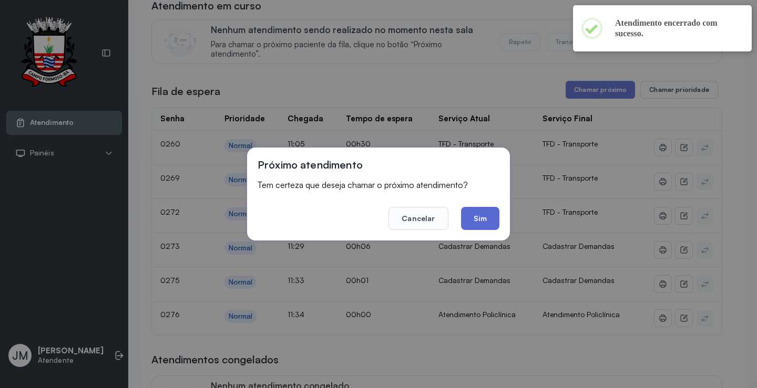
click at [476, 218] on button "Sim" at bounding box center [480, 218] width 38 height 23
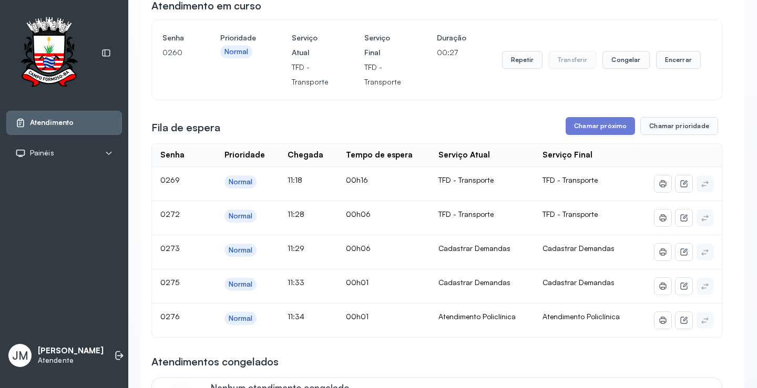
scroll to position [0, 0]
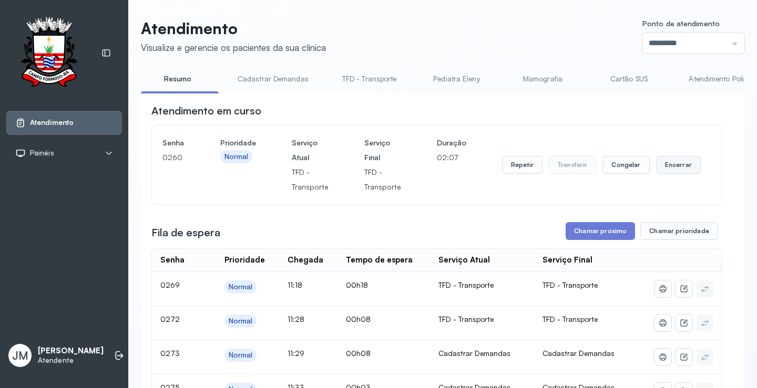
click at [676, 169] on button "Encerrar" at bounding box center [678, 165] width 45 height 18
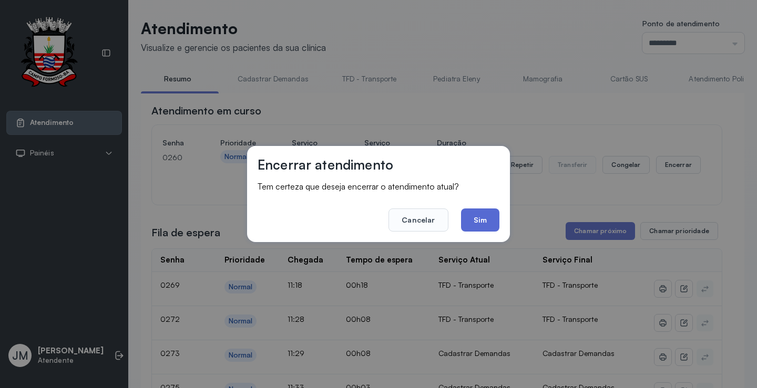
click at [468, 220] on button "Sim" at bounding box center [480, 220] width 38 height 23
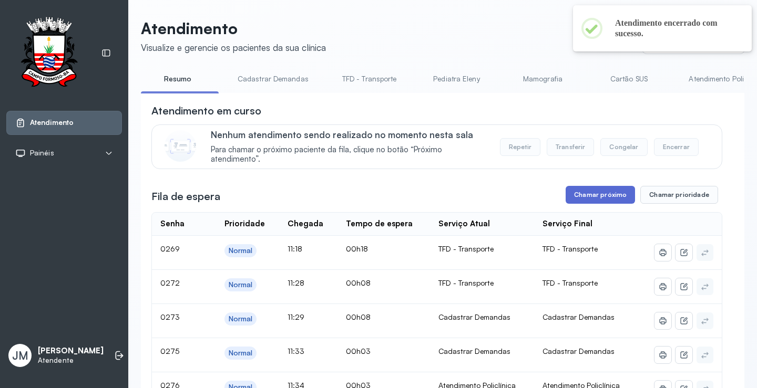
click at [583, 201] on button "Chamar próximo" at bounding box center [599, 195] width 69 height 18
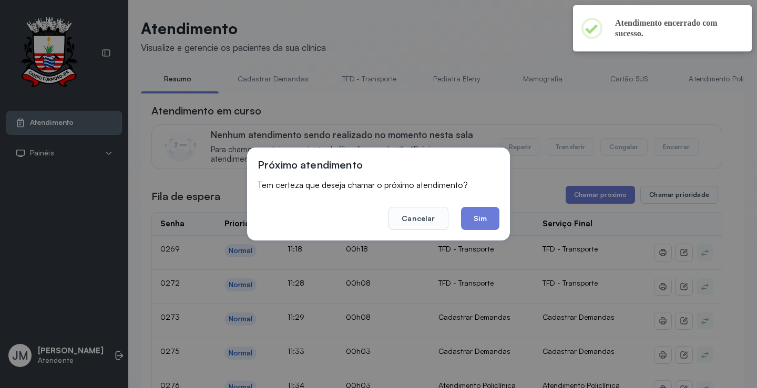
drag, startPoint x: 493, startPoint y: 221, endPoint x: 496, endPoint y: 205, distance: 16.1
click at [493, 217] on button "Sim" at bounding box center [480, 218] width 38 height 23
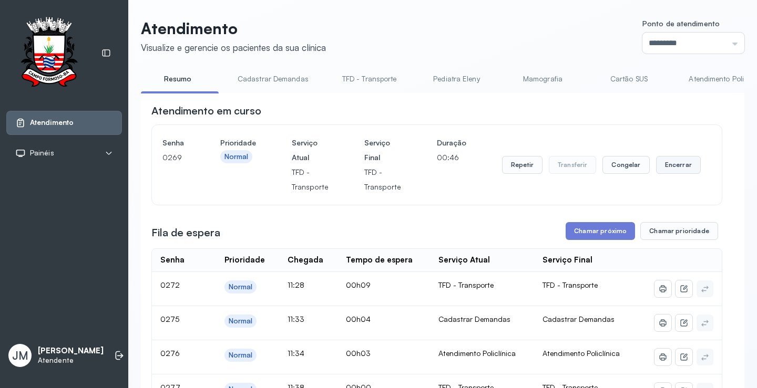
click at [668, 165] on button "Encerrar" at bounding box center [678, 165] width 45 height 18
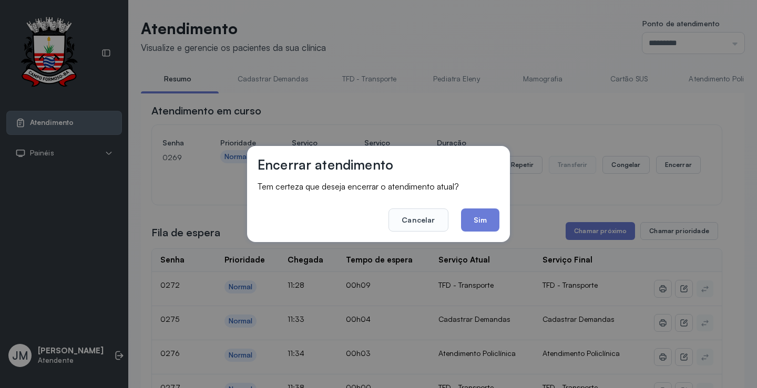
click at [491, 211] on button "Sim" at bounding box center [480, 220] width 38 height 23
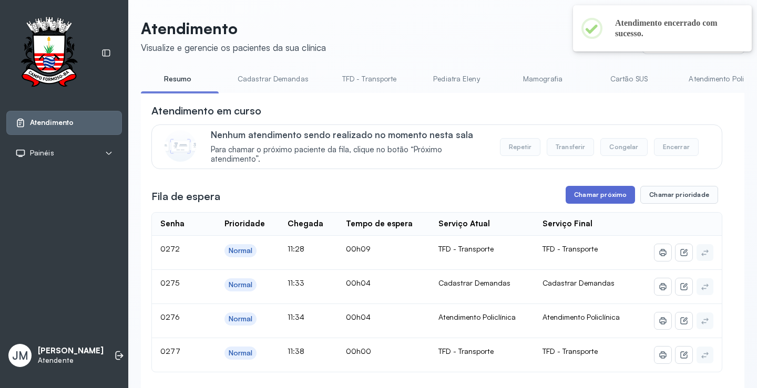
click at [587, 197] on button "Chamar próximo" at bounding box center [599, 195] width 69 height 18
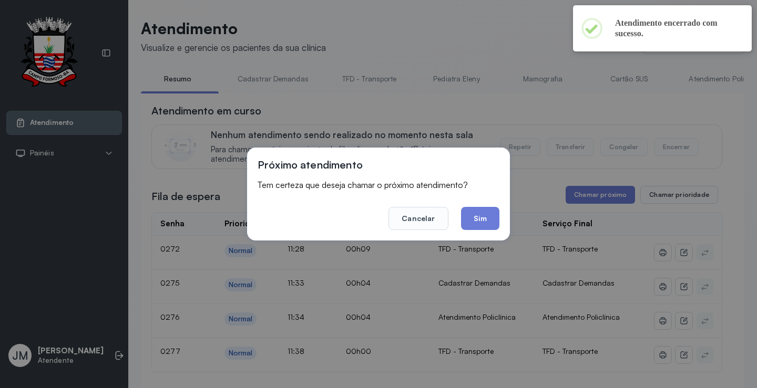
drag, startPoint x: 482, startPoint y: 218, endPoint x: 488, endPoint y: 214, distance: 7.1
click at [484, 218] on button "Sim" at bounding box center [480, 218] width 38 height 23
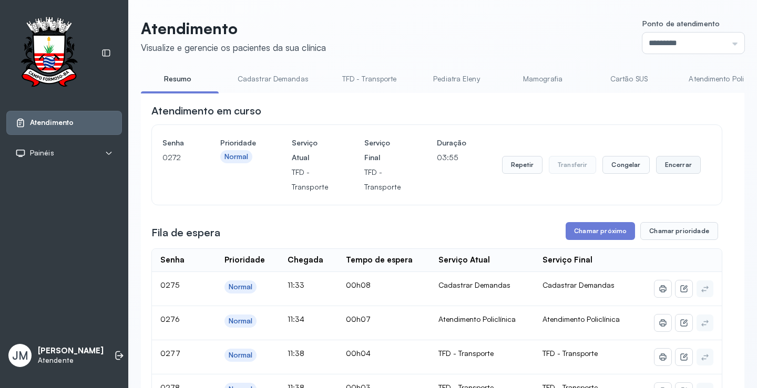
click at [671, 163] on button "Encerrar" at bounding box center [678, 165] width 45 height 18
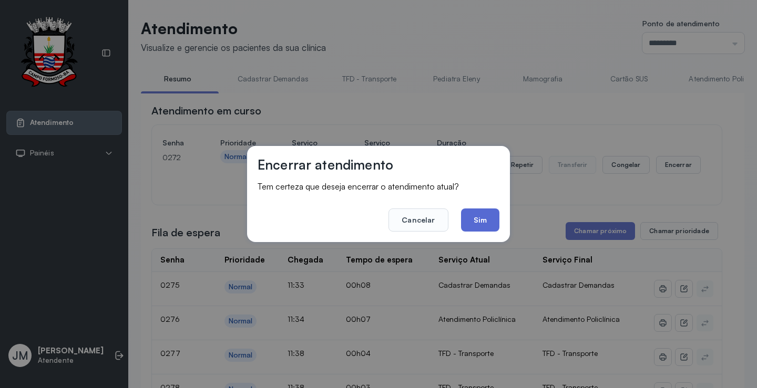
click at [475, 220] on button "Sim" at bounding box center [480, 220] width 38 height 23
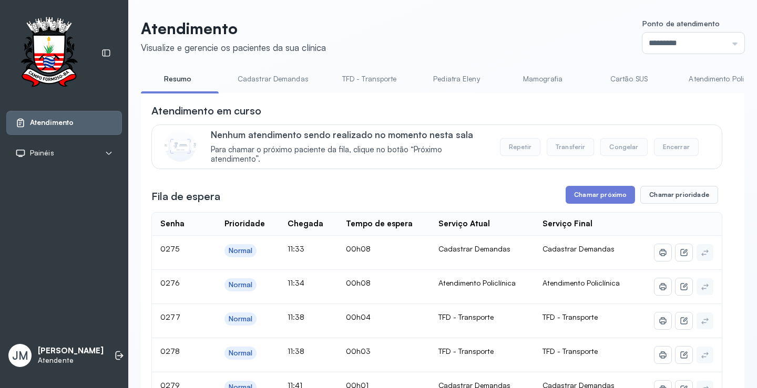
drag, startPoint x: 372, startPoint y: 75, endPoint x: 377, endPoint y: 75, distance: 5.3
click at [372, 75] on link "TFD - Transporte" at bounding box center [370, 78] width 76 height 17
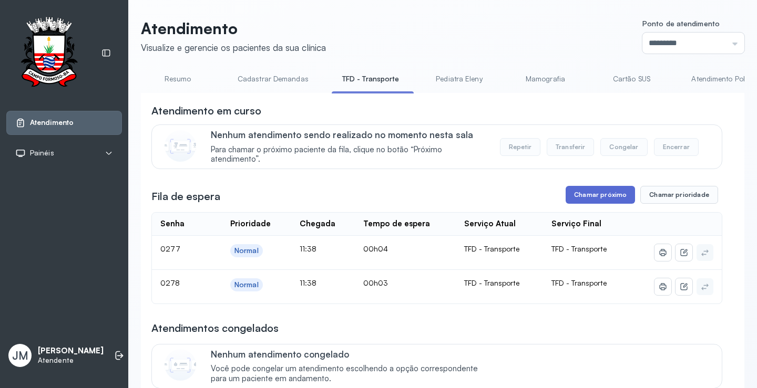
click at [585, 191] on button "Chamar próximo" at bounding box center [599, 195] width 69 height 18
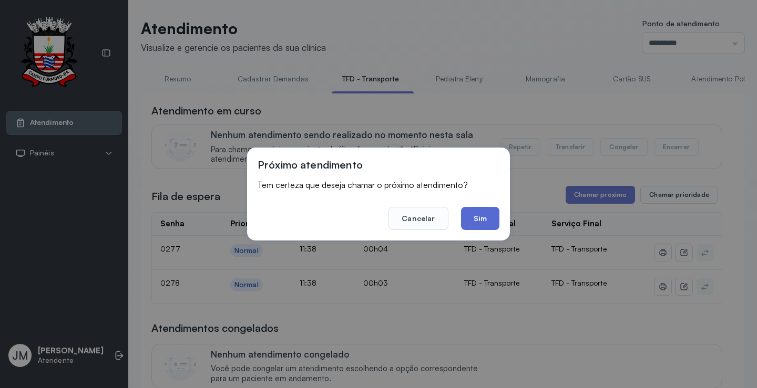
click at [486, 220] on button "Sim" at bounding box center [480, 218] width 38 height 23
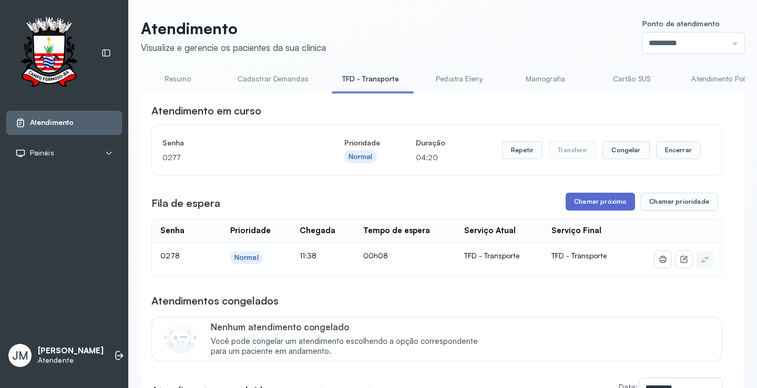
click at [589, 209] on button "Chamar próximo" at bounding box center [599, 202] width 69 height 18
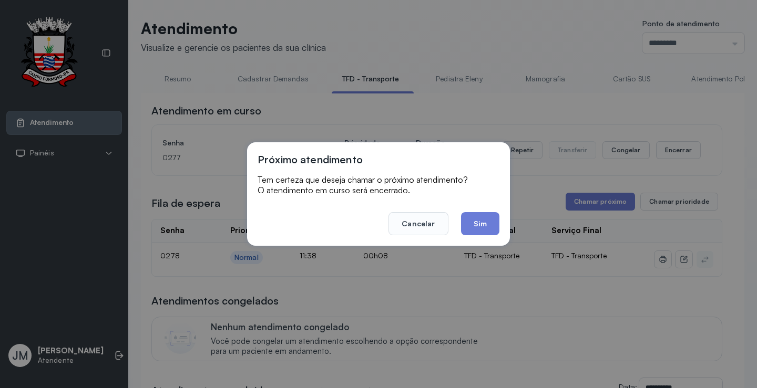
click at [478, 217] on button "Sim" at bounding box center [480, 223] width 38 height 23
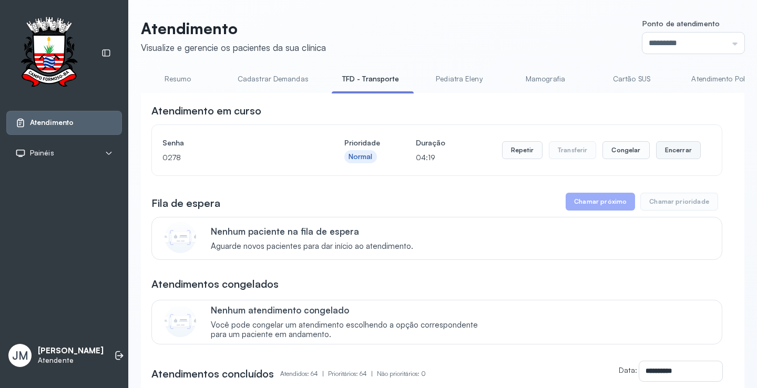
click at [664, 152] on button "Encerrar" at bounding box center [678, 150] width 45 height 18
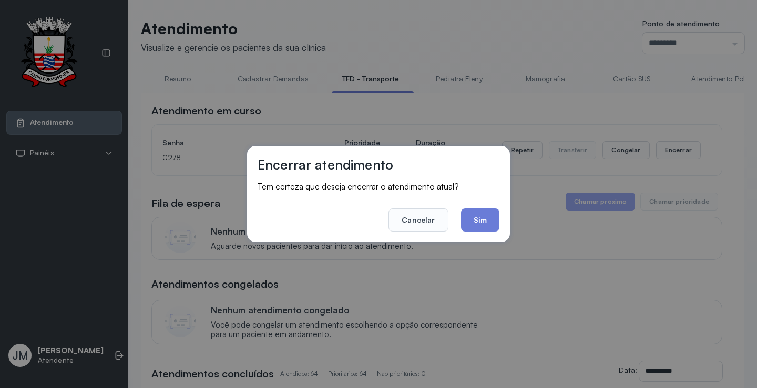
drag, startPoint x: 471, startPoint y: 225, endPoint x: 480, endPoint y: 218, distance: 10.8
click at [474, 224] on button "Sim" at bounding box center [480, 220] width 38 height 23
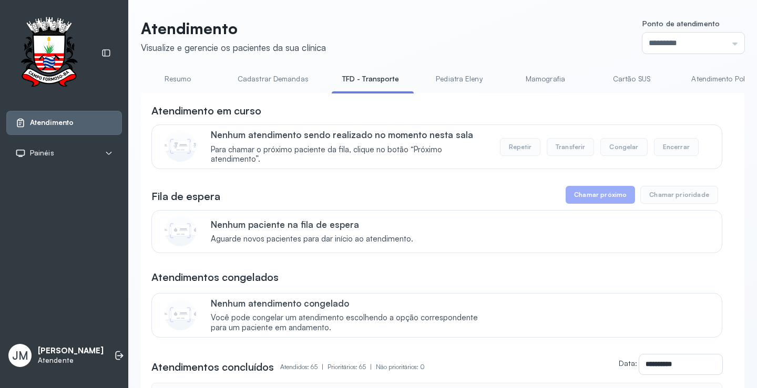
click at [180, 81] on link "Resumo" at bounding box center [178, 78] width 74 height 17
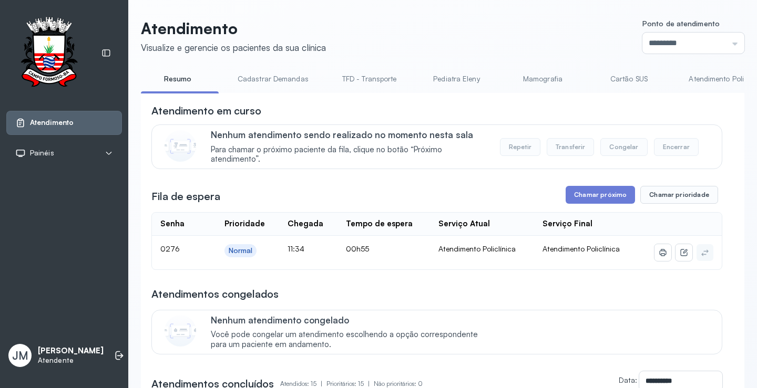
click at [367, 78] on link "TFD - Transporte" at bounding box center [370, 78] width 76 height 17
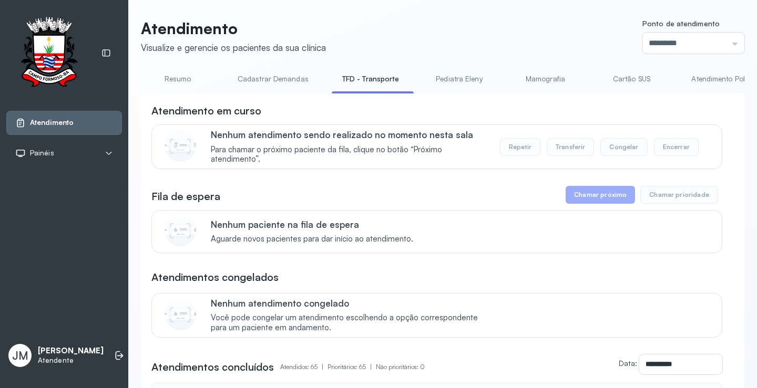
click at [708, 77] on link "Atendimento Policlínica" at bounding box center [729, 78] width 97 height 17
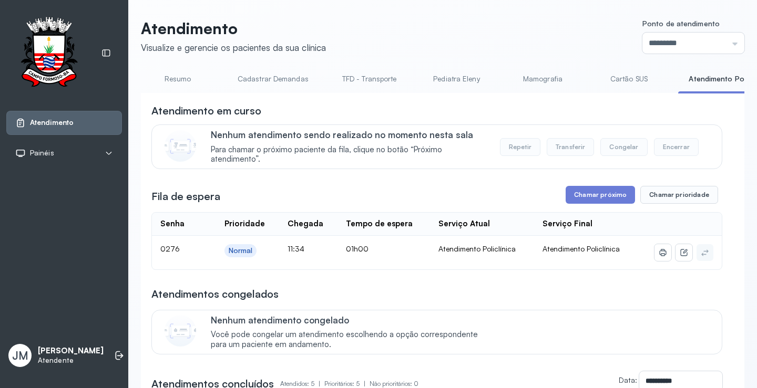
click at [371, 78] on link "TFD - Transporte" at bounding box center [370, 78] width 76 height 17
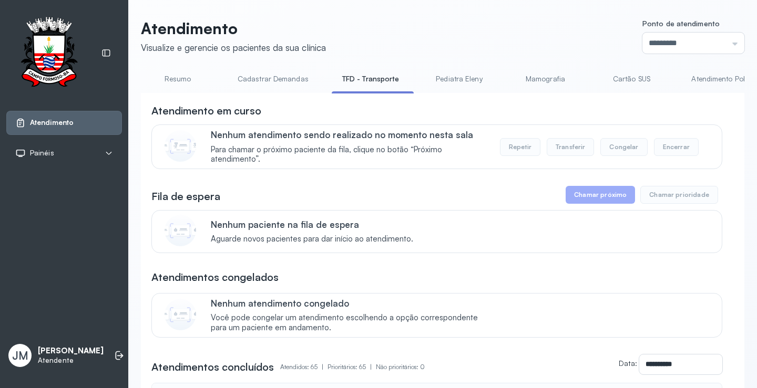
click at [179, 84] on link "Resumo" at bounding box center [178, 78] width 74 height 17
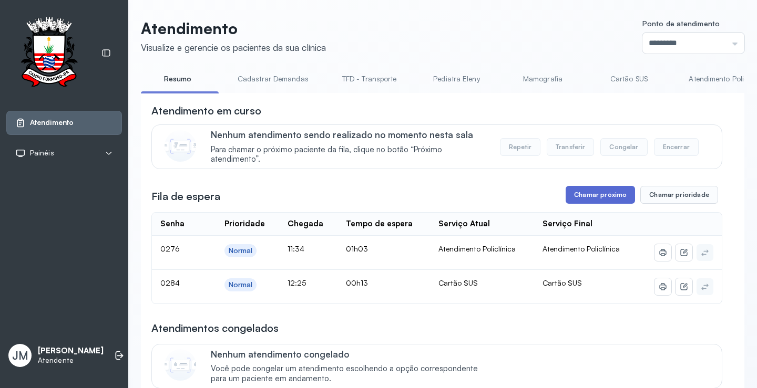
click at [602, 197] on button "Chamar próximo" at bounding box center [599, 195] width 69 height 18
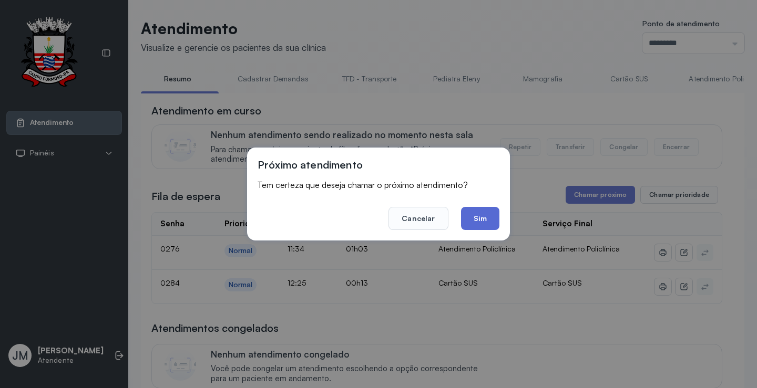
click at [483, 218] on button "Sim" at bounding box center [480, 218] width 38 height 23
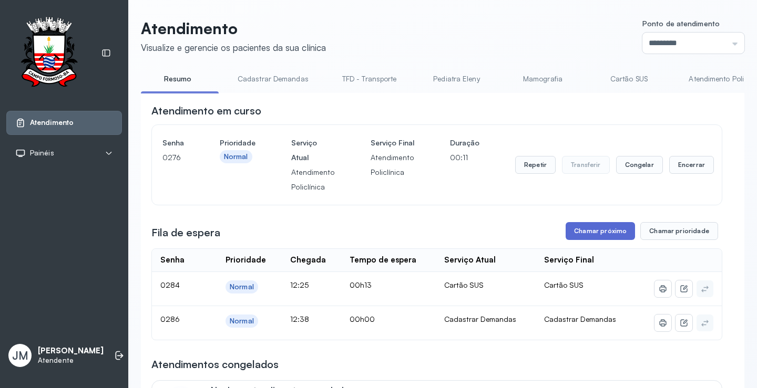
click at [589, 234] on button "Chamar próximo" at bounding box center [599, 231] width 69 height 18
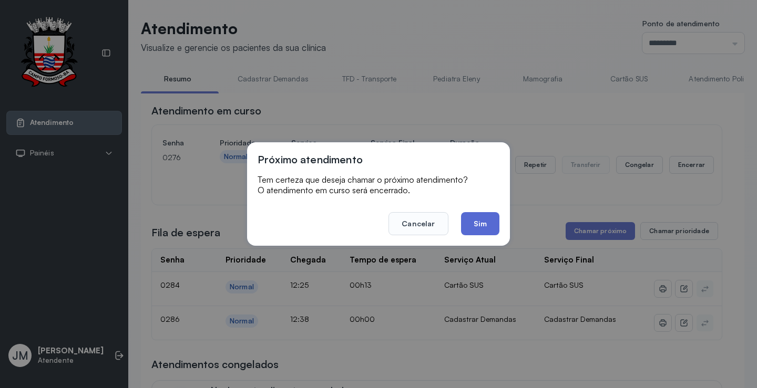
click at [475, 224] on button "Sim" at bounding box center [480, 223] width 38 height 23
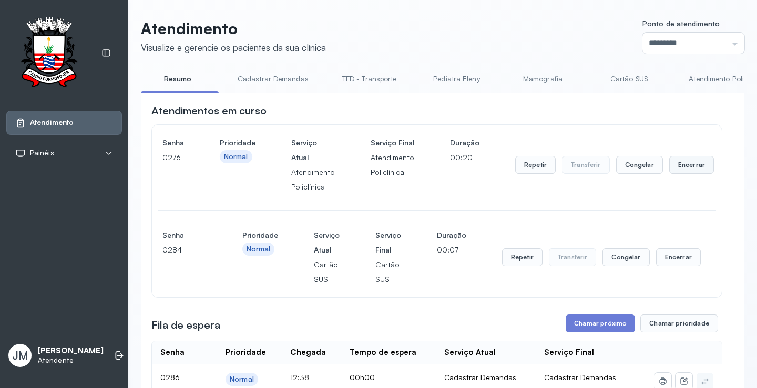
click at [677, 164] on button "Encerrar" at bounding box center [691, 165] width 45 height 18
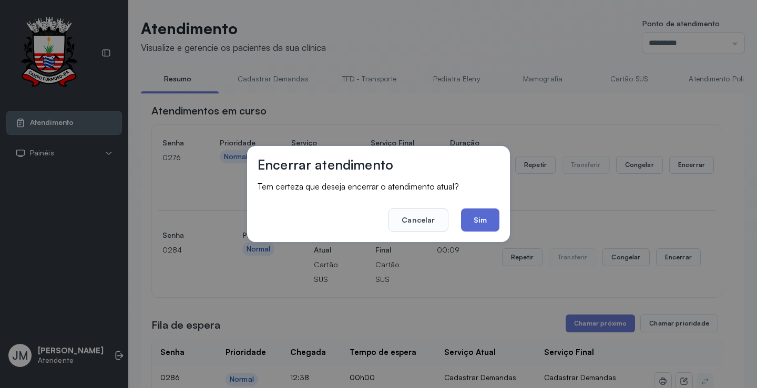
drag, startPoint x: 474, startPoint y: 227, endPoint x: 485, endPoint y: 220, distance: 13.7
click at [474, 227] on button "Sim" at bounding box center [480, 220] width 38 height 23
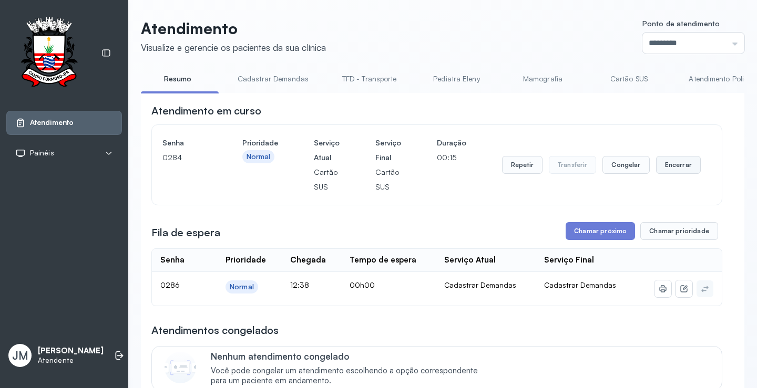
click at [668, 163] on button "Encerrar" at bounding box center [678, 165] width 45 height 18
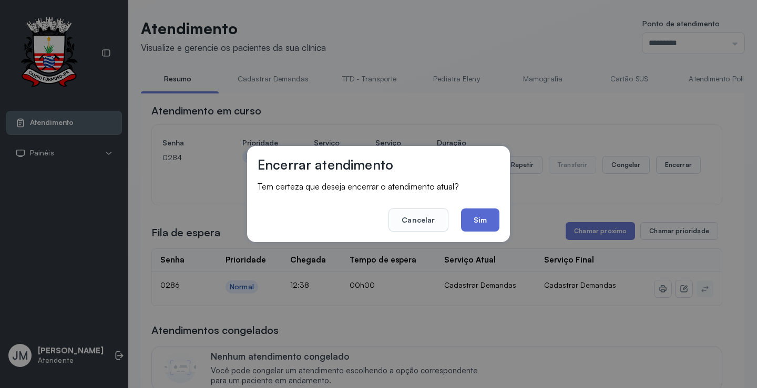
click at [474, 222] on button "Sim" at bounding box center [480, 220] width 38 height 23
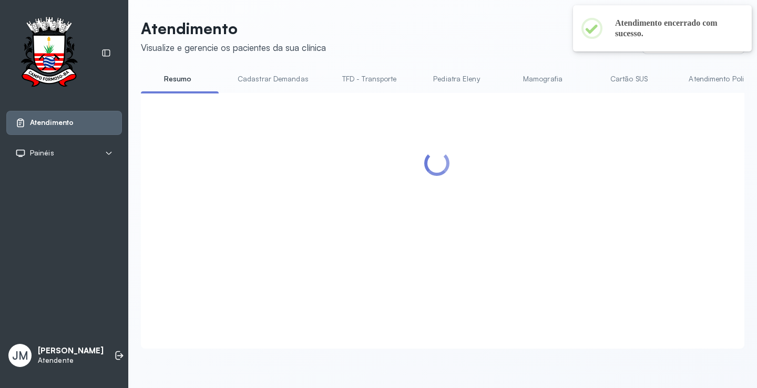
click at [584, 233] on div at bounding box center [436, 209] width 571 height 210
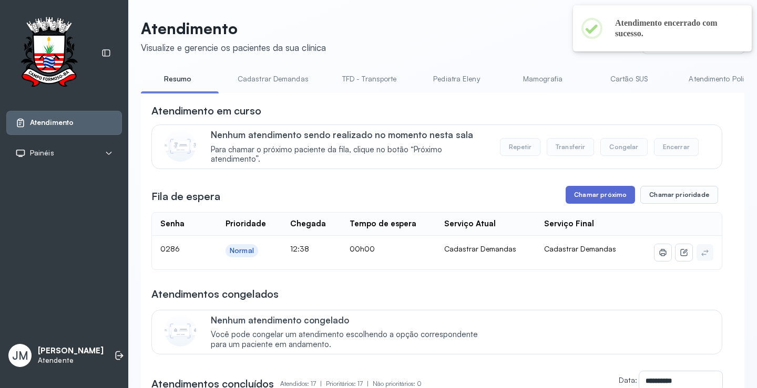
click at [579, 196] on button "Chamar próximo" at bounding box center [599, 195] width 69 height 18
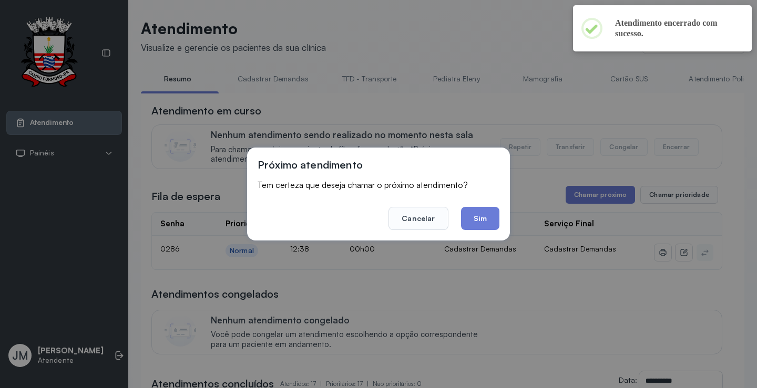
drag, startPoint x: 478, startPoint y: 222, endPoint x: 483, endPoint y: 208, distance: 14.5
click at [480, 218] on button "Sim" at bounding box center [480, 218] width 38 height 23
